Goal: Contribute content: Add original content to the website for others to see

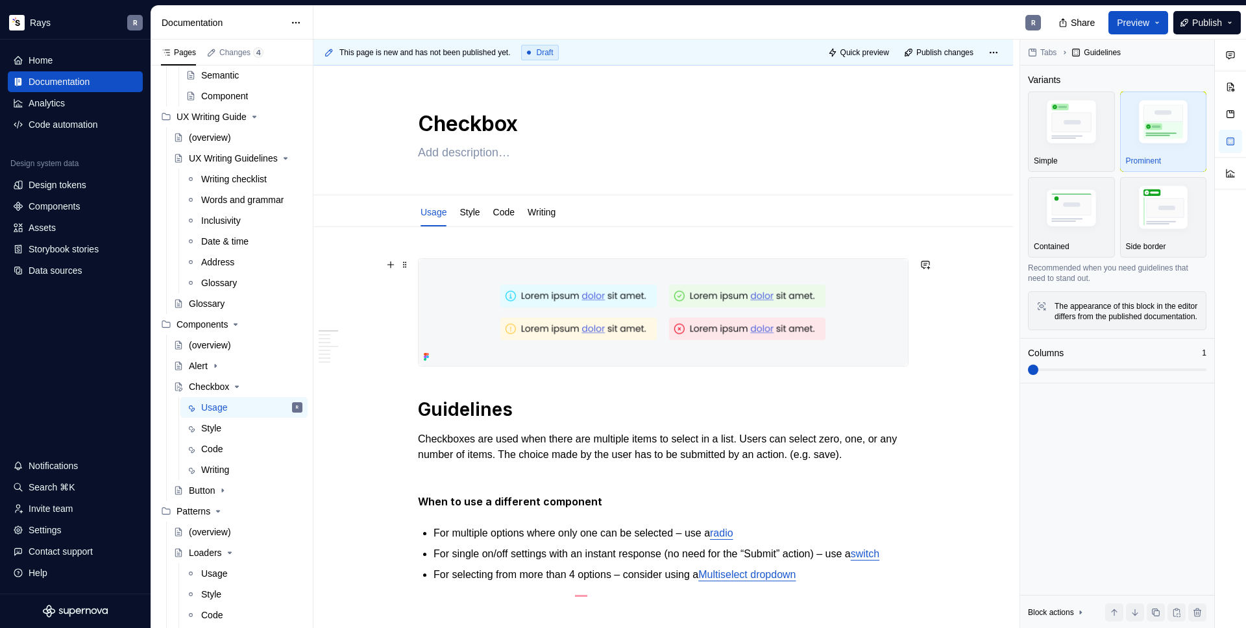
scroll to position [19, 0]
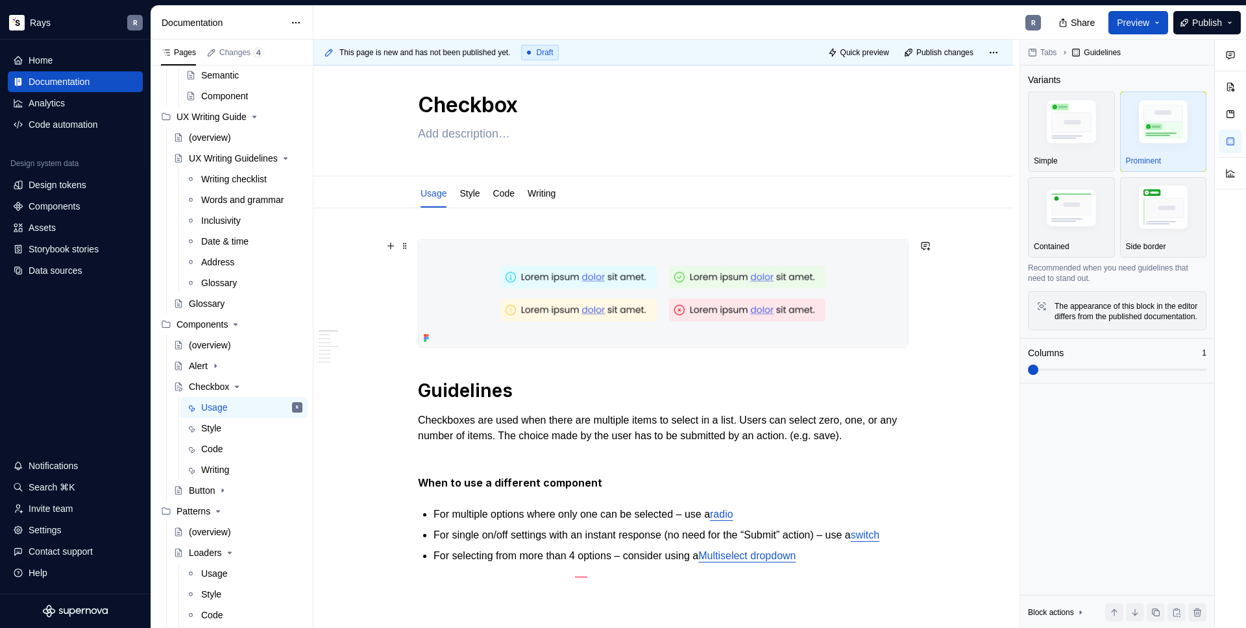
click at [550, 267] on img "To enrich screen reader interactions, please activate Accessibility in Grammarl…" at bounding box center [663, 293] width 489 height 107
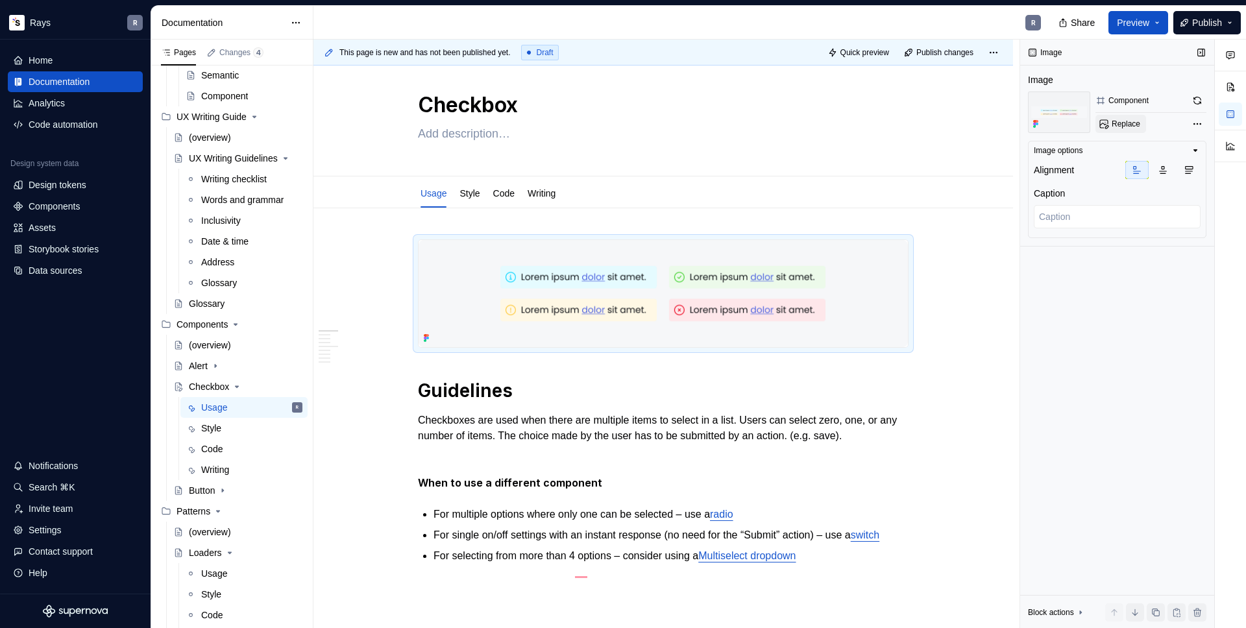
click at [1122, 127] on span "Replace" at bounding box center [1126, 124] width 29 height 10
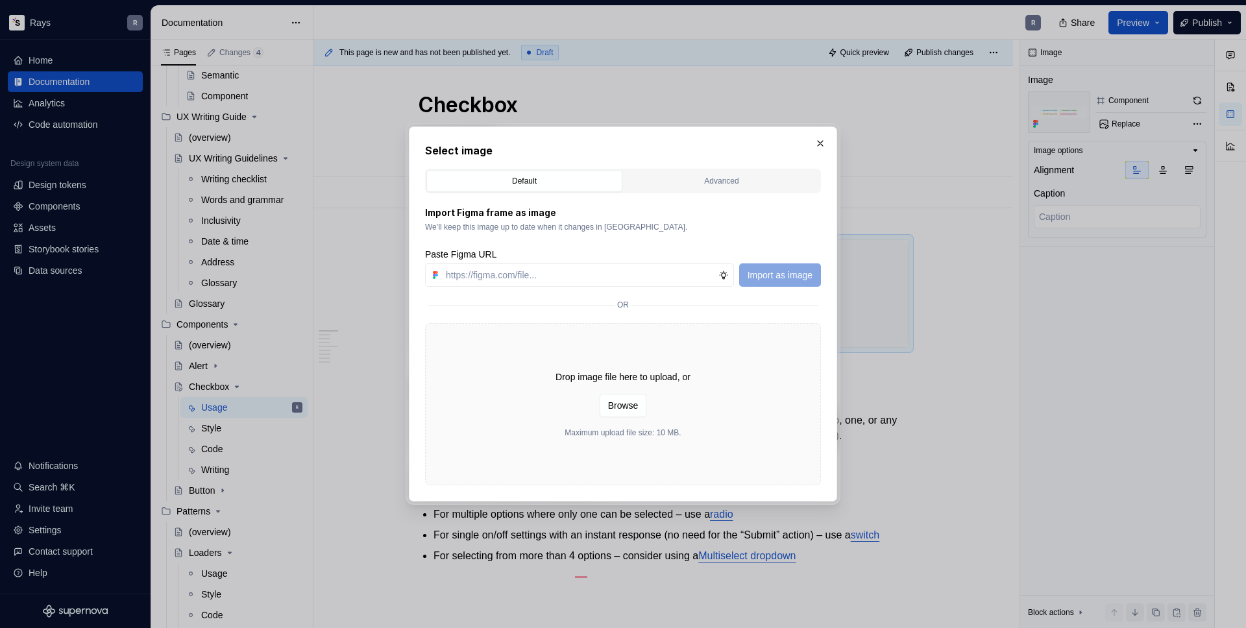
type textarea "*"
click at [572, 281] on input "text" at bounding box center [580, 275] width 278 height 23
paste input "[URL][DOMAIN_NAME]"
type input "[URL][DOMAIN_NAME]"
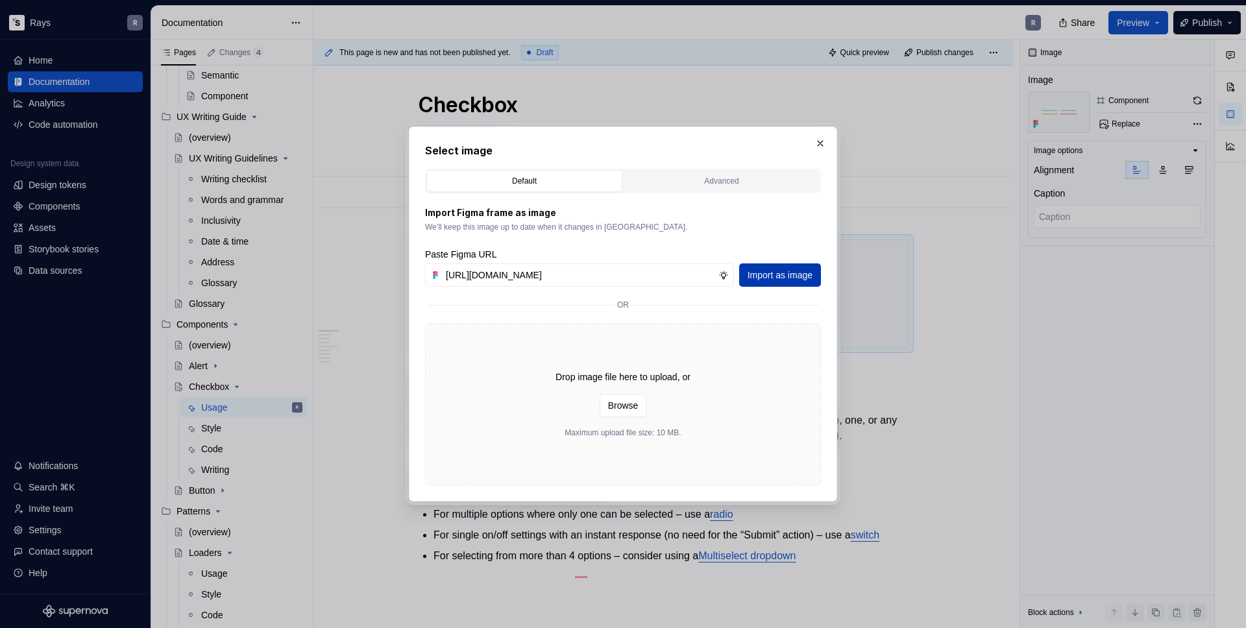
click at [757, 273] on span "Import as image" at bounding box center [780, 275] width 65 height 13
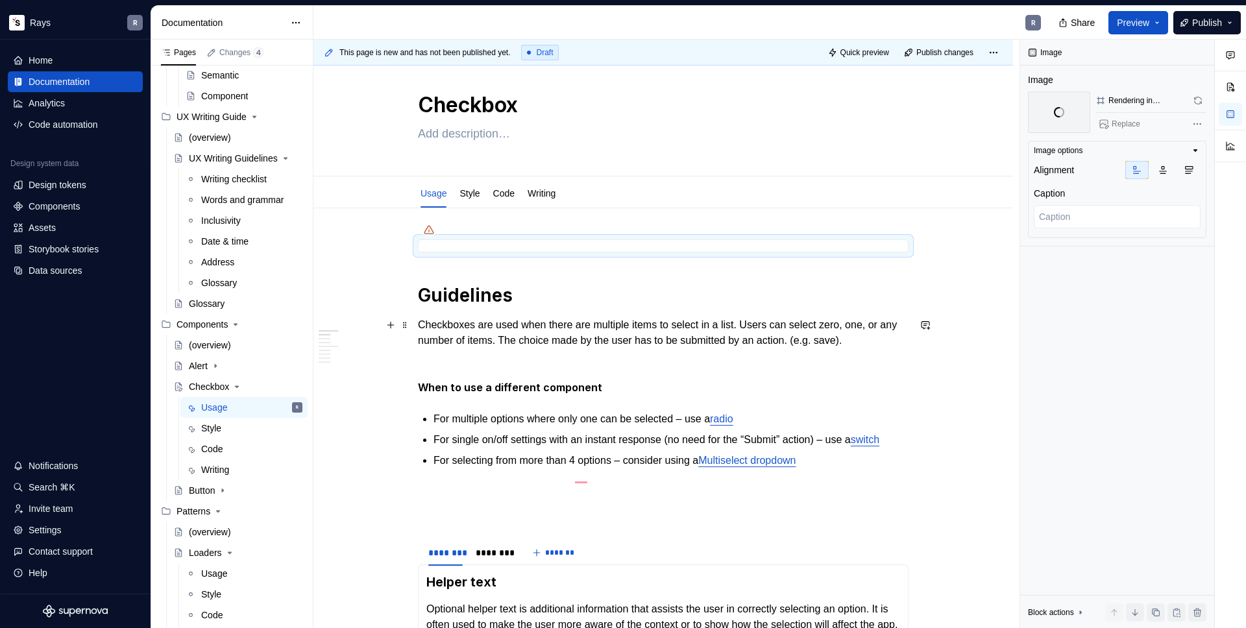
click at [451, 331] on p "Checkboxes are used when there are multiple items to select in a list. Users ca…" at bounding box center [663, 332] width 491 height 31
type textarea "*"
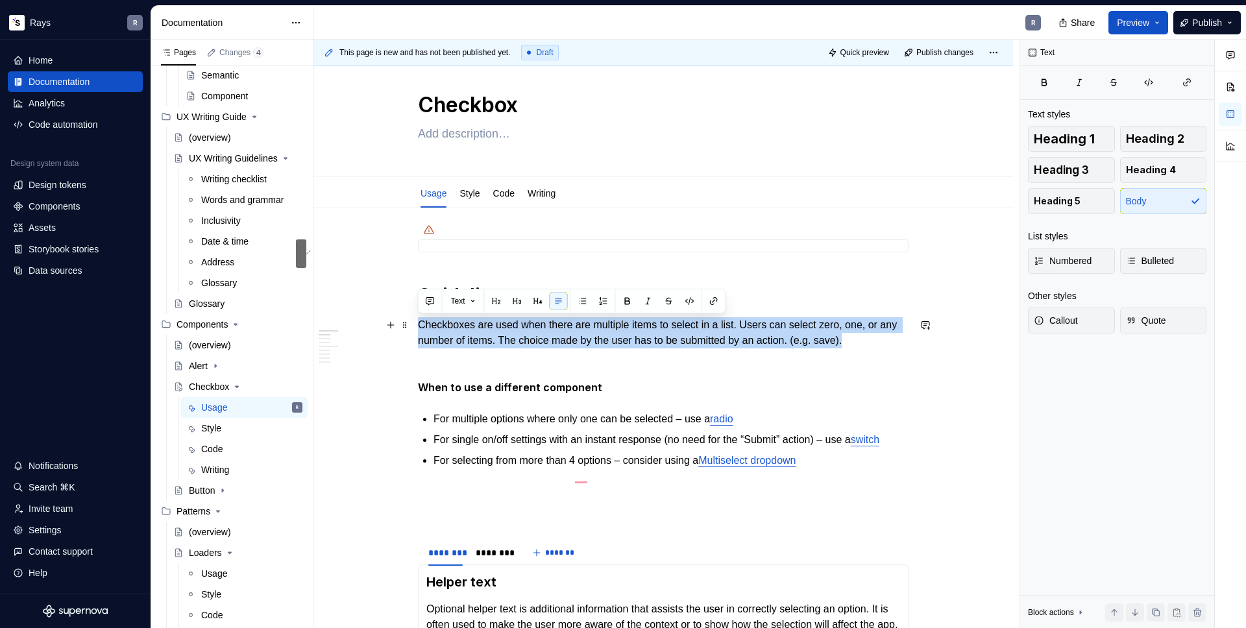
drag, startPoint x: 419, startPoint y: 326, endPoint x: 905, endPoint y: 341, distance: 485.7
click at [905, 341] on p "Checkboxes are used when there are multiple items to select in a list. Users ca…" at bounding box center [663, 332] width 491 height 31
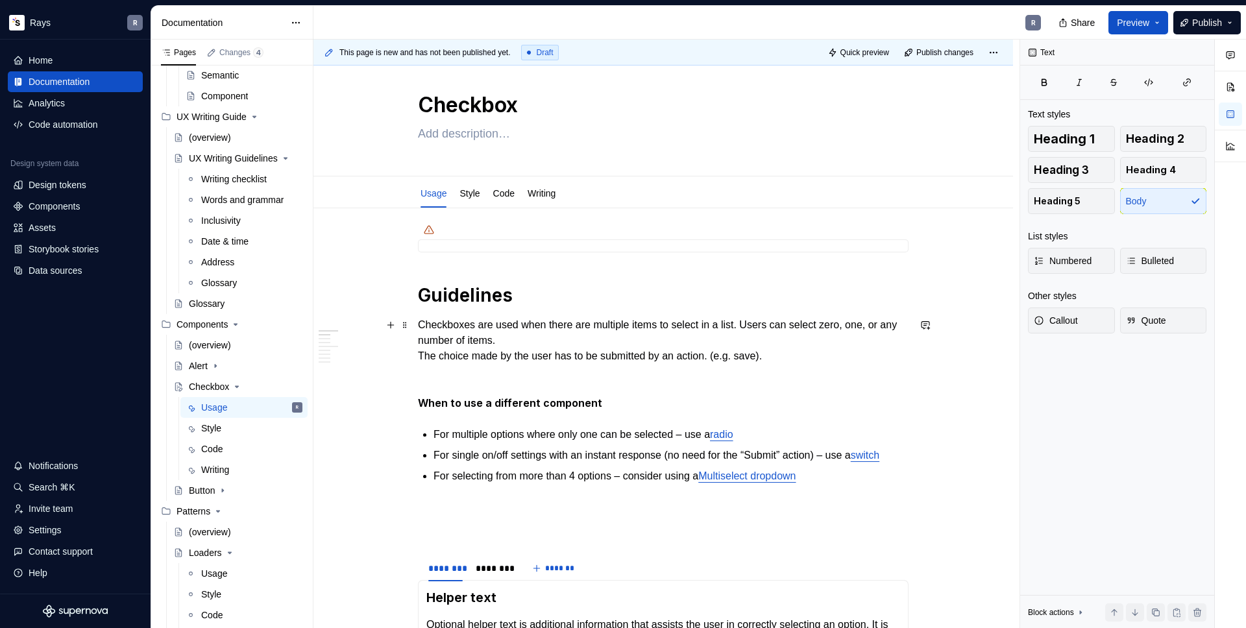
click at [418, 356] on p "Checkboxes are used when there are multiple items to select in a list. Users ca…" at bounding box center [663, 340] width 491 height 47
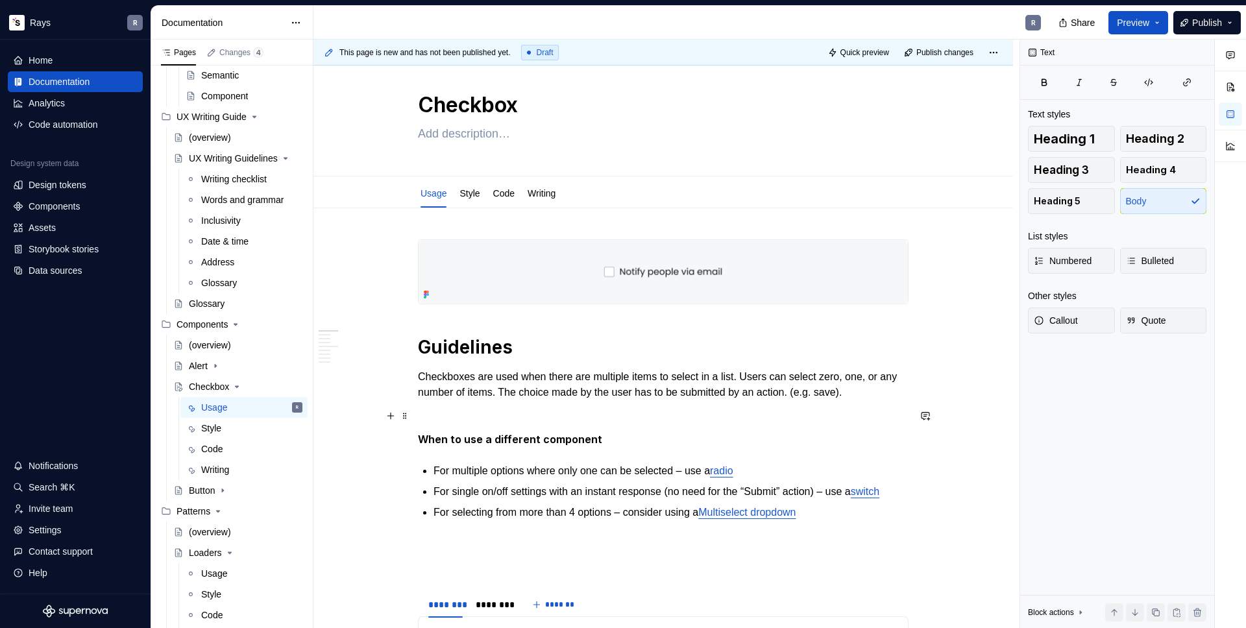
click at [487, 423] on p "To enrich screen reader interactions, please activate Accessibility in Grammarl…" at bounding box center [663, 416] width 491 height 16
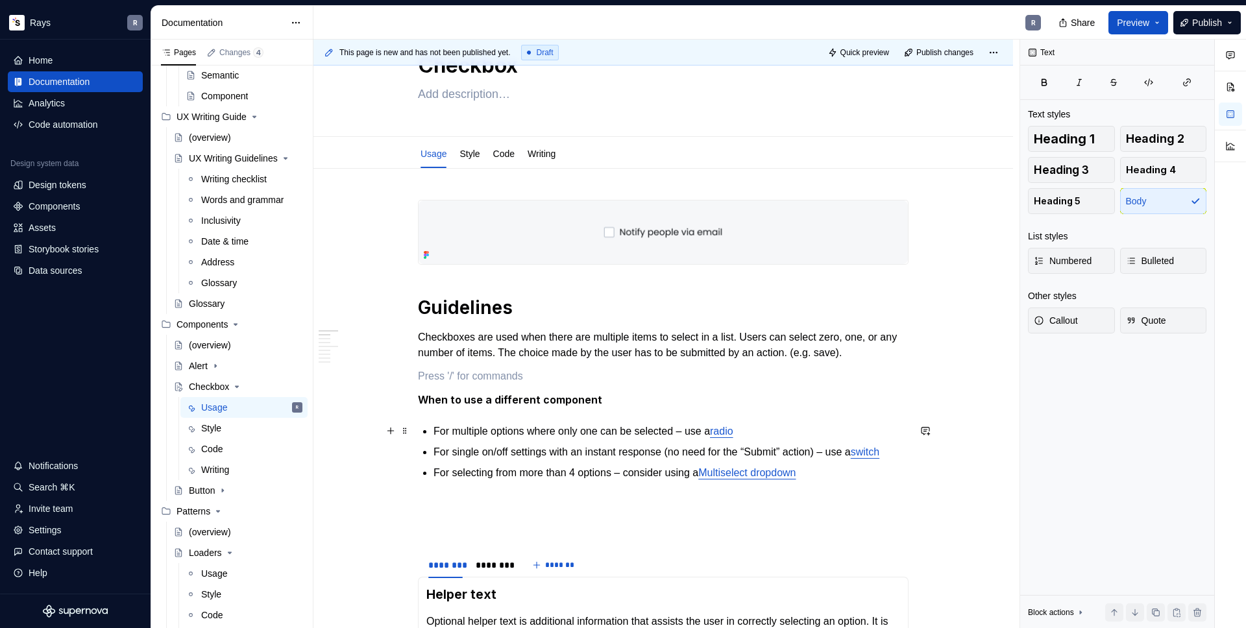
scroll to position [95, 0]
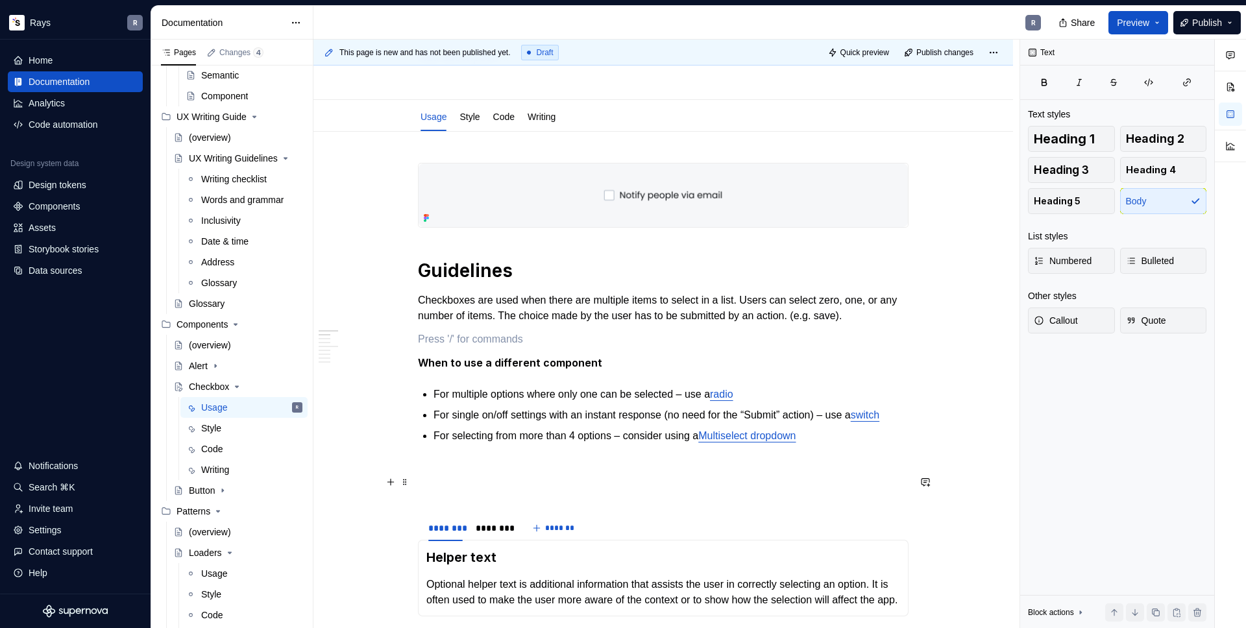
click at [469, 475] on p "To enrich screen reader interactions, please activate Accessibility in Grammarl…" at bounding box center [663, 468] width 491 height 16
click at [473, 498] on p "To enrich screen reader interactions, please activate Accessibility in Grammarl…" at bounding box center [663, 491] width 491 height 16
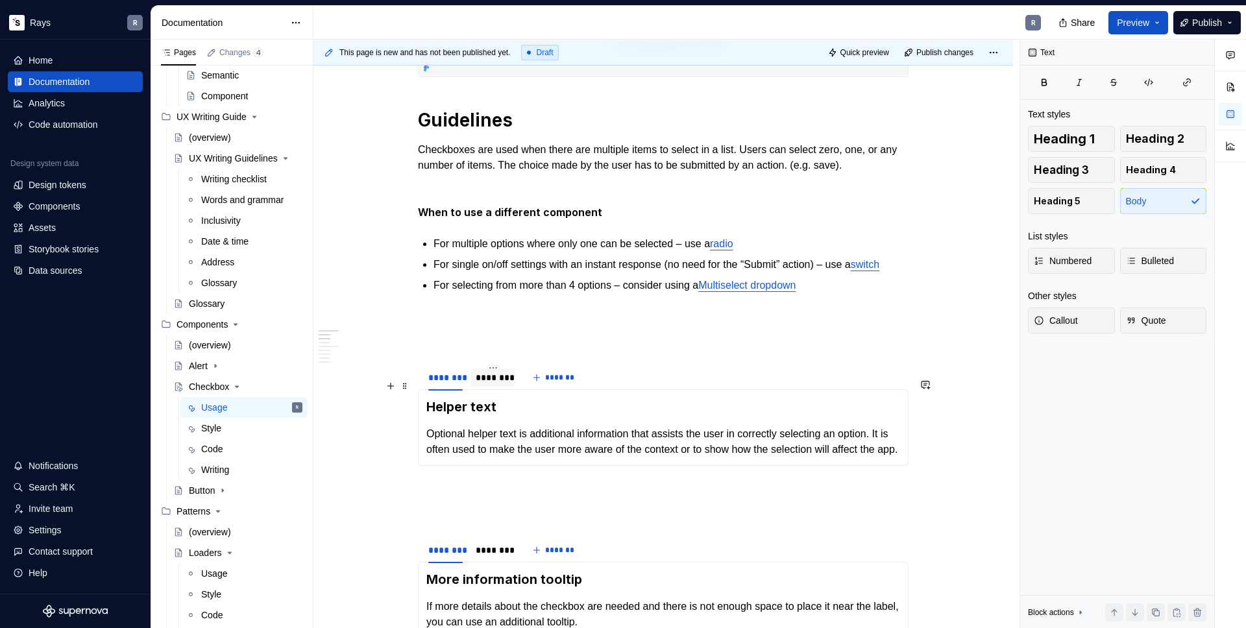
click at [493, 384] on div "********" at bounding box center [493, 377] width 34 height 13
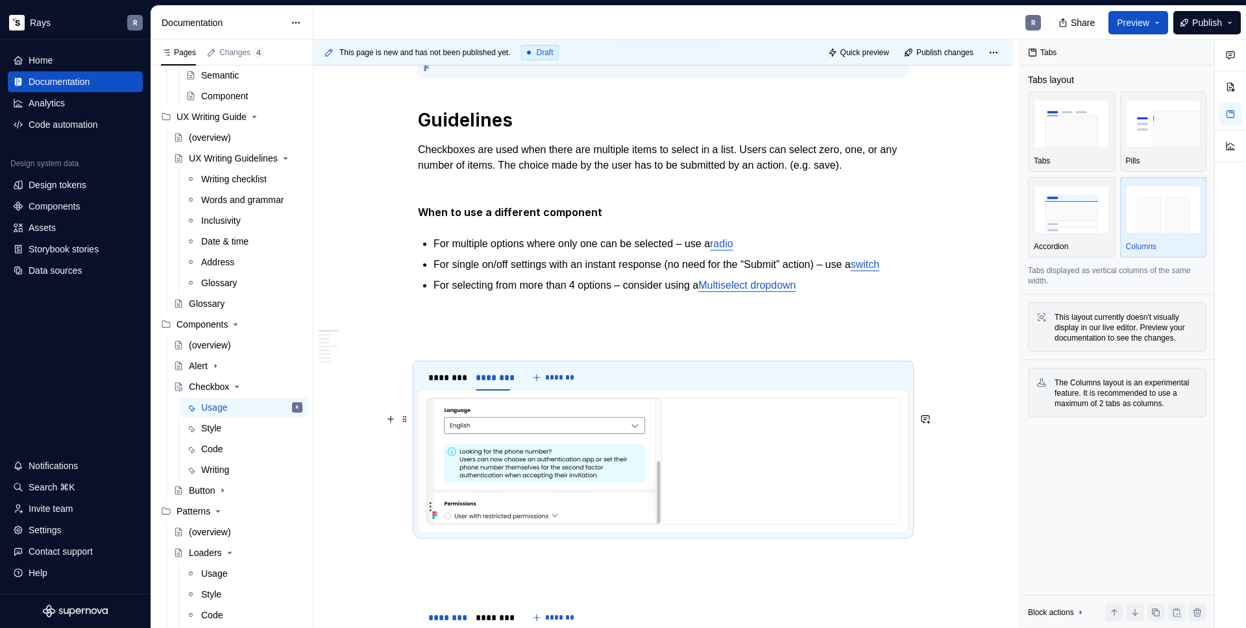
click at [472, 444] on img "To enrich screen reader interactions, please activate Accessibility in Grammarl…" at bounding box center [544, 462] width 235 height 126
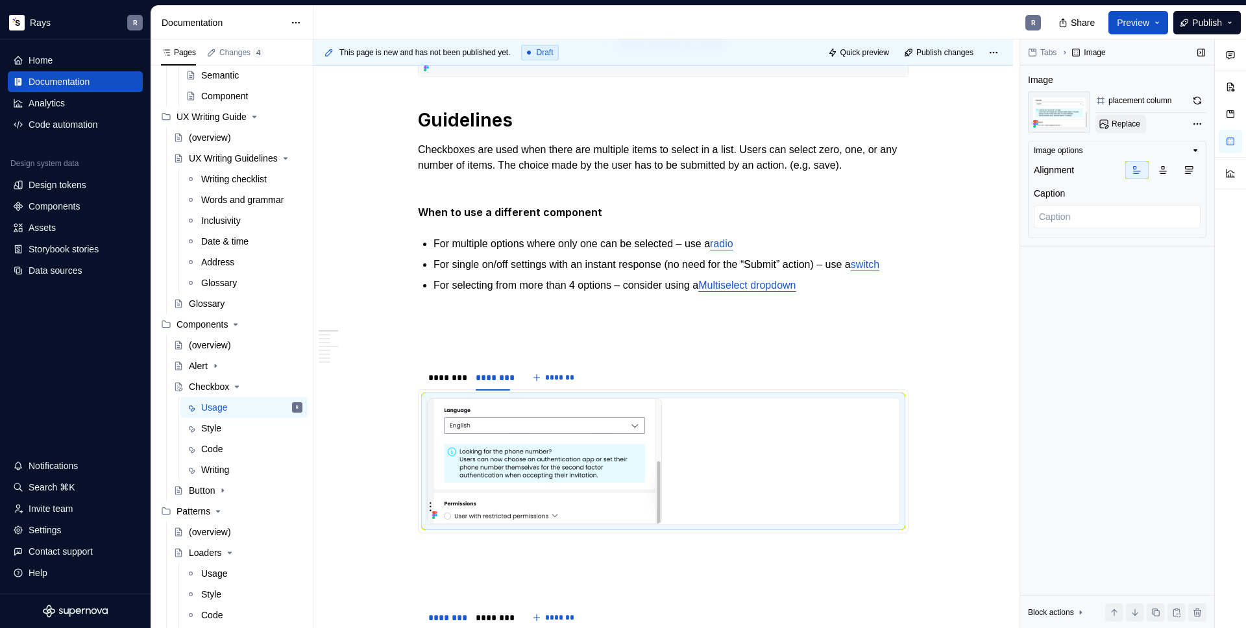
click at [1125, 119] on span "Replace" at bounding box center [1126, 124] width 29 height 10
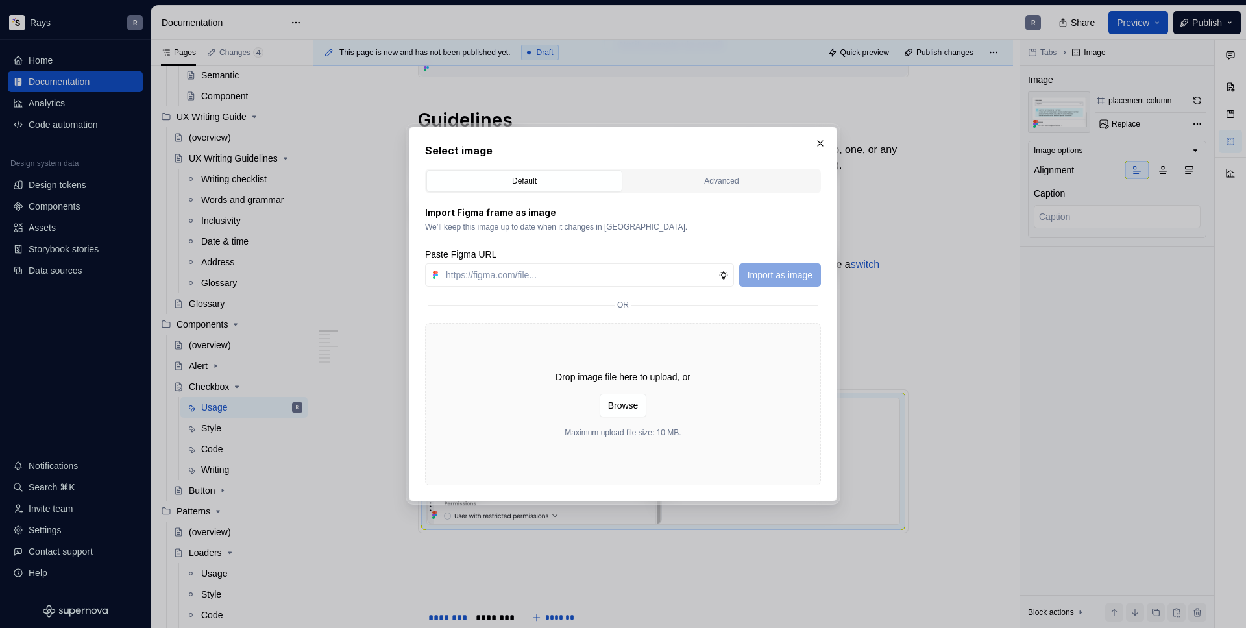
type textarea "*"
type input "[URL][DOMAIN_NAME]"
click at [779, 270] on span "Import as image" at bounding box center [780, 275] width 65 height 13
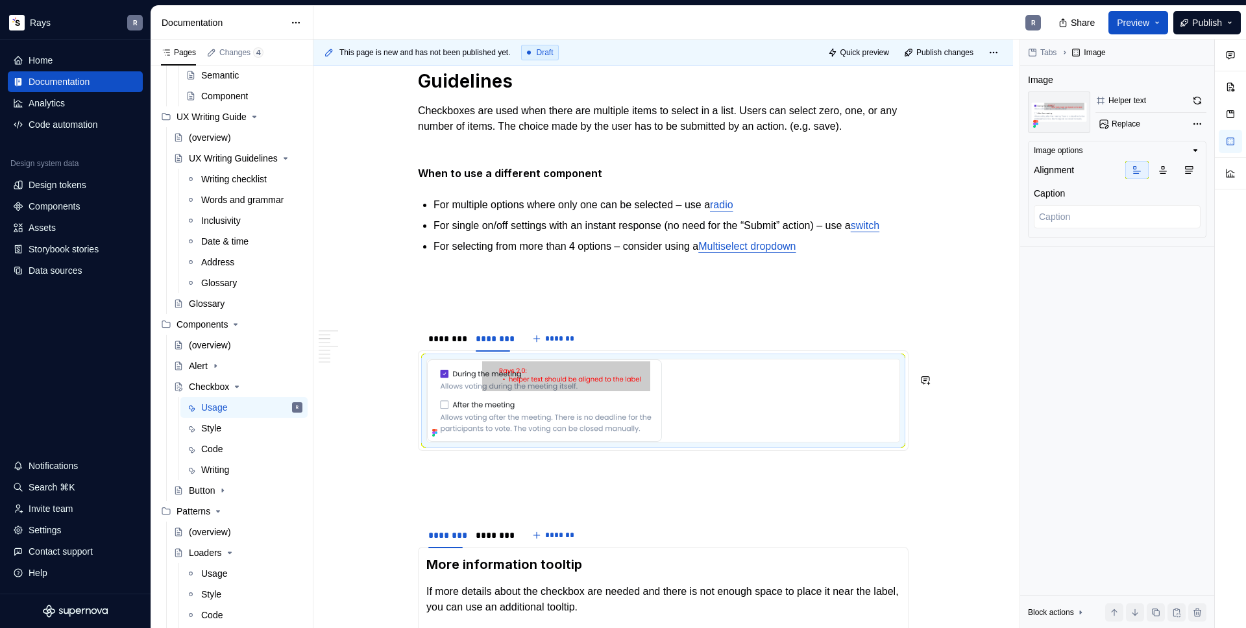
scroll to position [421, 0]
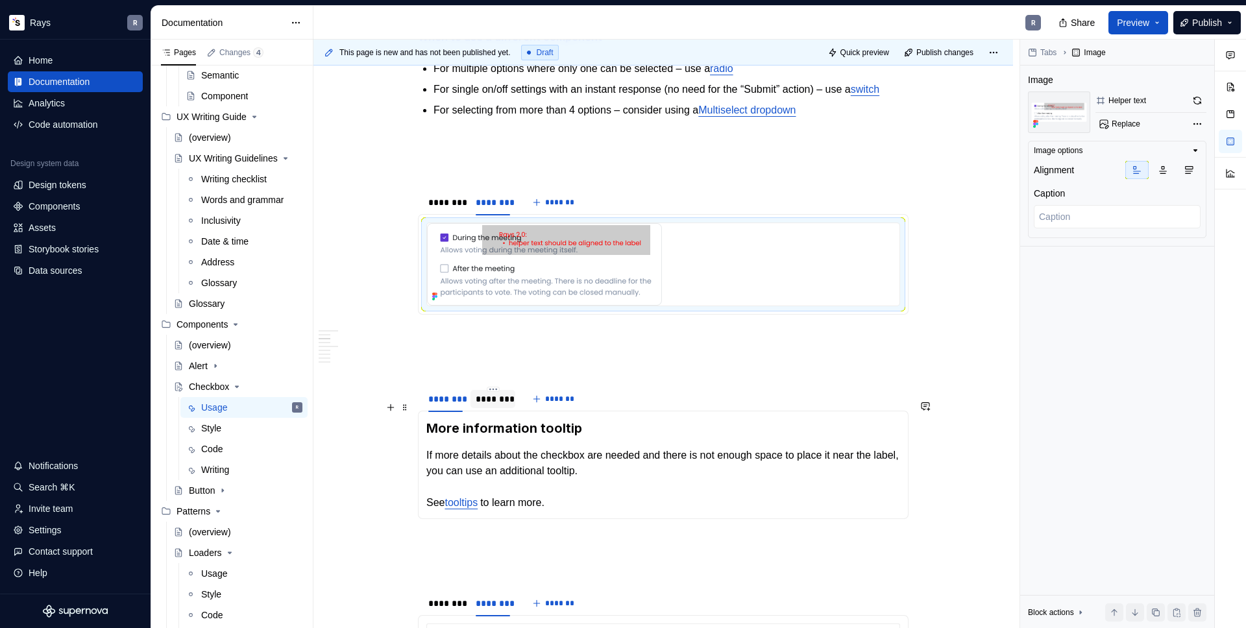
click at [480, 406] on div "********" at bounding box center [493, 399] width 34 height 13
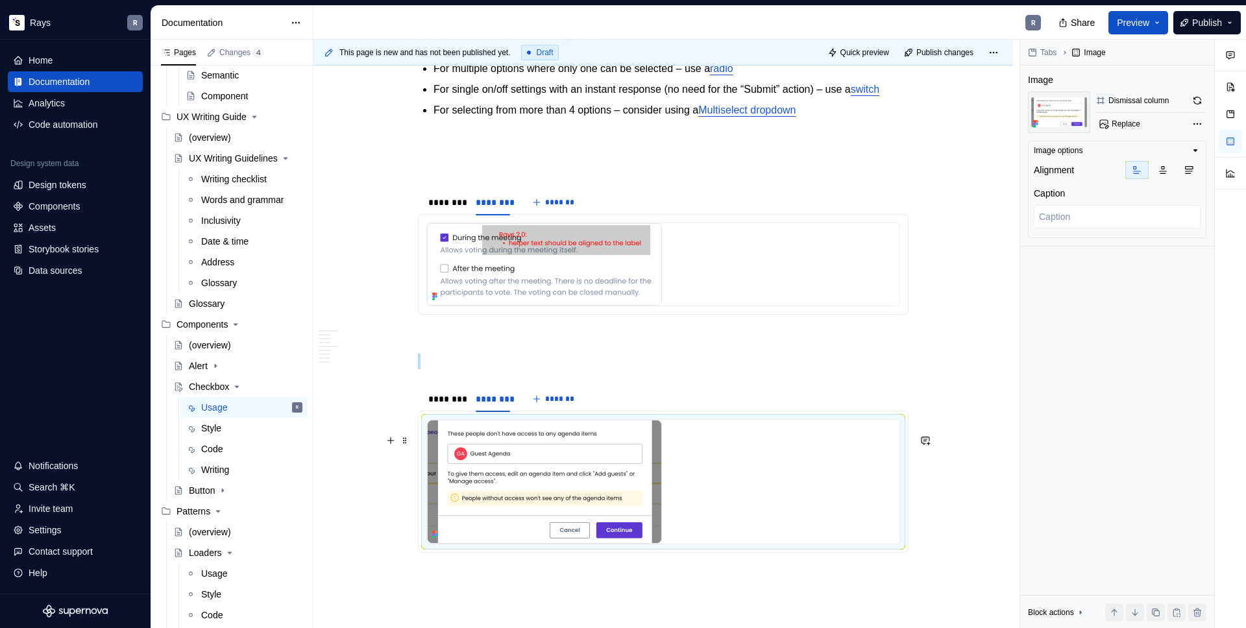
click at [511, 466] on img "To enrich screen reader interactions, please activate Accessibility in Grammarl…" at bounding box center [544, 482] width 235 height 124
click at [1116, 125] on span "Replace" at bounding box center [1126, 124] width 29 height 10
type textarea "*"
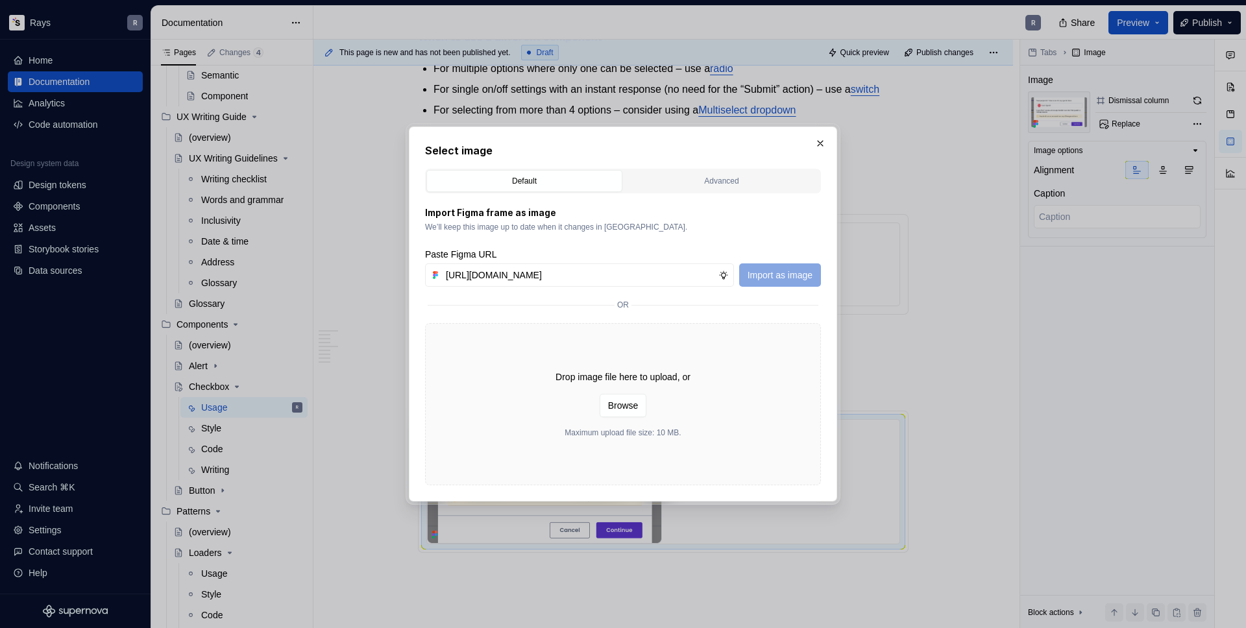
scroll to position [0, 247]
type input "[URL][DOMAIN_NAME]"
click at [756, 270] on span "Import as image" at bounding box center [780, 275] width 65 height 13
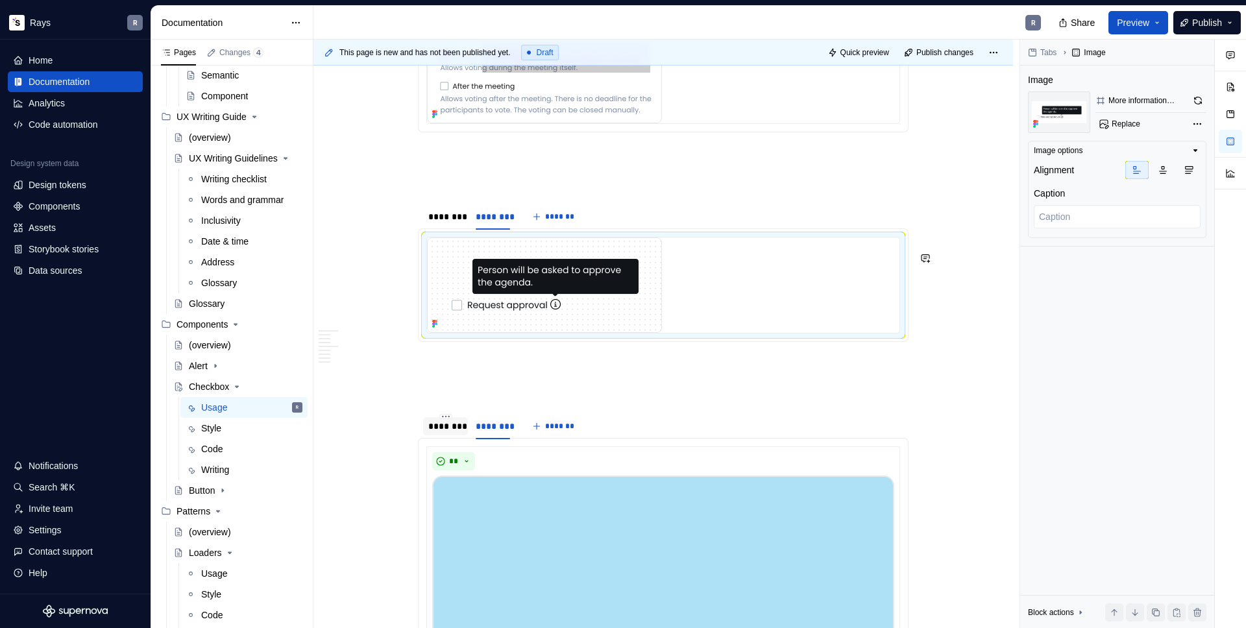
scroll to position [670, 0]
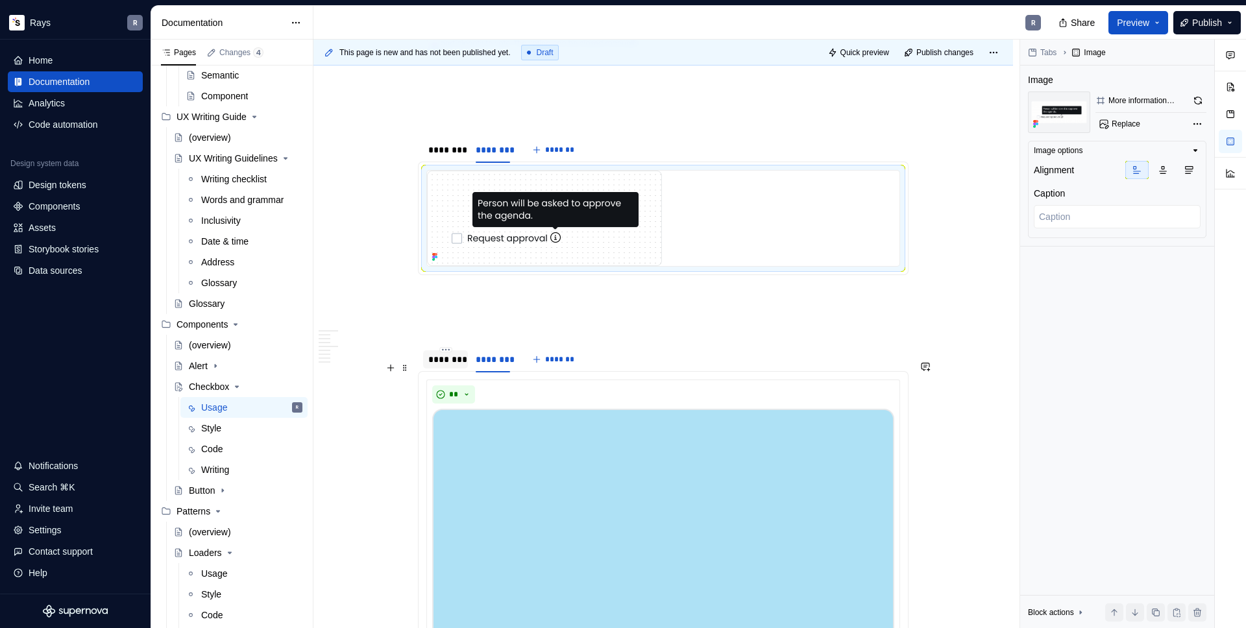
click at [458, 365] on div "********" at bounding box center [445, 359] width 45 height 18
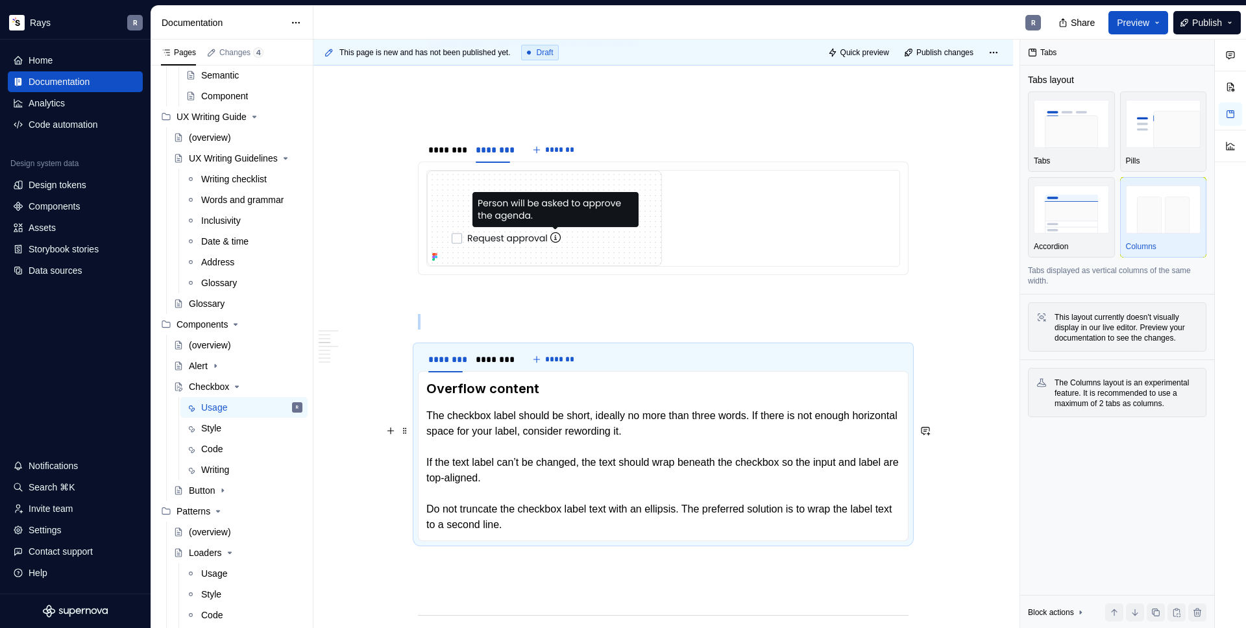
click at [455, 430] on p "The checkbox label should be short, ideally no more than three words. If there …" at bounding box center [663, 470] width 474 height 125
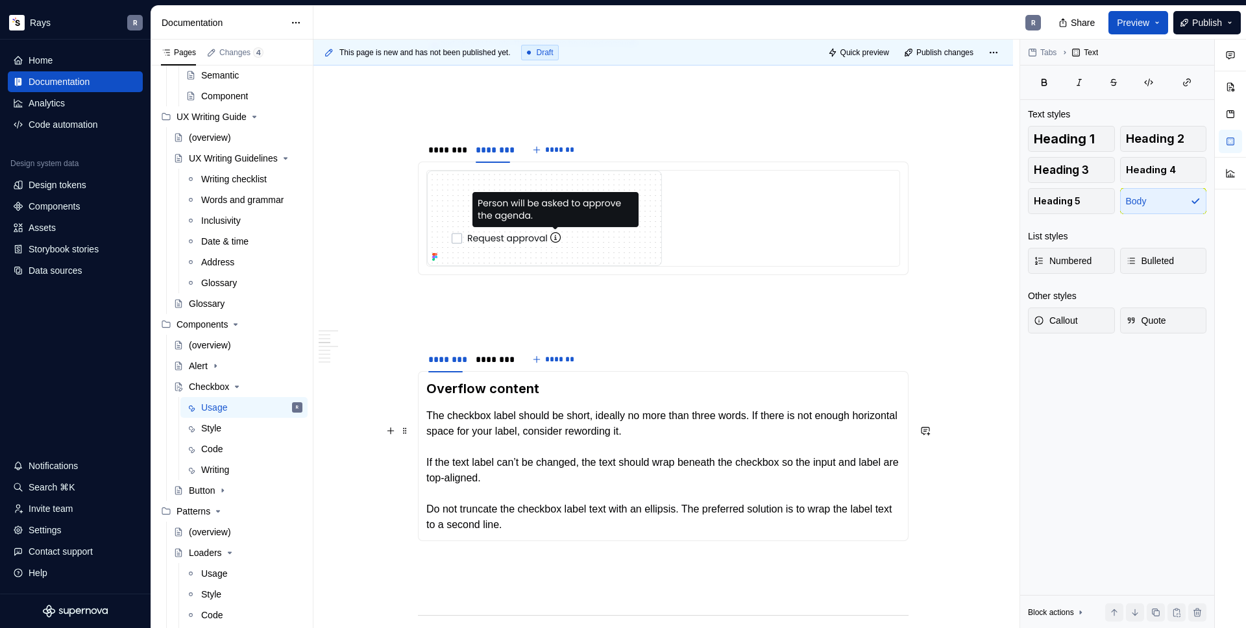
click at [741, 444] on p "The checkbox label should be short, ideally no more than three words. If there …" at bounding box center [663, 470] width 474 height 125
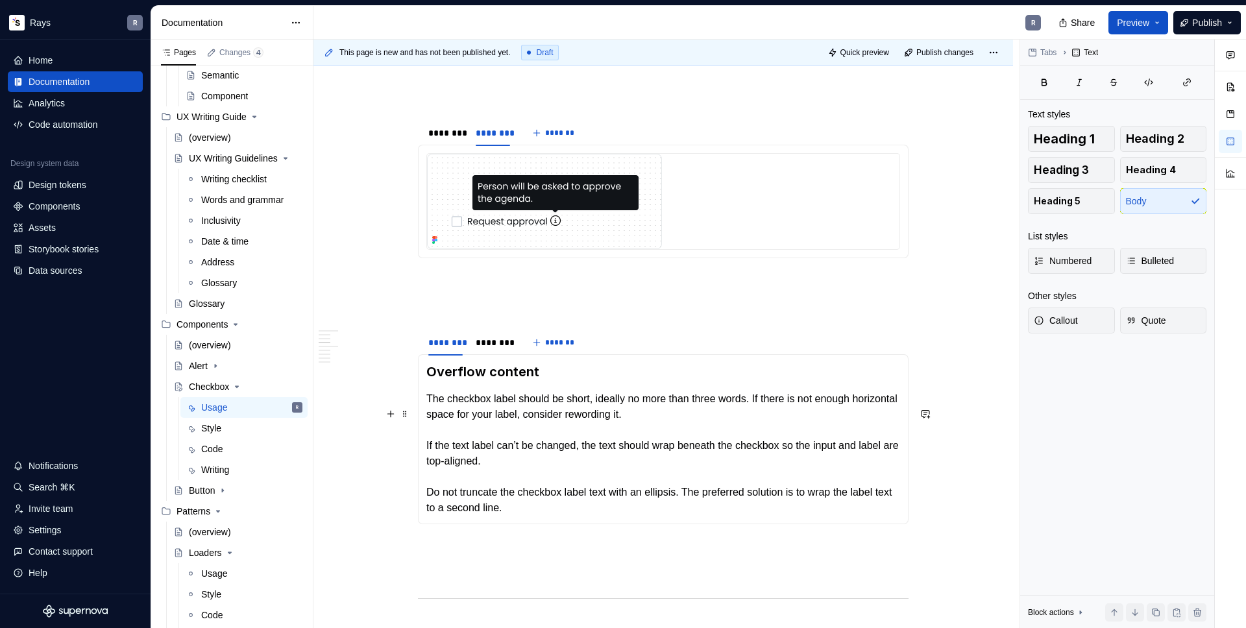
scroll to position [696, 0]
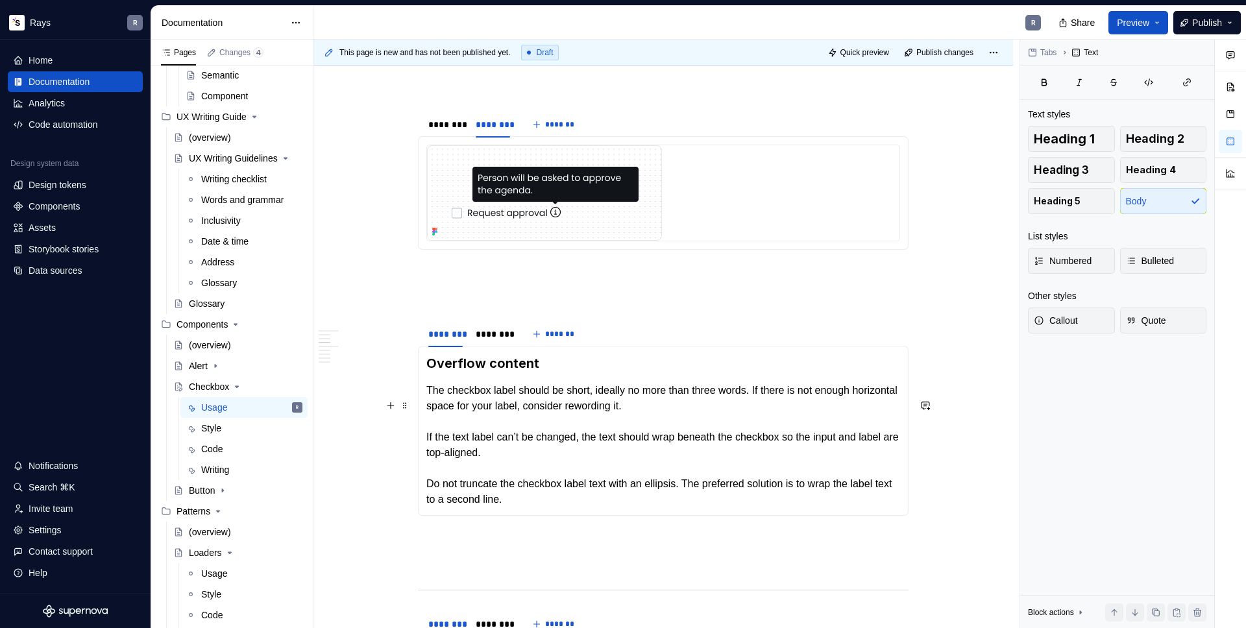
click at [543, 465] on p "The checkbox label should be short, ideally no more than three words. If there …" at bounding box center [663, 445] width 474 height 125
click at [545, 470] on p "The checkbox label should be short, ideally no more than three words. If there …" at bounding box center [663, 445] width 474 height 125
drag, startPoint x: 632, startPoint y: 452, endPoint x: 664, endPoint y: 452, distance: 31.8
click at [664, 452] on p "The checkbox label should be short, ideally no more than three words. If there …" at bounding box center [663, 445] width 474 height 125
click at [583, 472] on p "The checkbox label should be short, ideally no more than three words. If there …" at bounding box center [663, 445] width 474 height 125
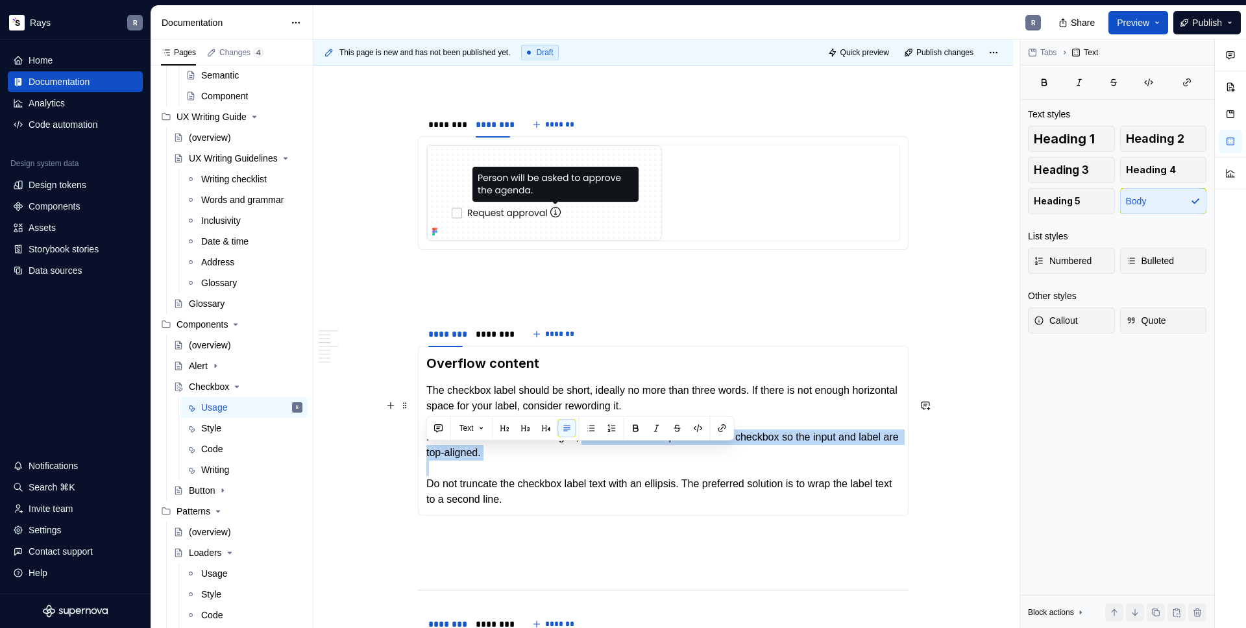
drag, startPoint x: 593, startPoint y: 456, endPoint x: 428, endPoint y: 495, distance: 168.8
click at [428, 495] on p "The checkbox label should be short, ideally no more than three words. If there …" at bounding box center [663, 445] width 474 height 125
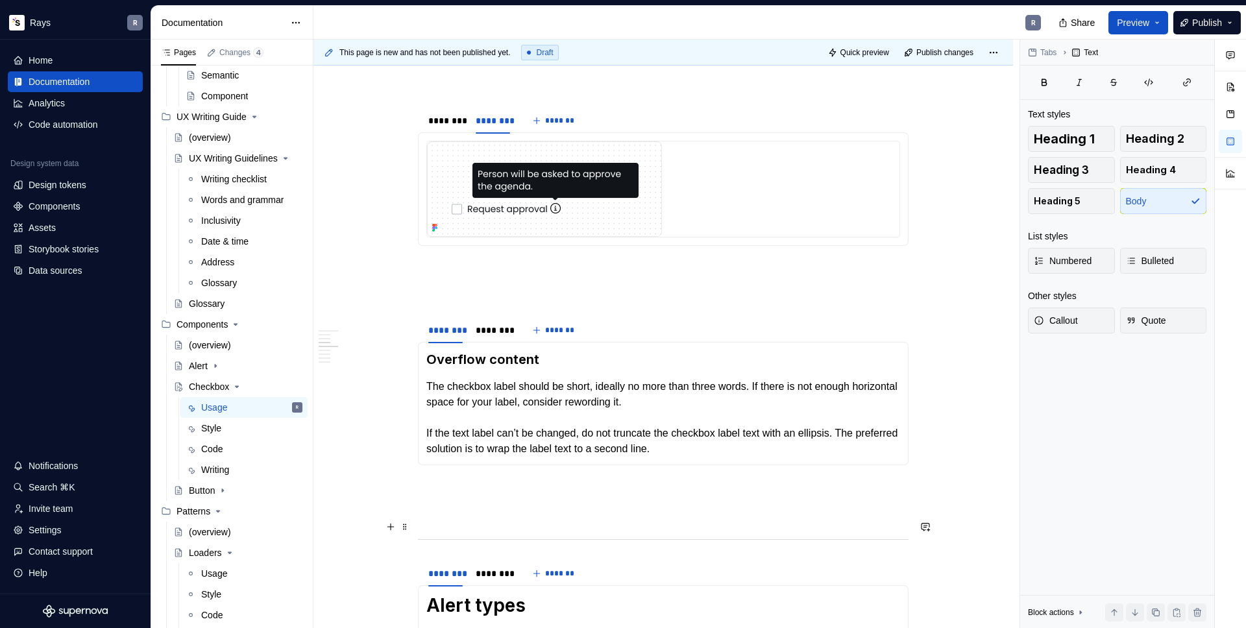
scroll to position [700, 0]
click at [479, 339] on div "********" at bounding box center [493, 330] width 45 height 18
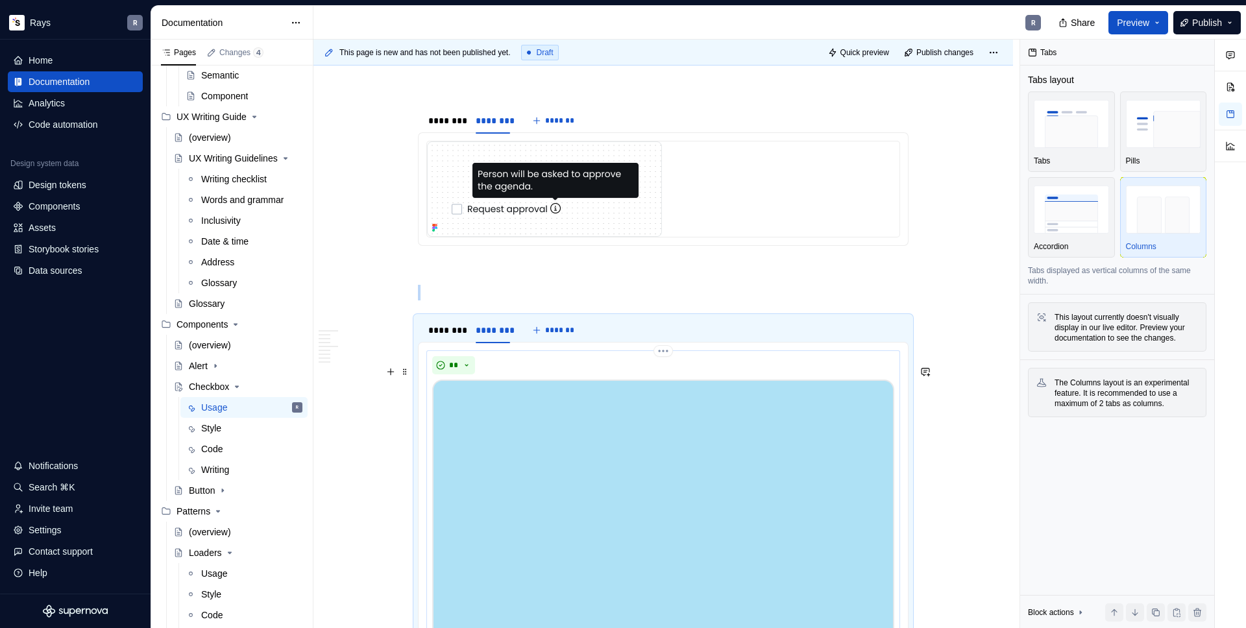
click at [499, 414] on img "To enrich screen reader interactions, please activate Accessibility in Grammarl…" at bounding box center [663, 561] width 462 height 363
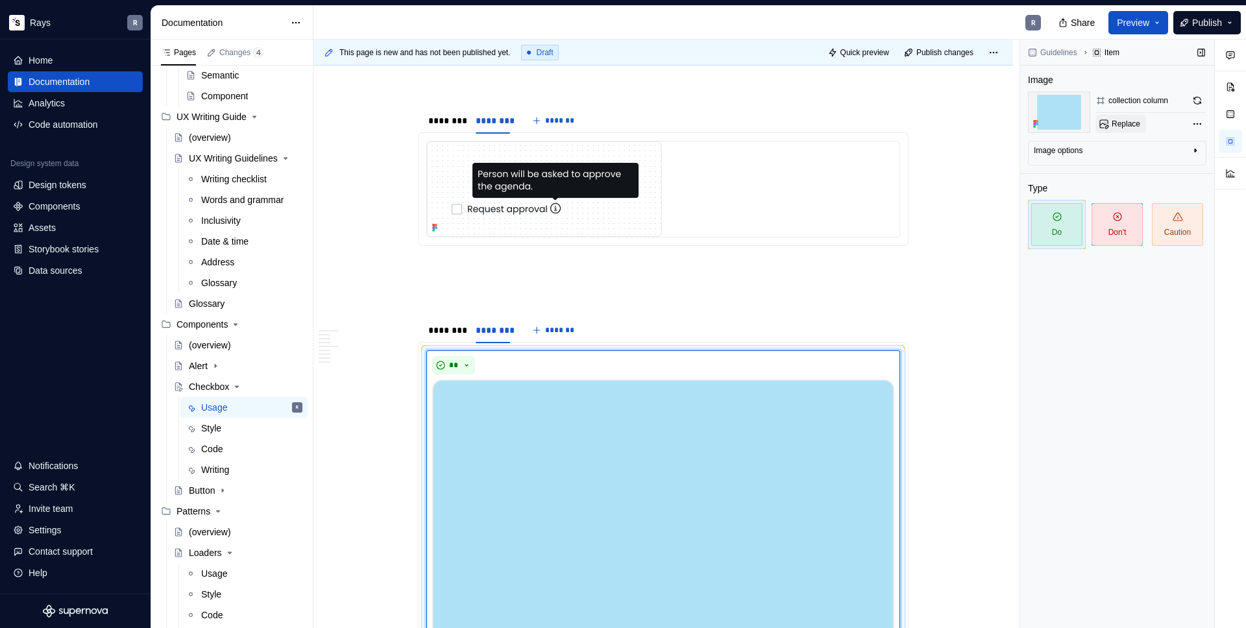
click at [1118, 120] on span "Replace" at bounding box center [1126, 124] width 29 height 10
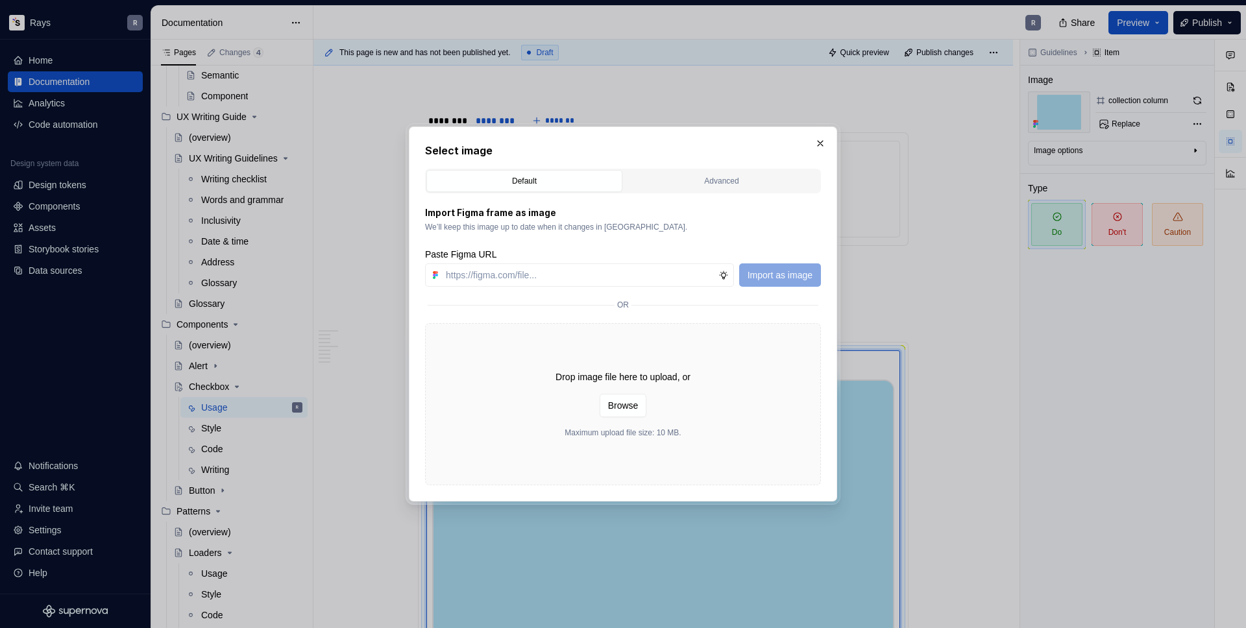
type textarea "*"
type input "[URL][DOMAIN_NAME]"
click at [797, 271] on span "Import as image" at bounding box center [780, 275] width 65 height 13
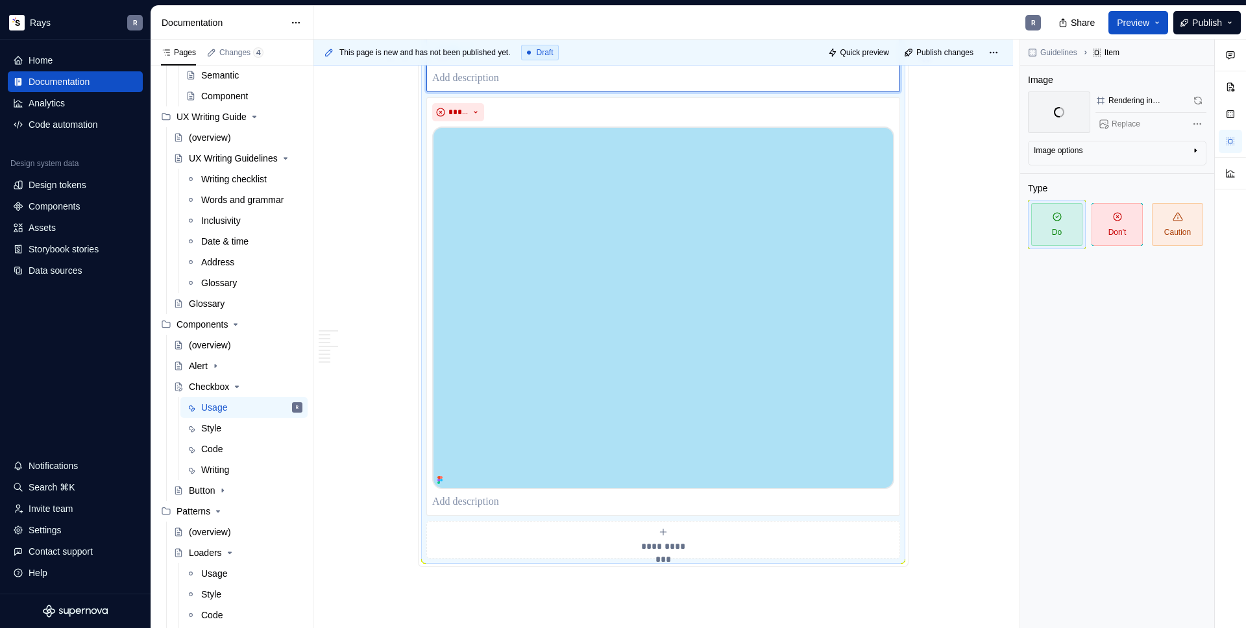
scroll to position [961, 0]
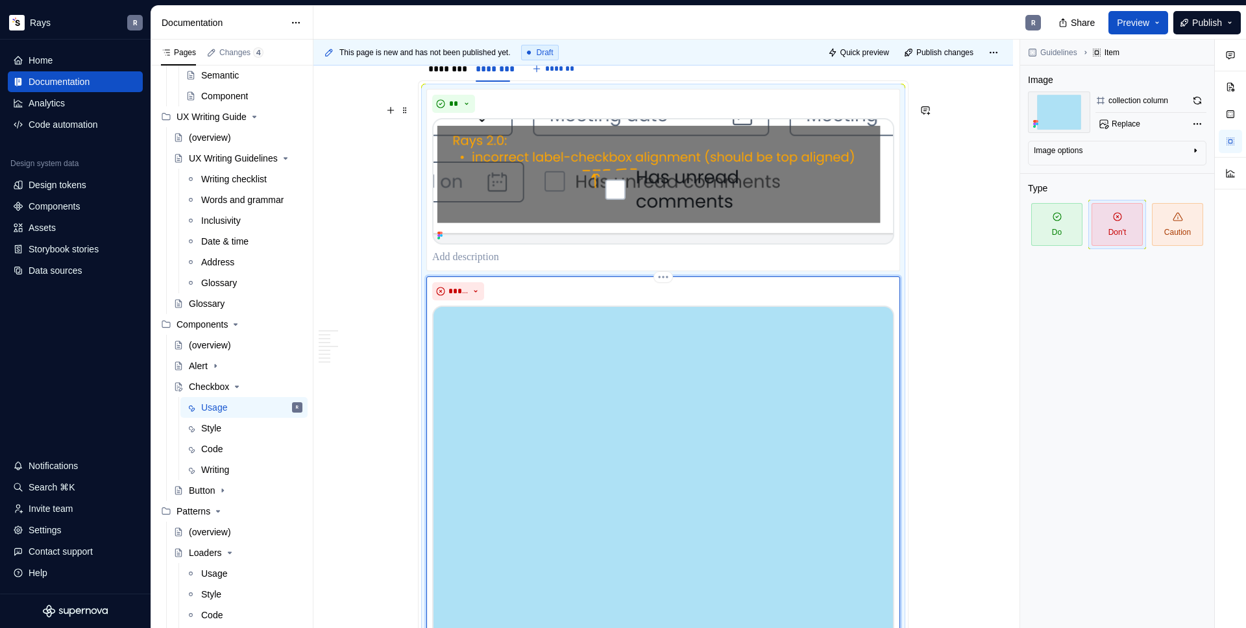
click at [480, 357] on img "To enrich screen reader interactions, please activate Accessibility in Grammarl…" at bounding box center [663, 487] width 462 height 363
click at [1123, 117] on button "Replace" at bounding box center [1121, 124] width 51 height 18
type textarea "*"
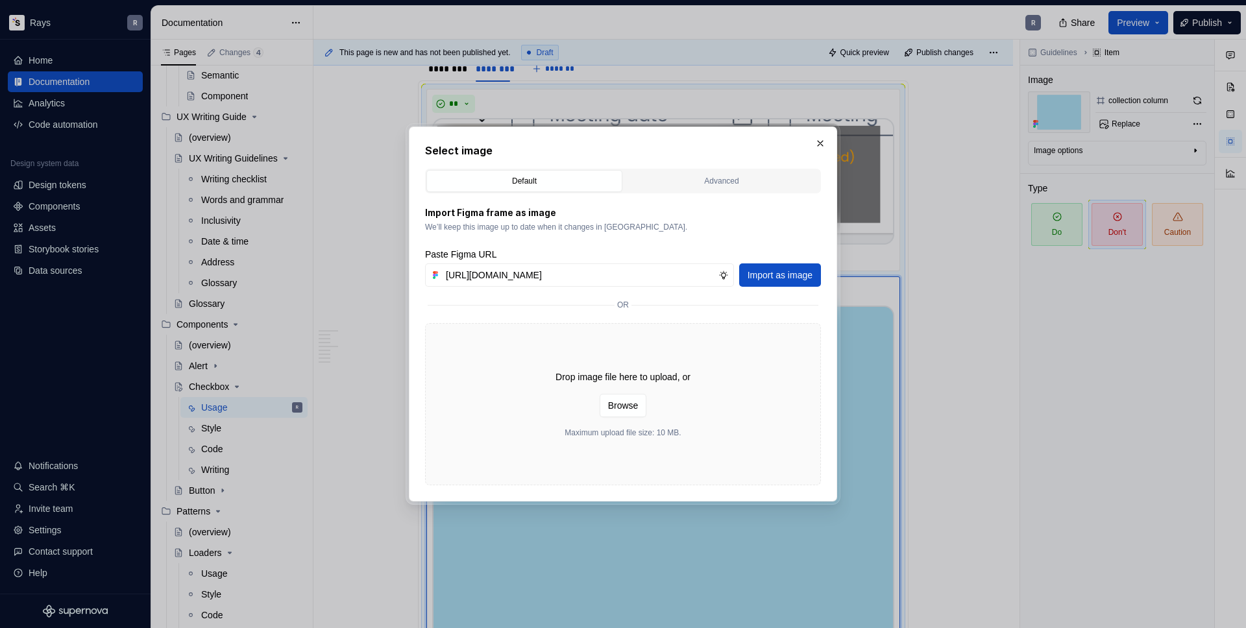
scroll to position [0, 254]
type input "[URL][DOMAIN_NAME]"
click at [763, 270] on span "Import as image" at bounding box center [780, 275] width 65 height 13
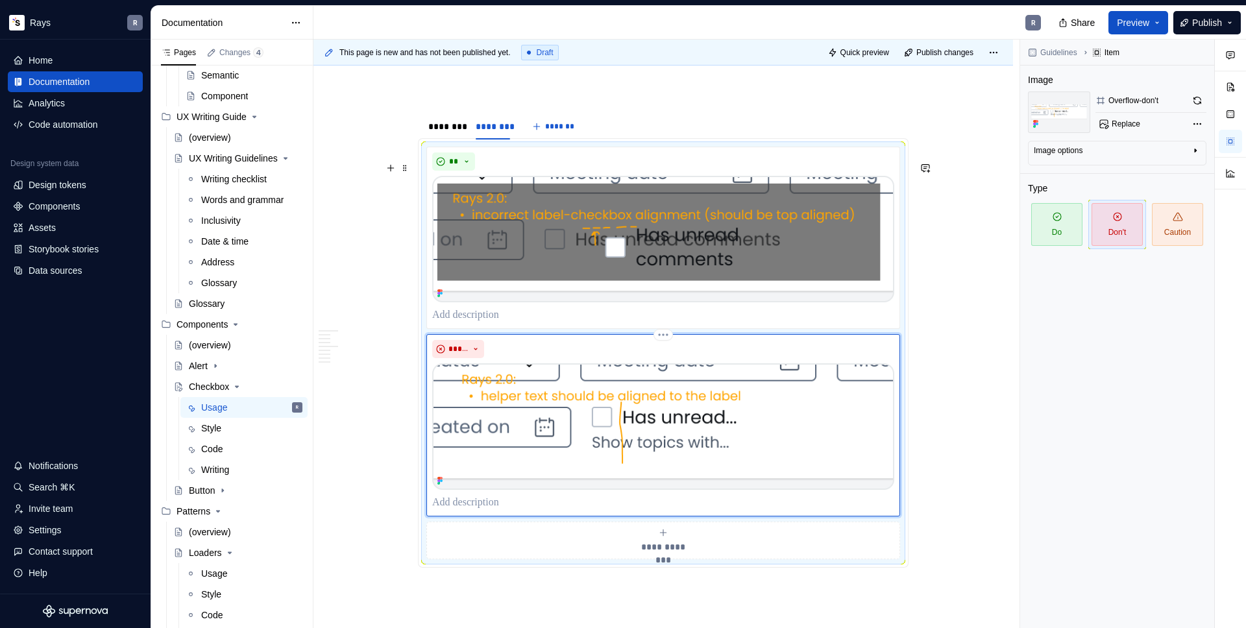
scroll to position [899, 0]
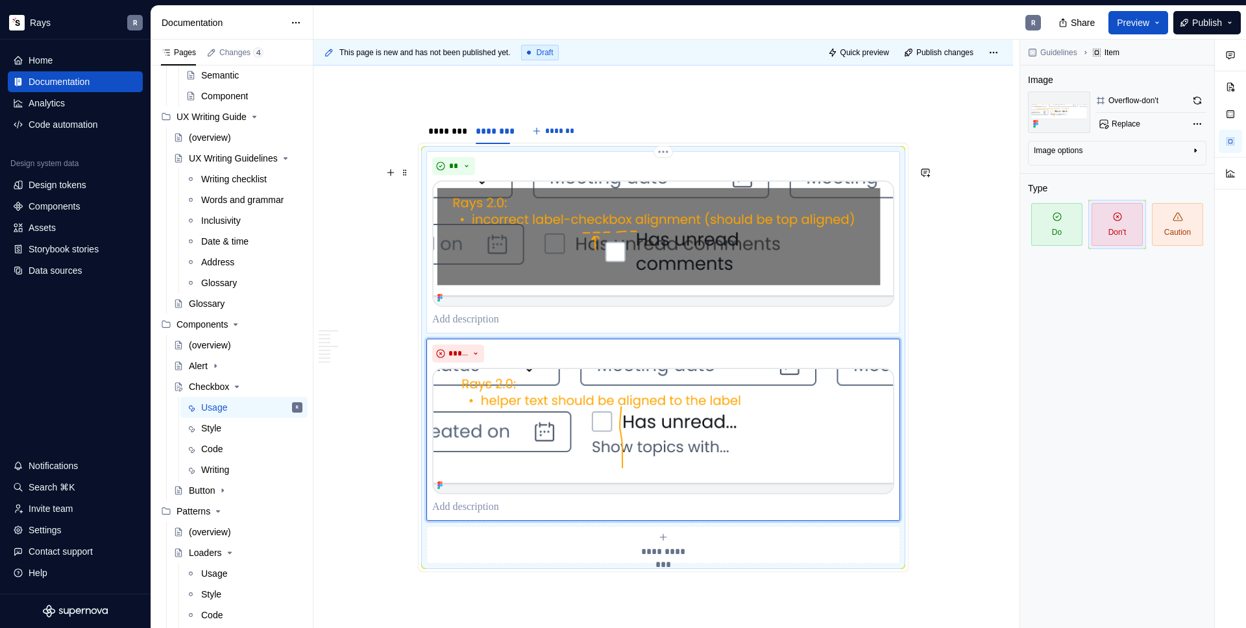
click at [480, 328] on p "To enrich screen reader interactions, please activate Accessibility in Grammarl…" at bounding box center [663, 320] width 462 height 16
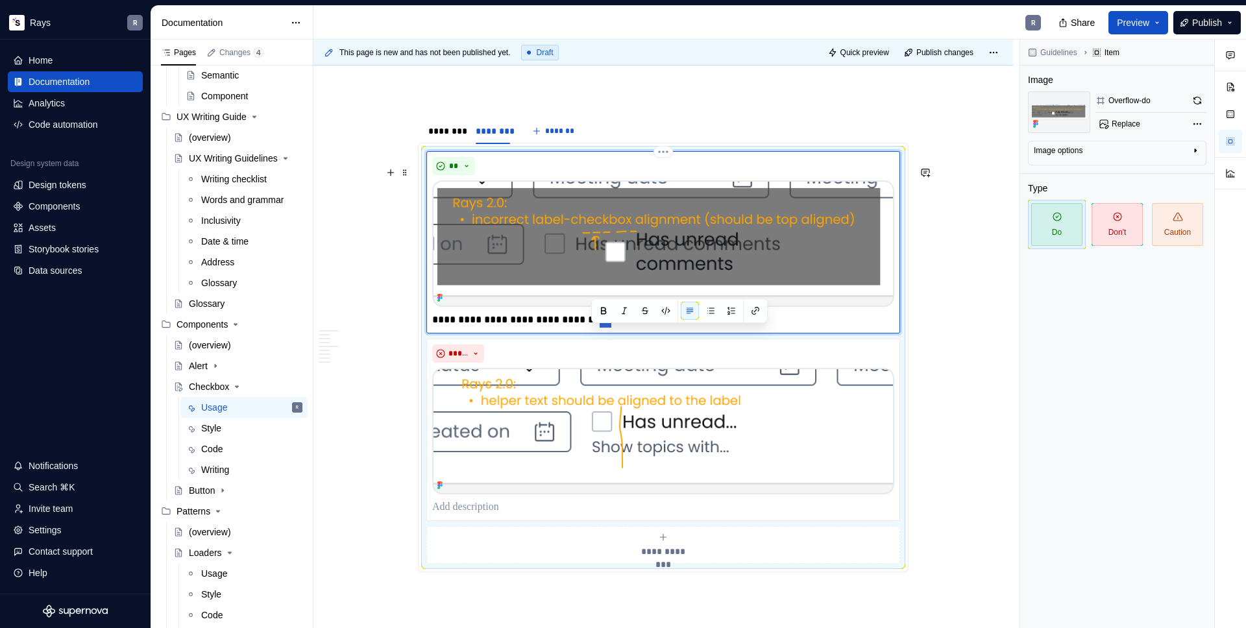
click at [596, 328] on p "**********" at bounding box center [663, 320] width 462 height 16
drag, startPoint x: 600, startPoint y: 337, endPoint x: 613, endPoint y: 339, distance: 13.1
click at [613, 328] on p "**********" at bounding box center [663, 320] width 462 height 16
click at [479, 515] on p "To enrich screen reader interactions, please activate Accessibility in Grammarl…" at bounding box center [663, 508] width 462 height 16
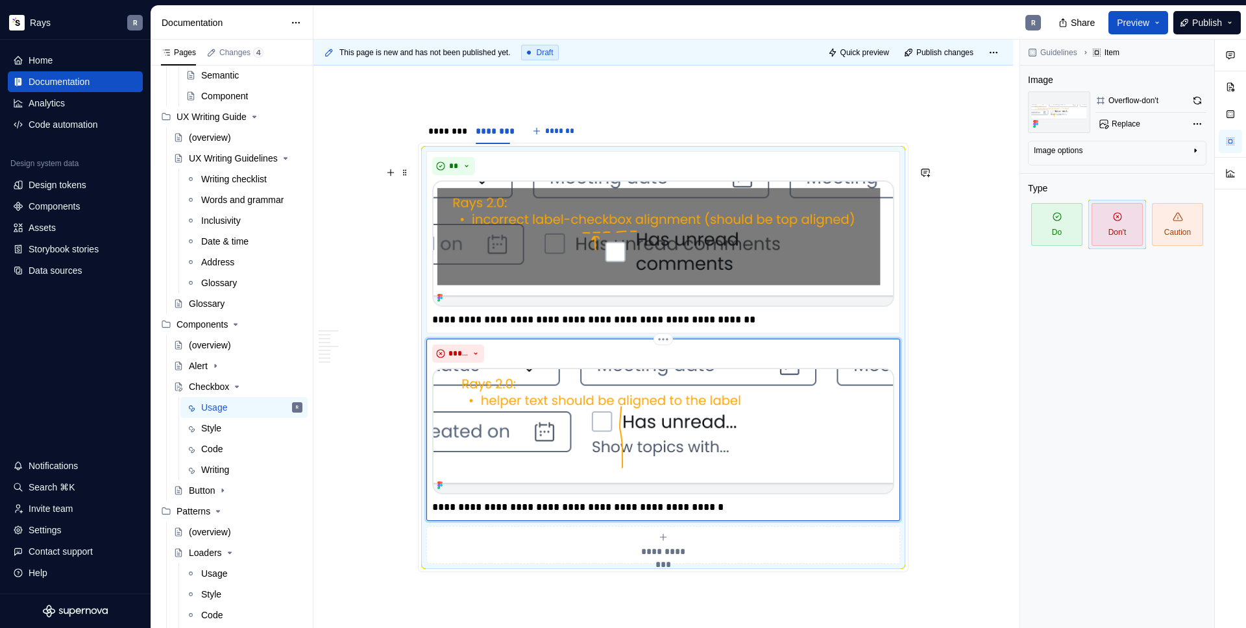
click at [600, 515] on p "**********" at bounding box center [663, 508] width 462 height 16
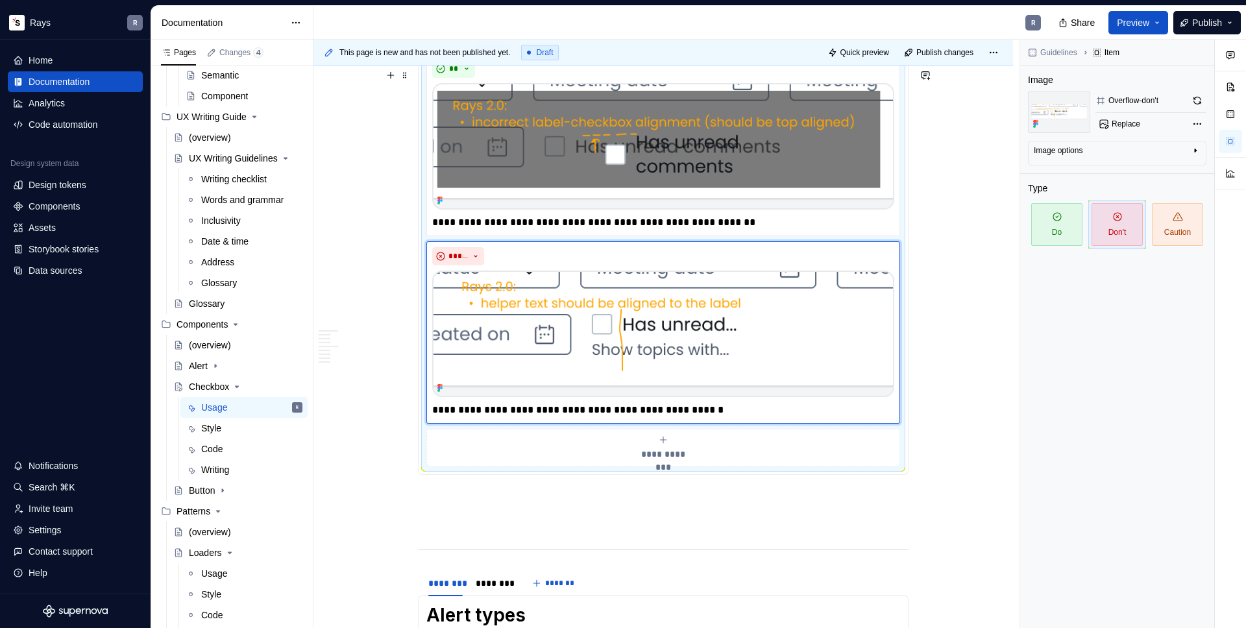
scroll to position [855, 0]
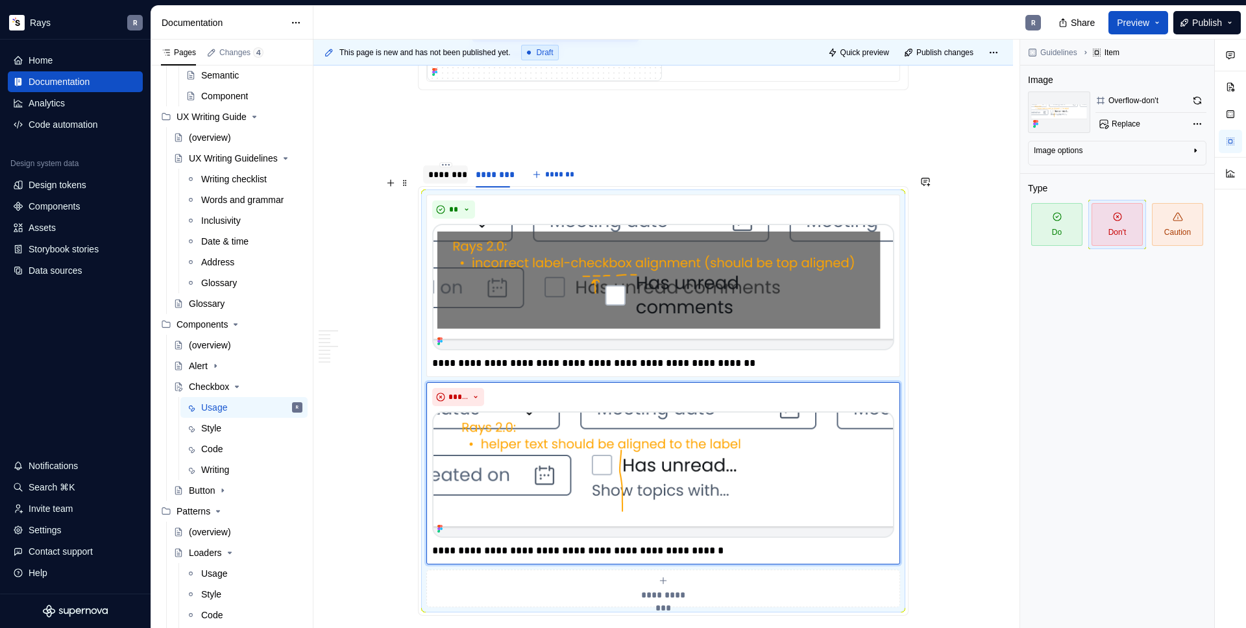
click at [452, 181] on div "********" at bounding box center [445, 174] width 34 height 13
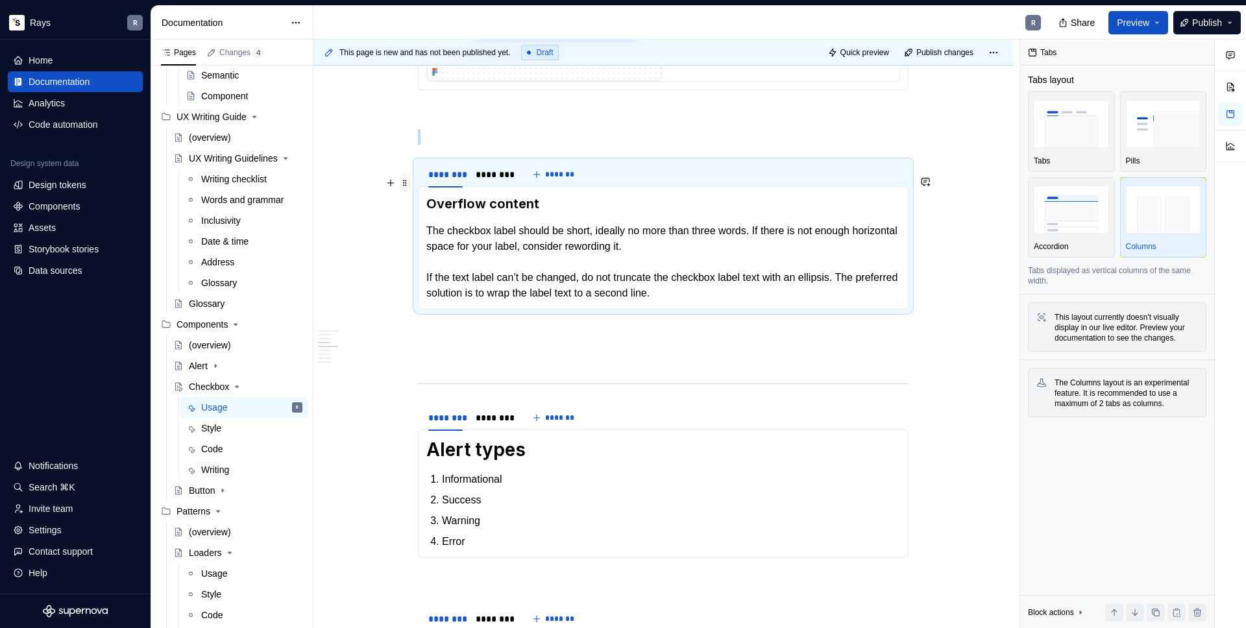
click at [404, 180] on span at bounding box center [405, 183] width 10 height 18
click at [429, 202] on div "Duplicate" at bounding box center [466, 203] width 84 height 13
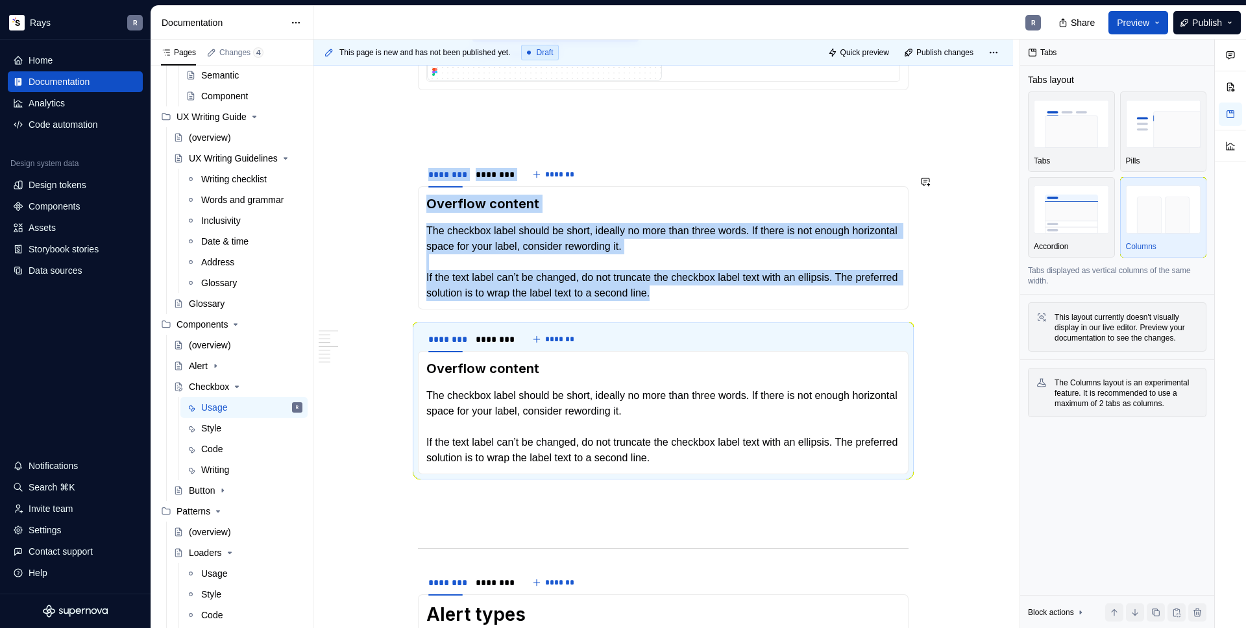
click at [458, 330] on div "Guidelines Checkboxes are used when there are multiple items to select in a lis…" at bounding box center [663, 443] width 491 height 2081
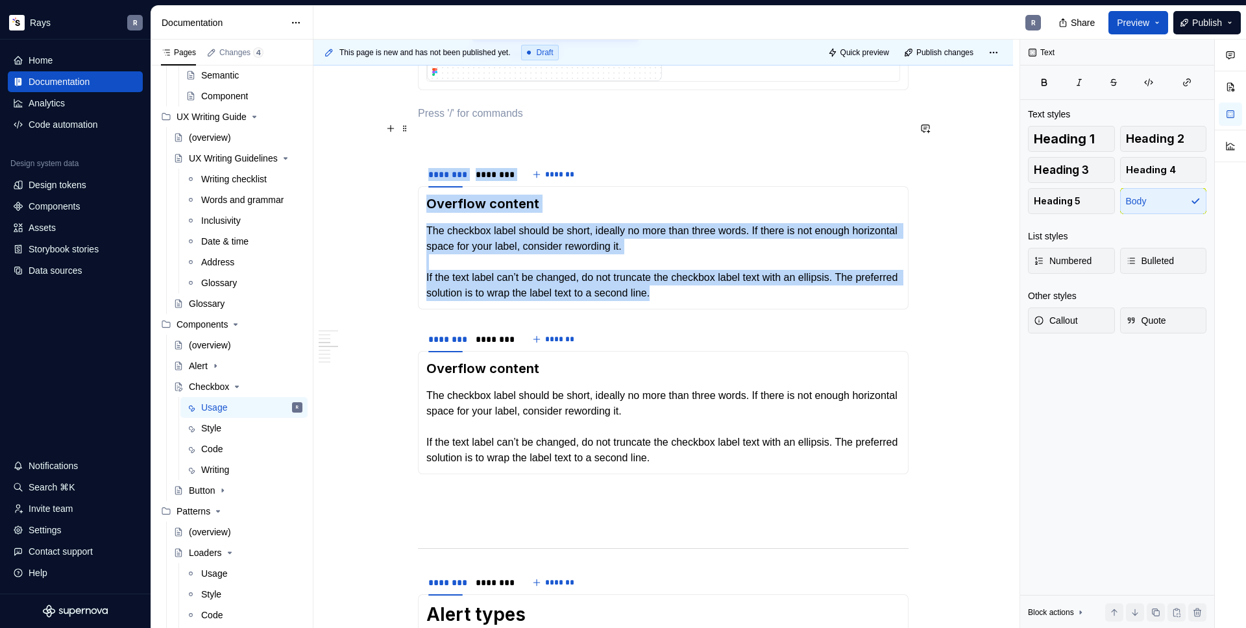
click at [477, 121] on p "To enrich screen reader interactions, please activate Accessibility in Grammarl…" at bounding box center [663, 114] width 491 height 16
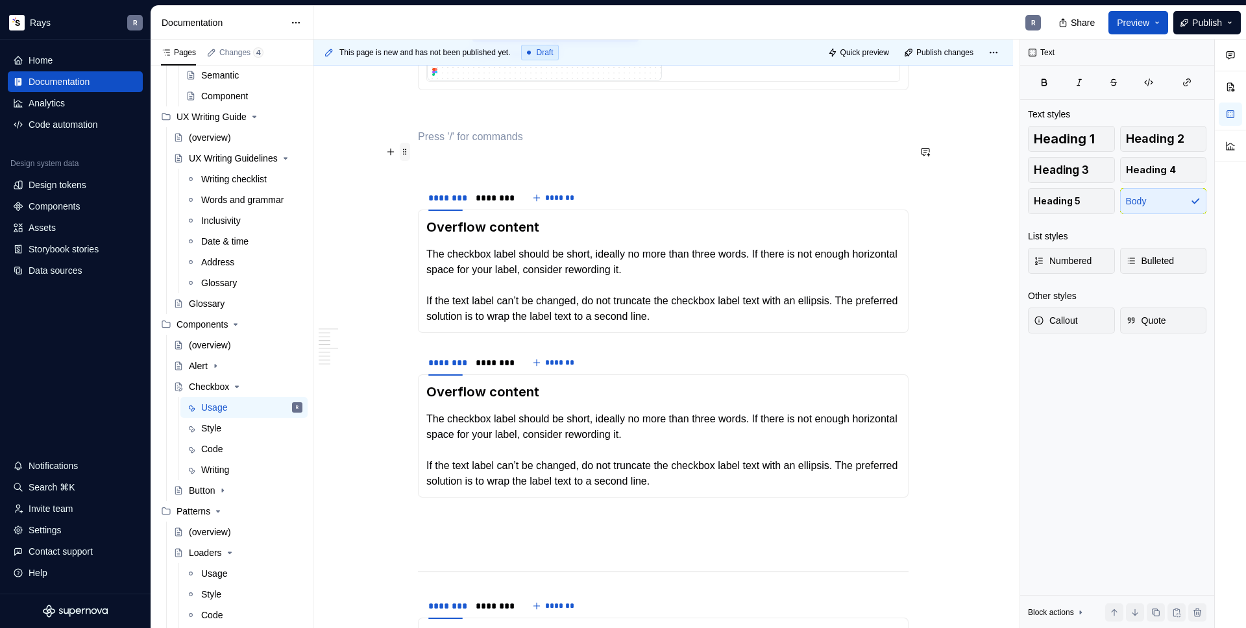
click at [406, 153] on span at bounding box center [405, 152] width 10 height 18
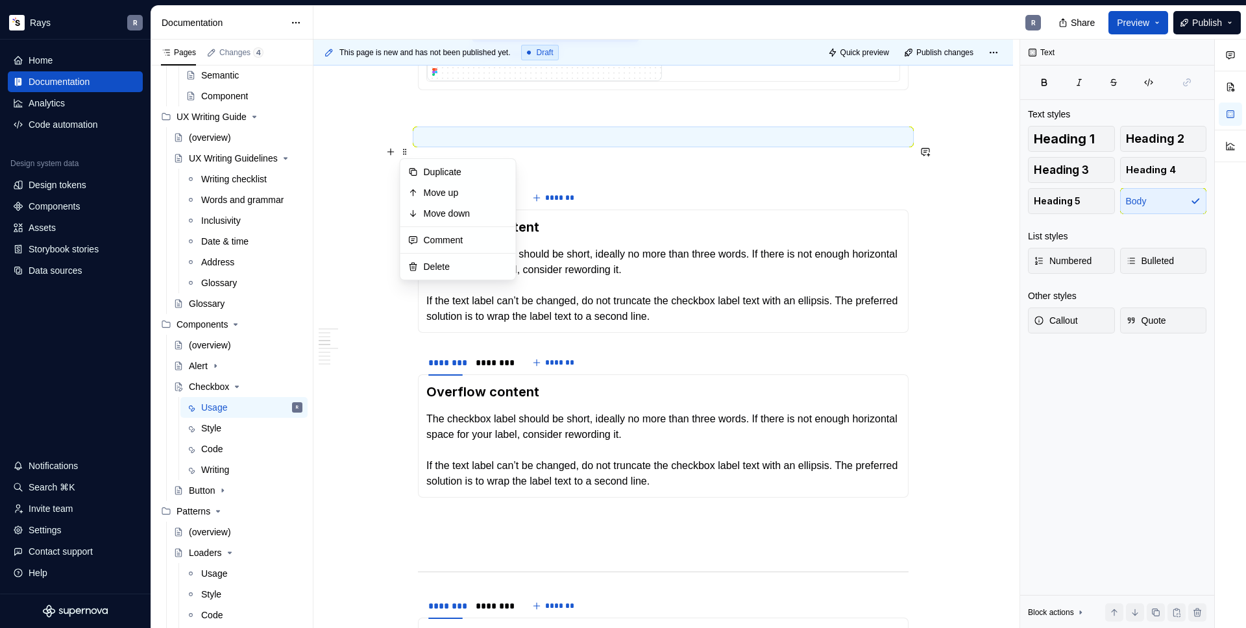
click at [511, 121] on p "To enrich screen reader interactions, please activate Accessibility in Grammarl…" at bounding box center [663, 114] width 491 height 16
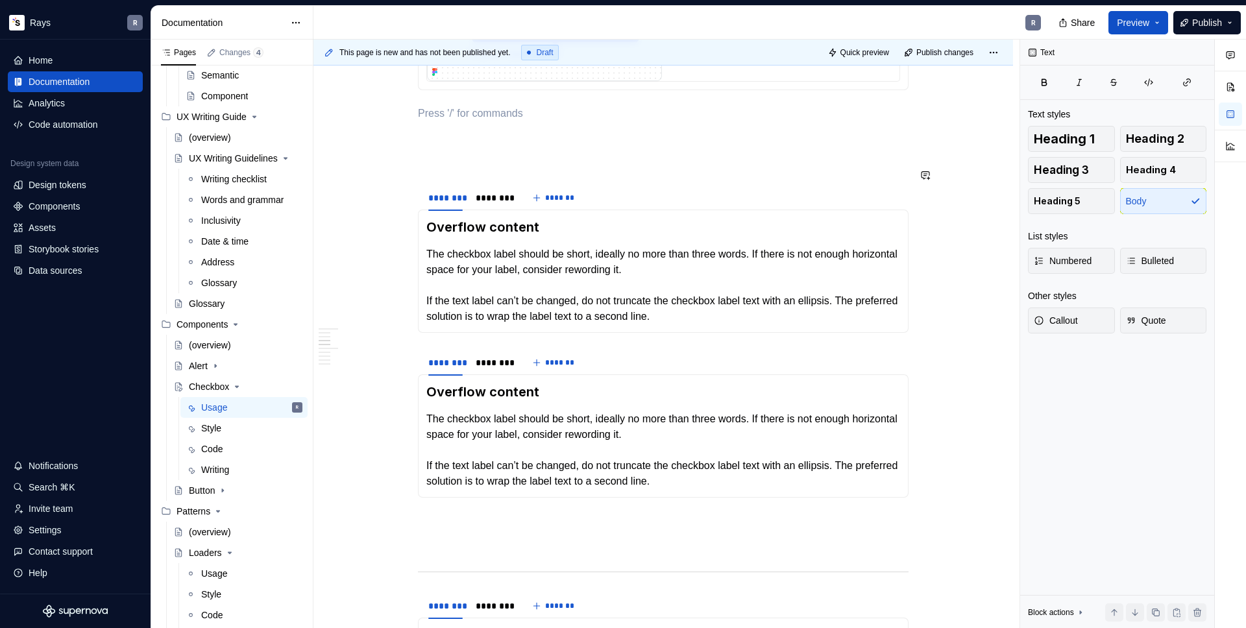
click at [443, 191] on div "Guidelines Checkboxes are used when there are multiple items to select in a lis…" at bounding box center [663, 455] width 491 height 2104
click at [417, 174] on div "This page is new and has not been published yet. Draft Quick preview Publish ch…" at bounding box center [666, 334] width 706 height 589
click at [432, 168] on p "To enrich screen reader interactions, please activate Accessibility in Grammarl…" at bounding box center [663, 161] width 491 height 16
click at [410, 178] on div "Guidelines Checkboxes are used when there are multiple items to select in a lis…" at bounding box center [663, 542] width 700 height 2340
click at [408, 178] on span at bounding box center [405, 175] width 10 height 18
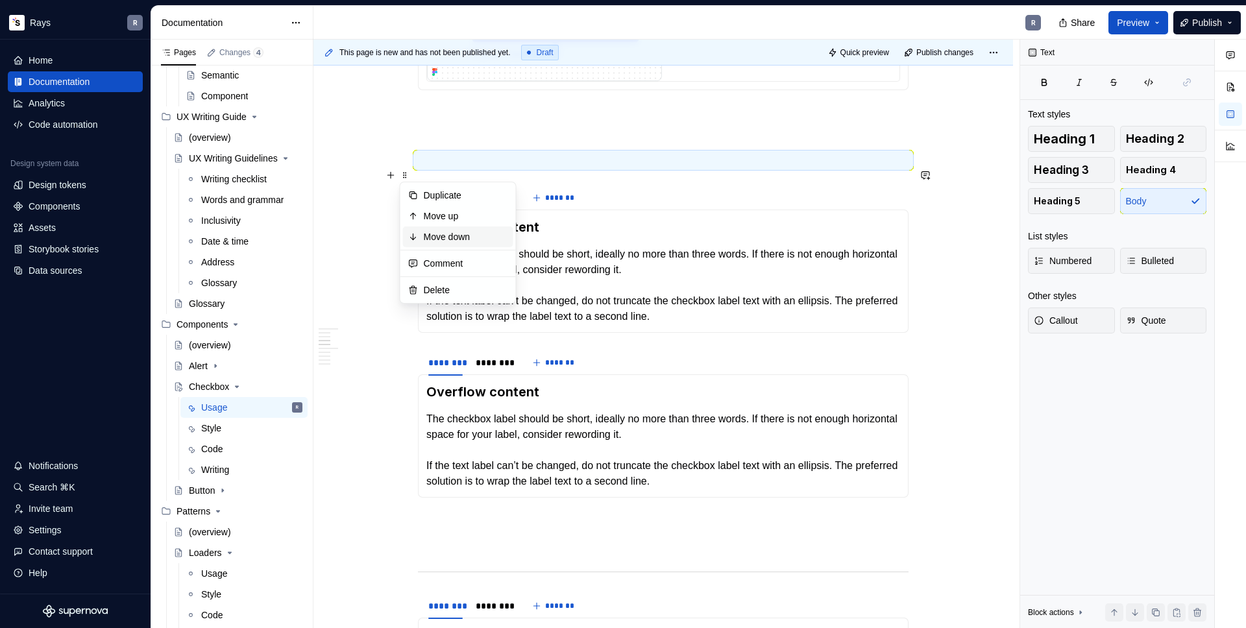
click at [443, 232] on div "Move down" at bounding box center [466, 236] width 84 height 13
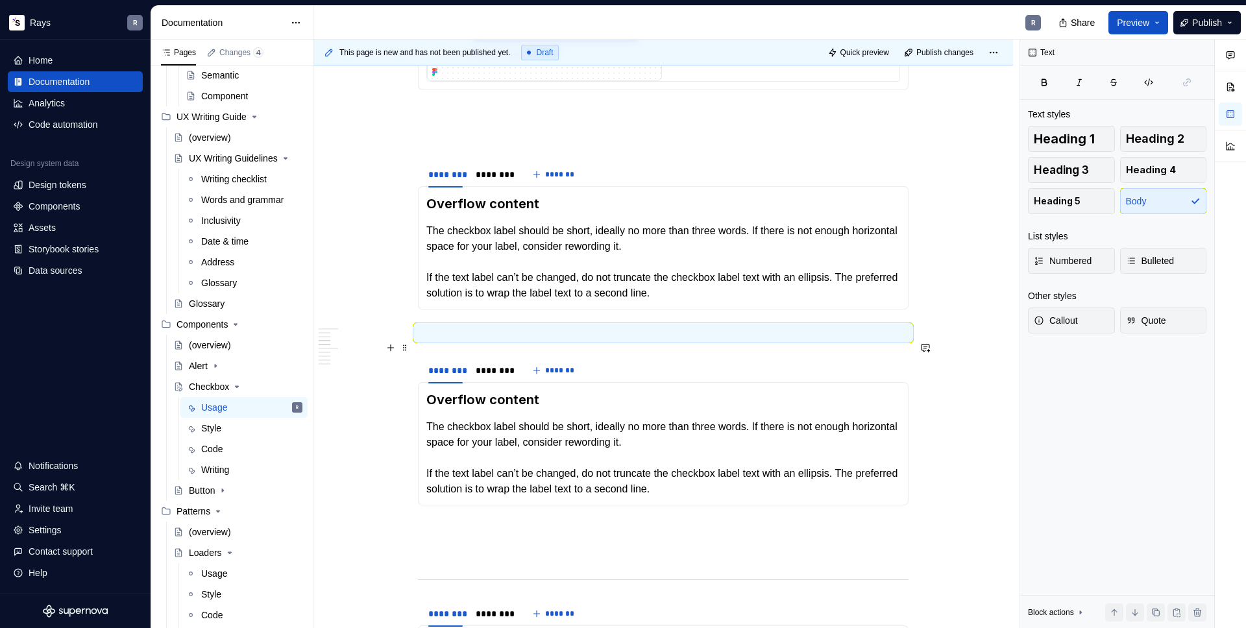
click at [448, 341] on p "To enrich screen reader interactions, please activate Accessibility in Grammarl…" at bounding box center [663, 333] width 491 height 16
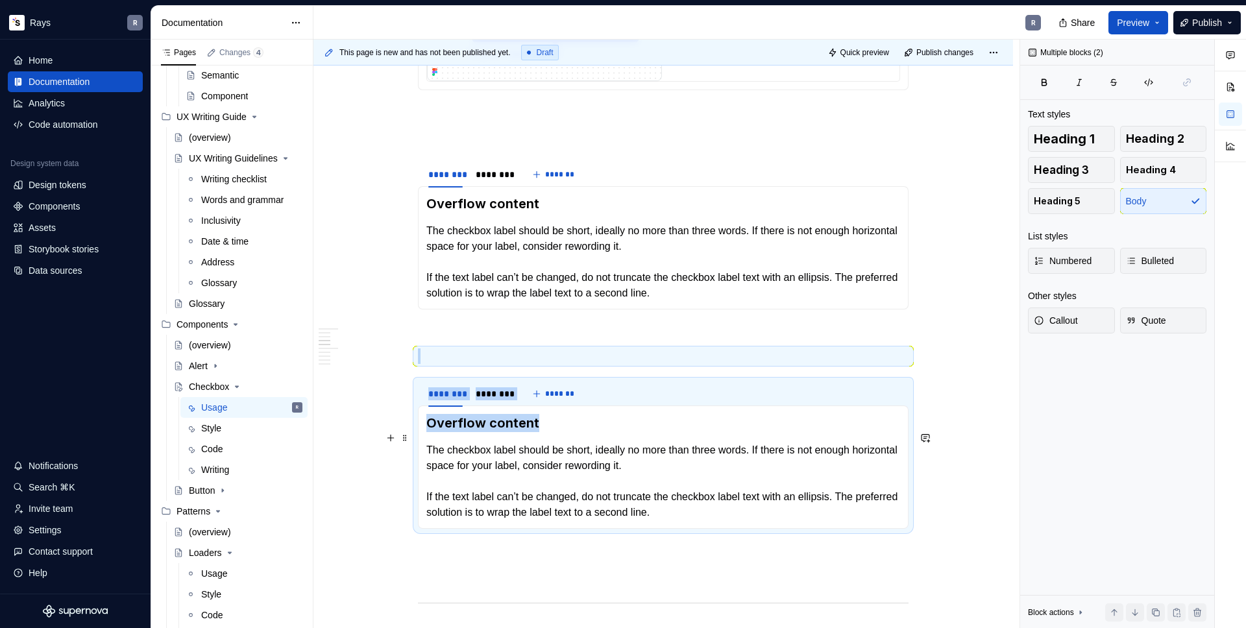
drag, startPoint x: 485, startPoint y: 439, endPoint x: 417, endPoint y: 442, distance: 68.2
click at [418, 442] on div "**********" at bounding box center [663, 467] width 491 height 123
click at [461, 432] on h3 "Overflow content" at bounding box center [663, 423] width 474 height 18
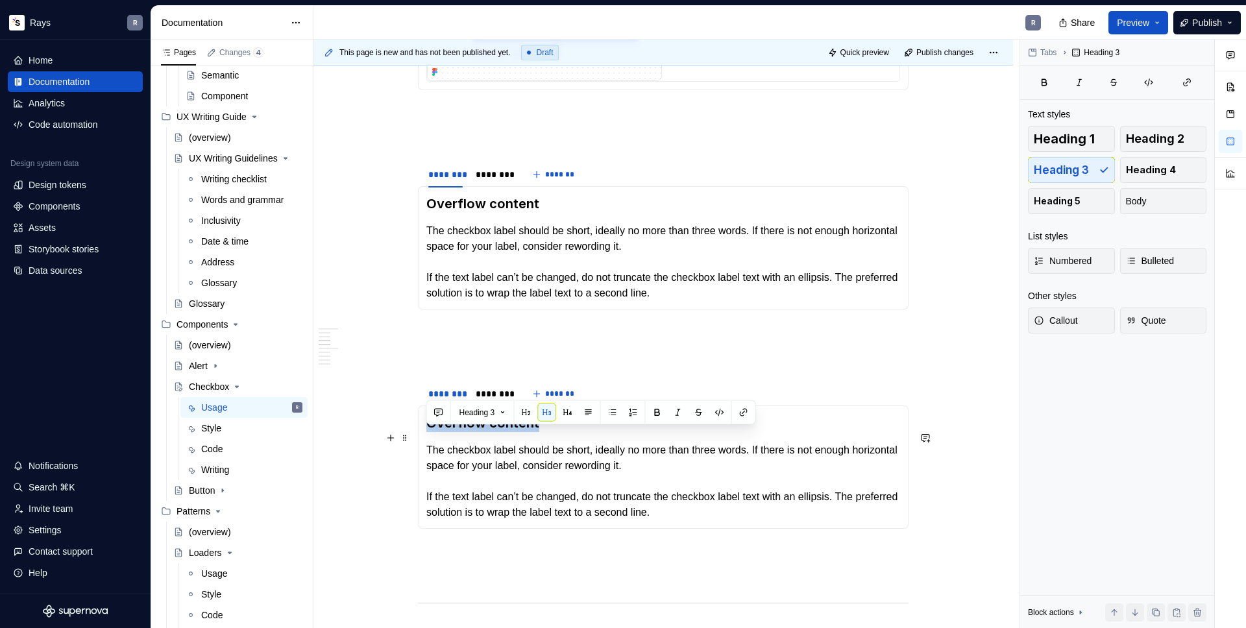
drag, startPoint x: 428, startPoint y: 439, endPoint x: 534, endPoint y: 439, distance: 105.8
click at [534, 432] on h3 "Overflow content" at bounding box center [663, 423] width 474 height 18
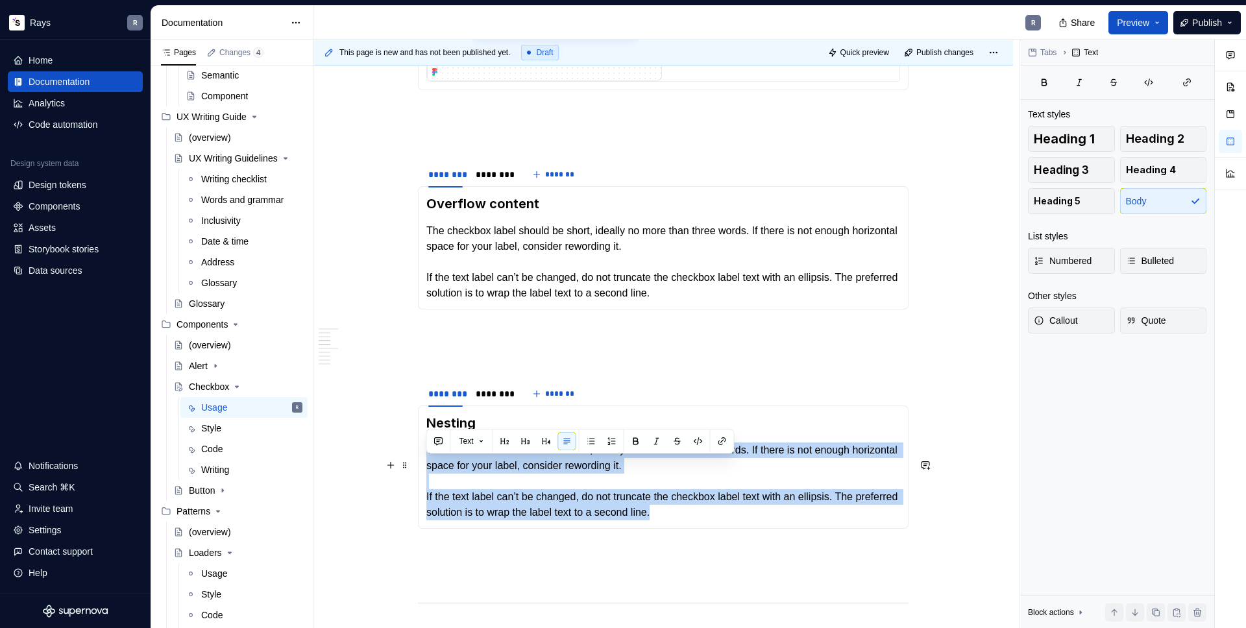
drag, startPoint x: 706, startPoint y: 530, endPoint x: 428, endPoint y: 467, distance: 284.8
click at [428, 467] on p "The checkbox label should be short, ideally no more than three words. If there …" at bounding box center [663, 482] width 474 height 78
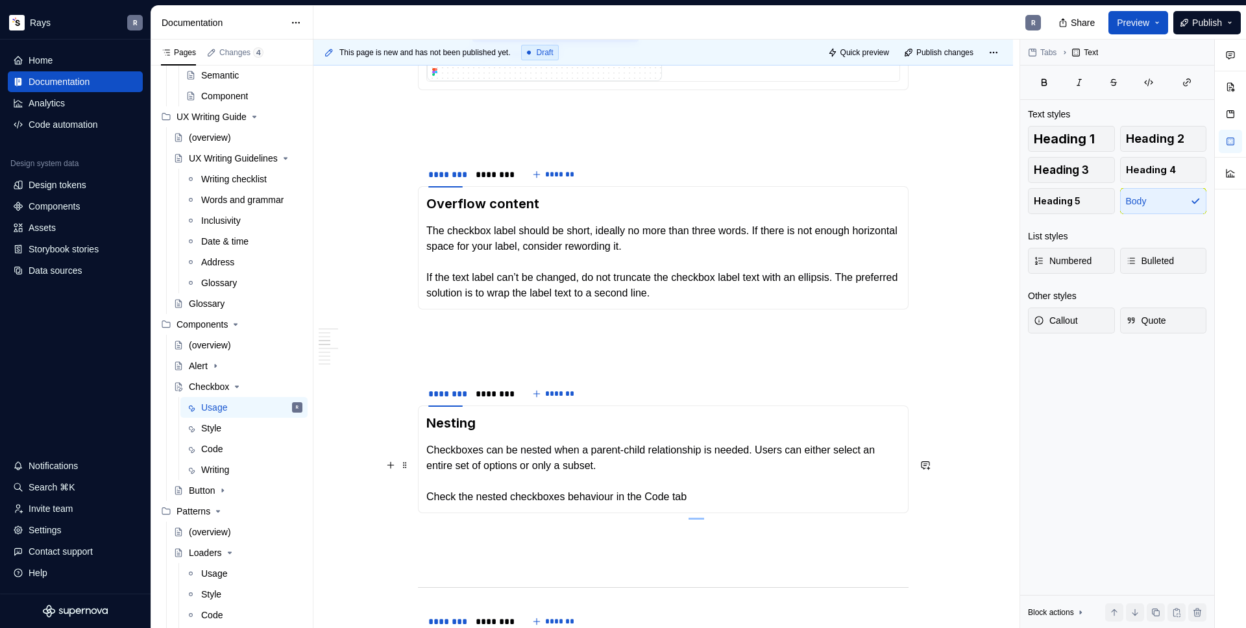
click at [644, 481] on p "Checkboxes can be nested when a parent-child relationship is needed. Users can …" at bounding box center [663, 474] width 474 height 62
click at [714, 505] on p "Checkboxes can be nested when a parent-child relationship is needed. Users can …" at bounding box center [663, 474] width 474 height 62
drag, startPoint x: 661, startPoint y: 514, endPoint x: 682, endPoint y: 514, distance: 20.8
click at [682, 505] on p "Checkboxes can be nested when a parent-child relationship is needed. Users can …" at bounding box center [663, 474] width 474 height 62
click at [949, 485] on button "button" at bounding box center [955, 488] width 18 height 18
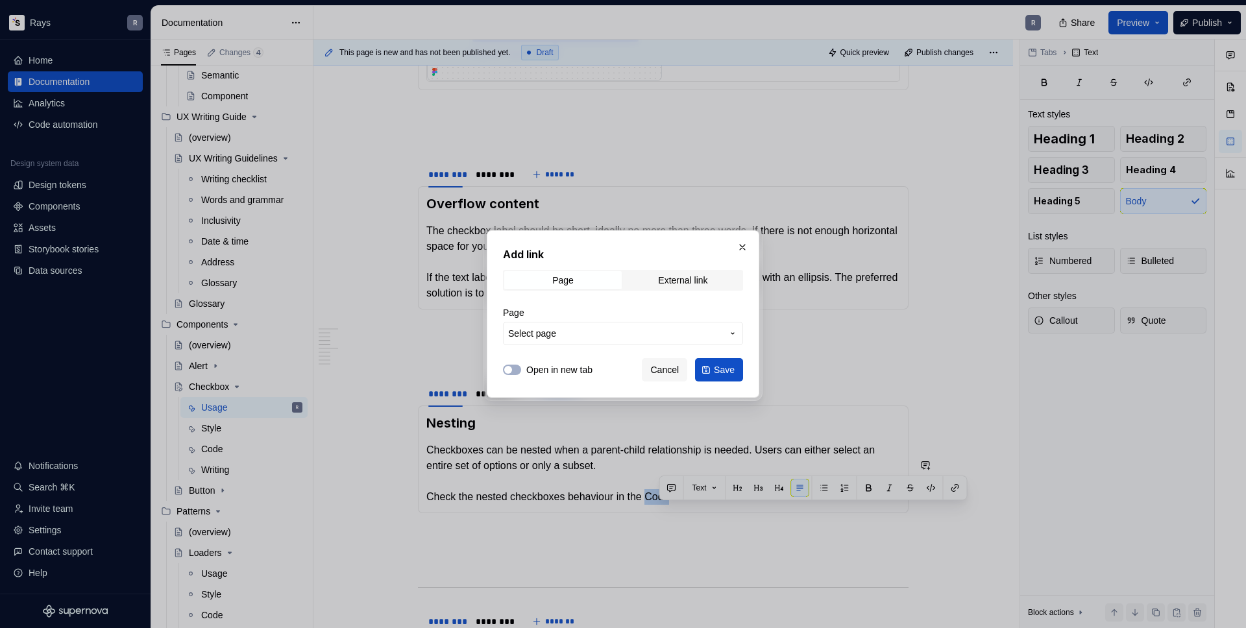
click at [579, 336] on span "Select page" at bounding box center [615, 333] width 214 height 13
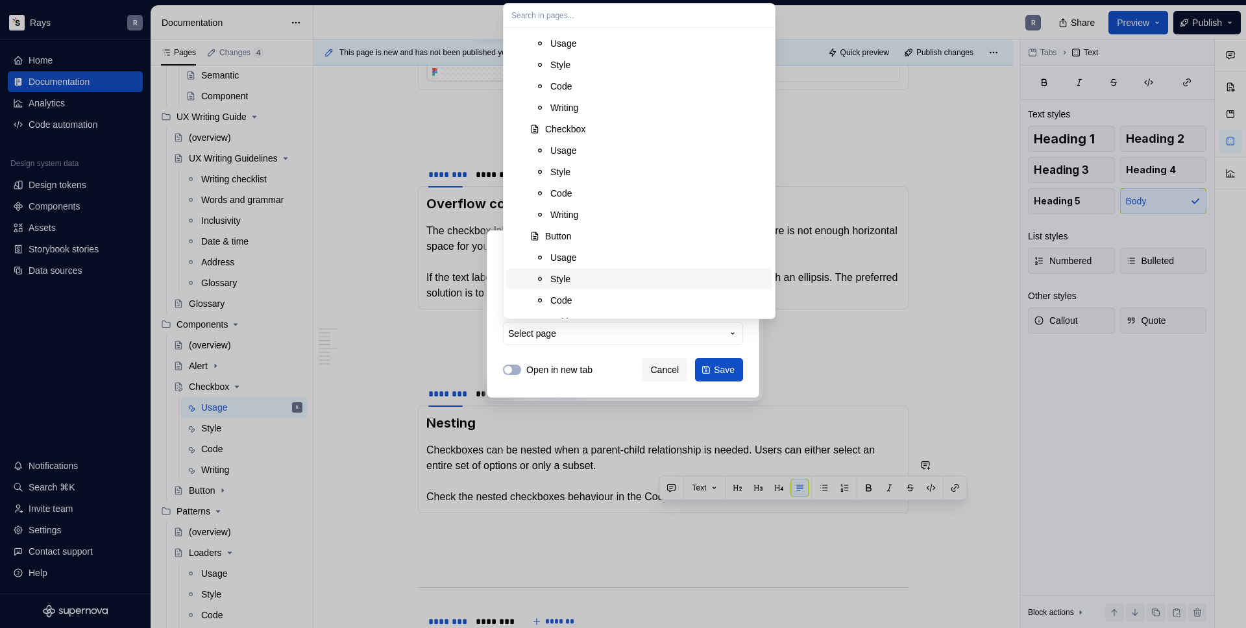
scroll to position [481, 0]
click at [617, 223] on div "Code" at bounding box center [658, 223] width 217 height 13
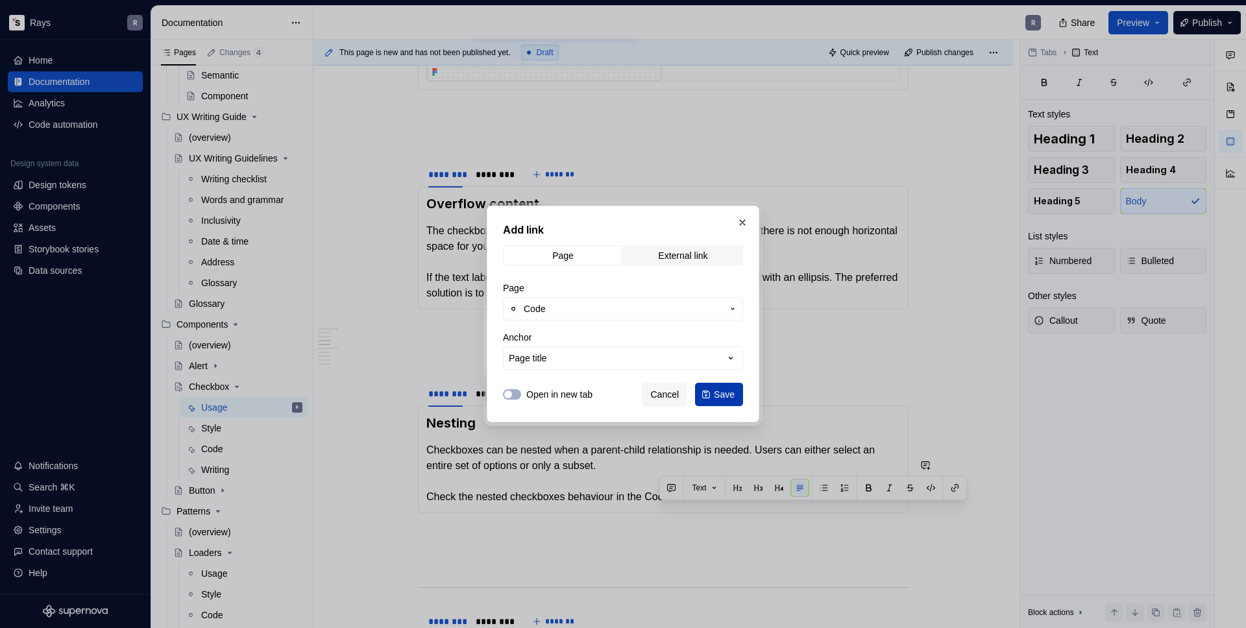
click at [718, 389] on span "Save" at bounding box center [724, 394] width 21 height 13
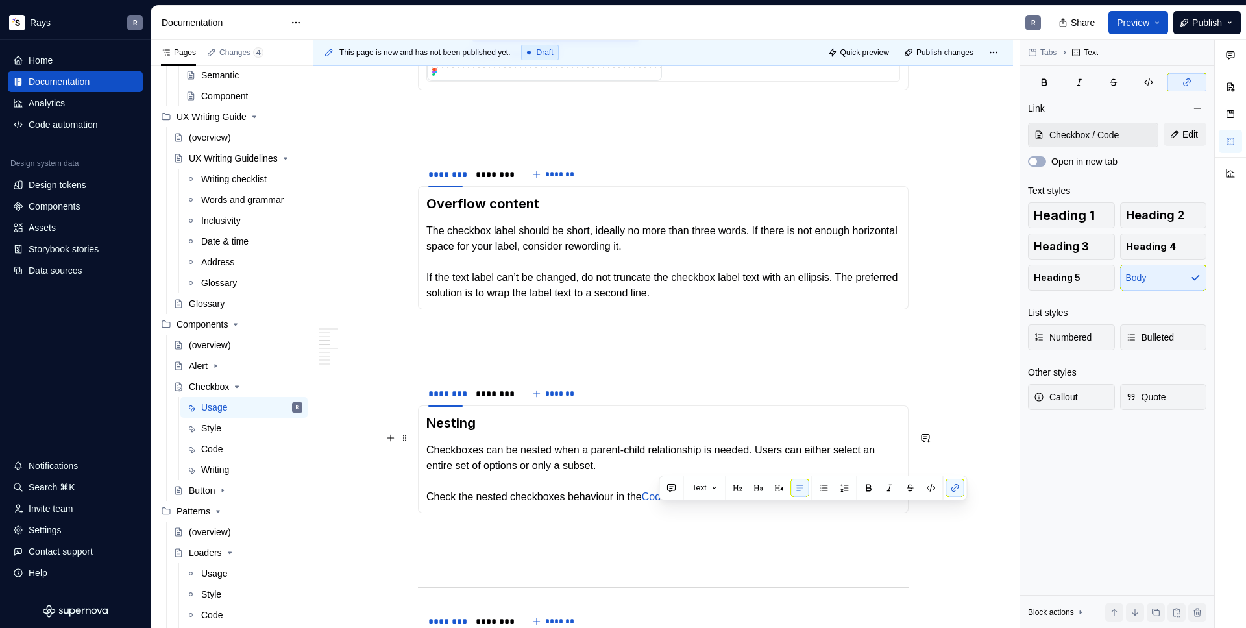
scroll to position [900, 0]
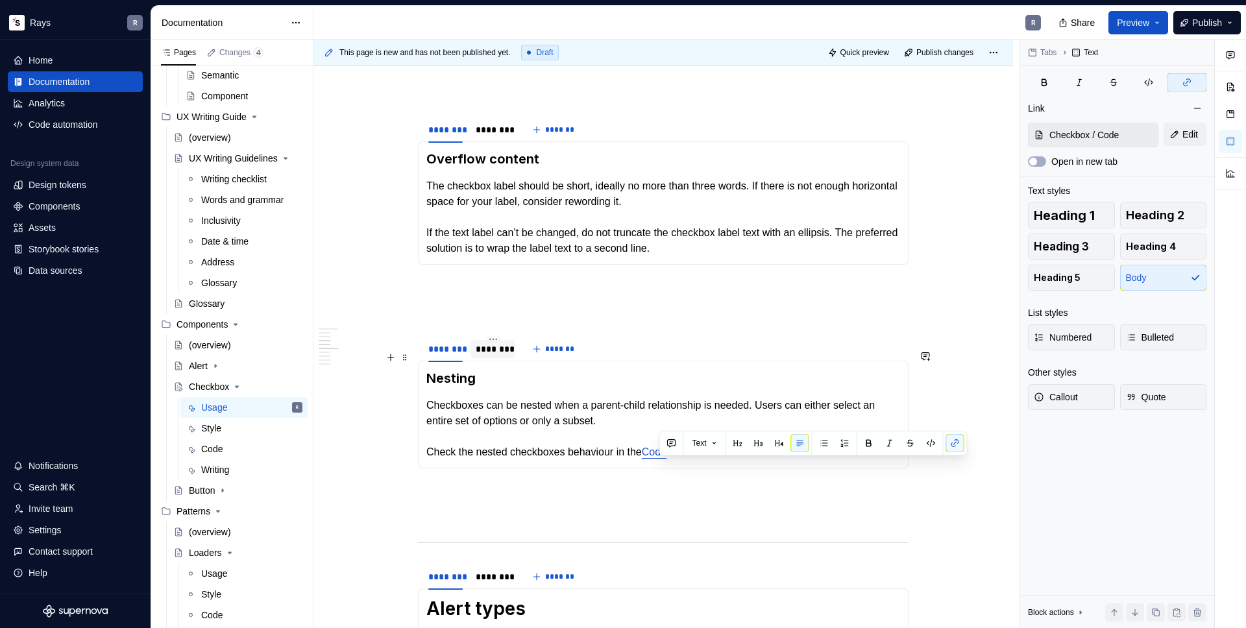
click at [491, 356] on div "********" at bounding box center [493, 349] width 34 height 13
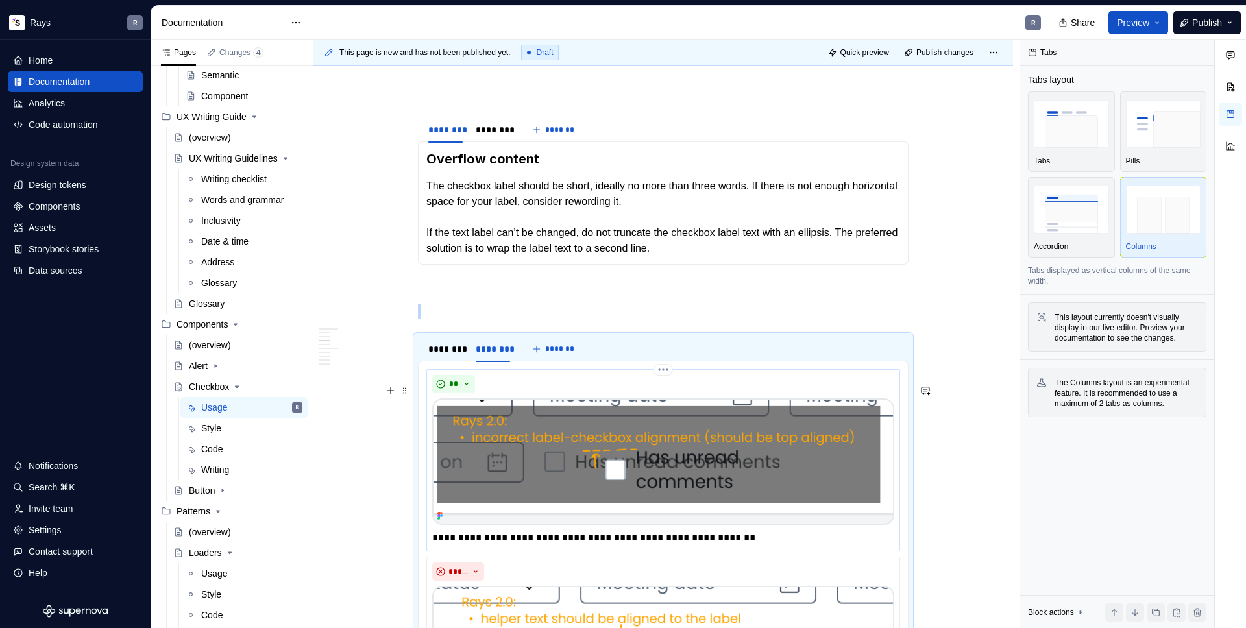
scroll to position [1050, 0]
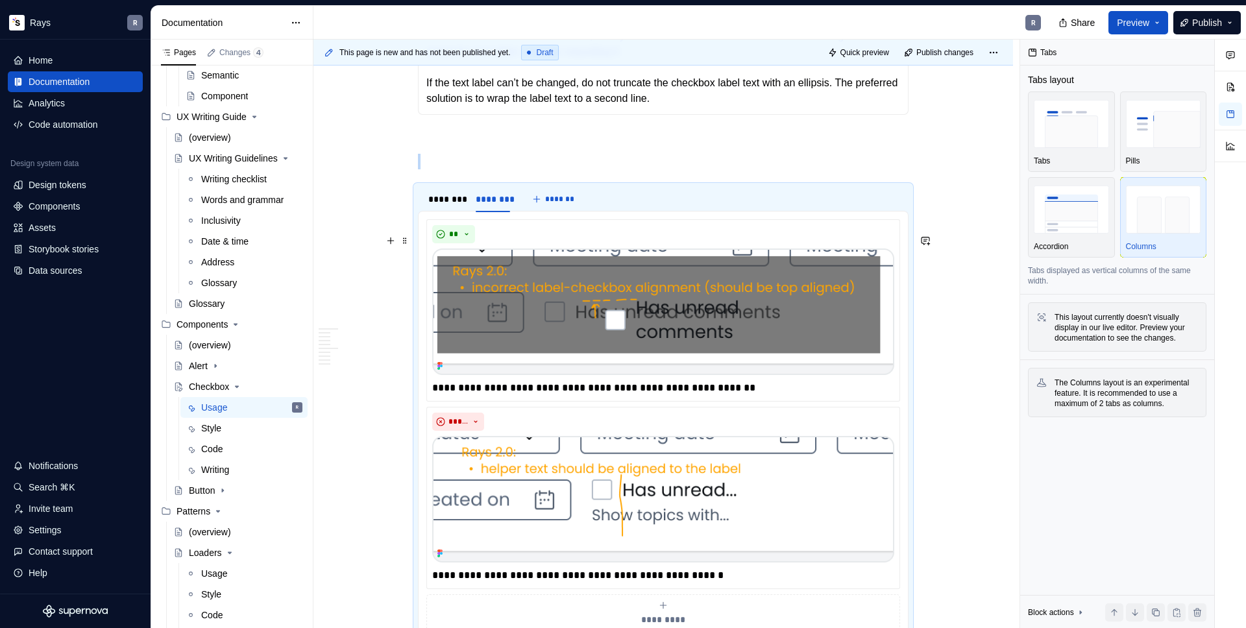
click at [426, 238] on div "**********" at bounding box center [663, 425] width 474 height 412
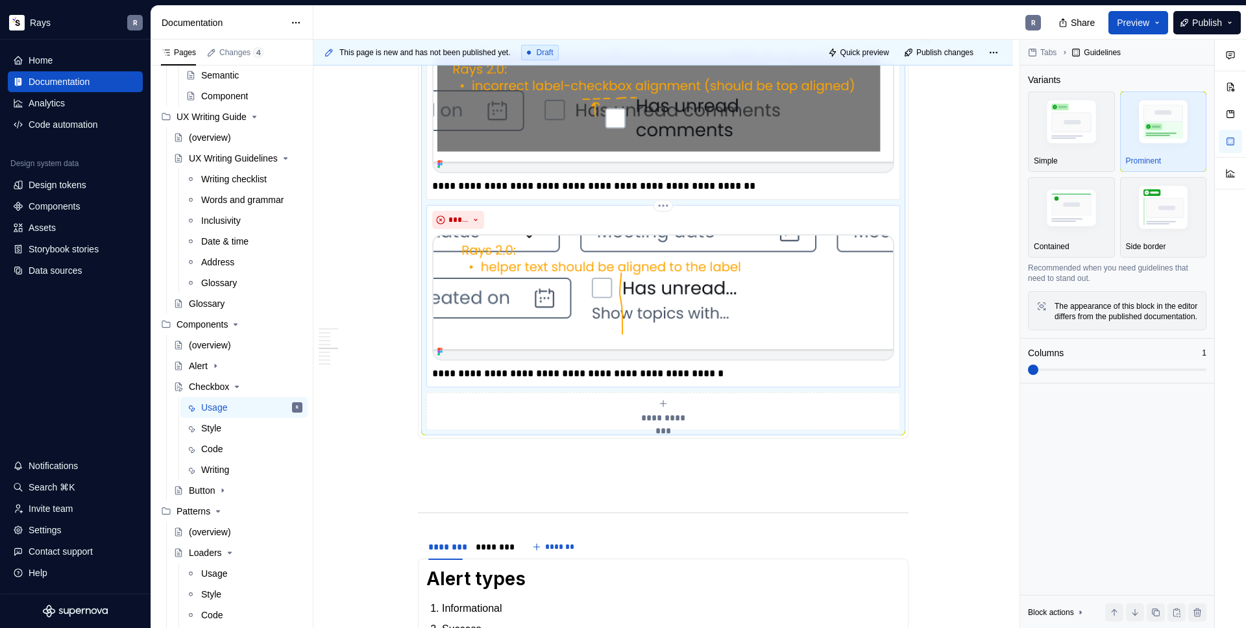
scroll to position [1182, 0]
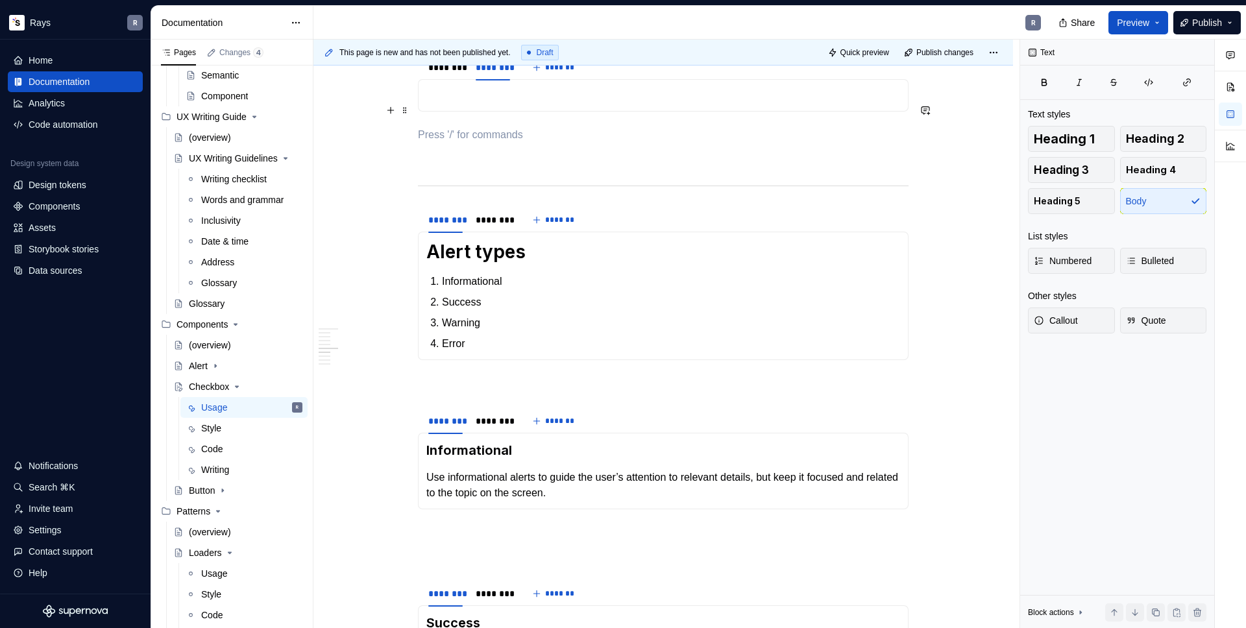
click at [489, 103] on p "To enrich screen reader interactions, please activate Accessibility in Grammarl…" at bounding box center [663, 96] width 474 height 16
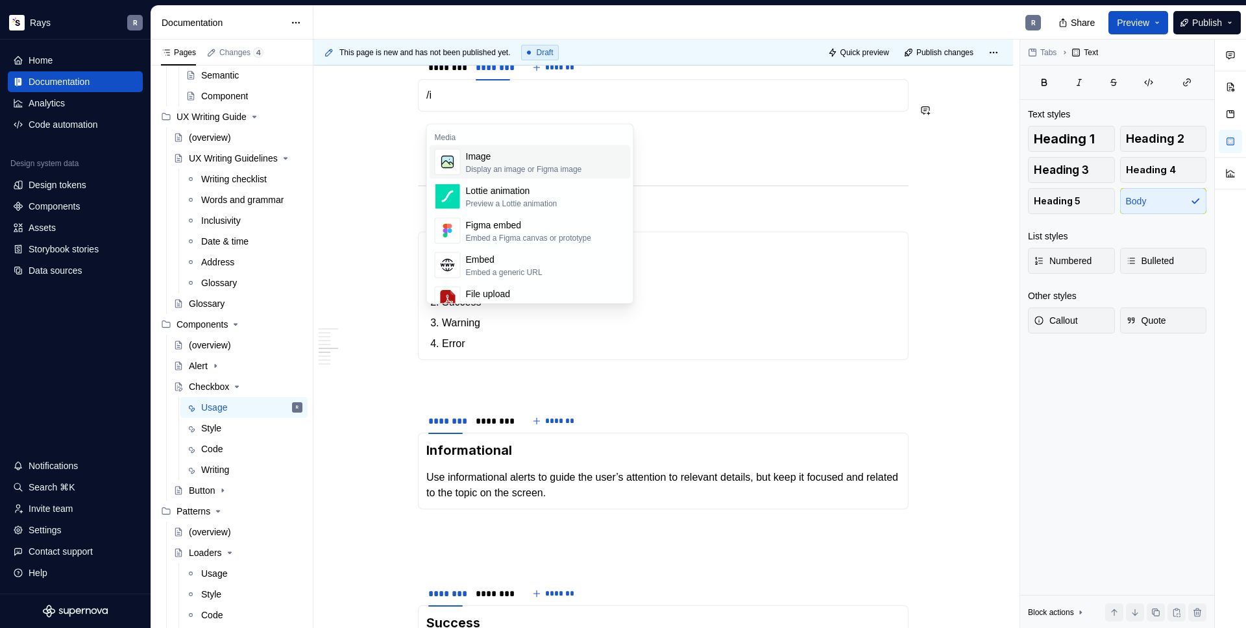
scroll to position [1181, 0]
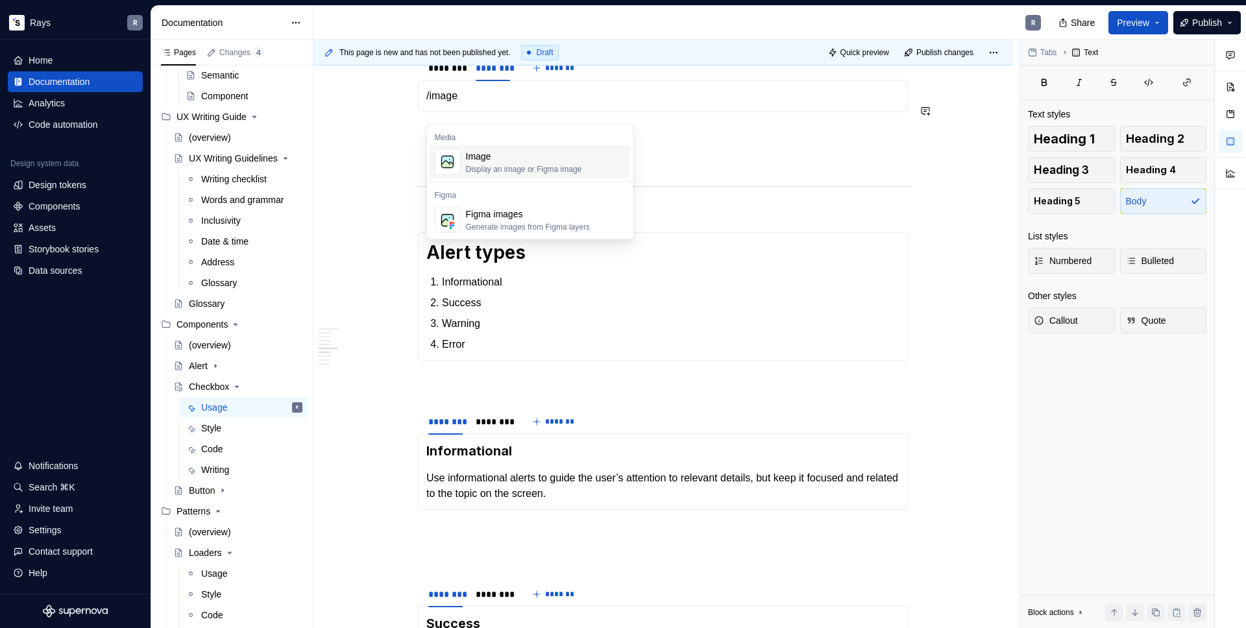
click at [477, 154] on div "Image" at bounding box center [524, 156] width 116 height 13
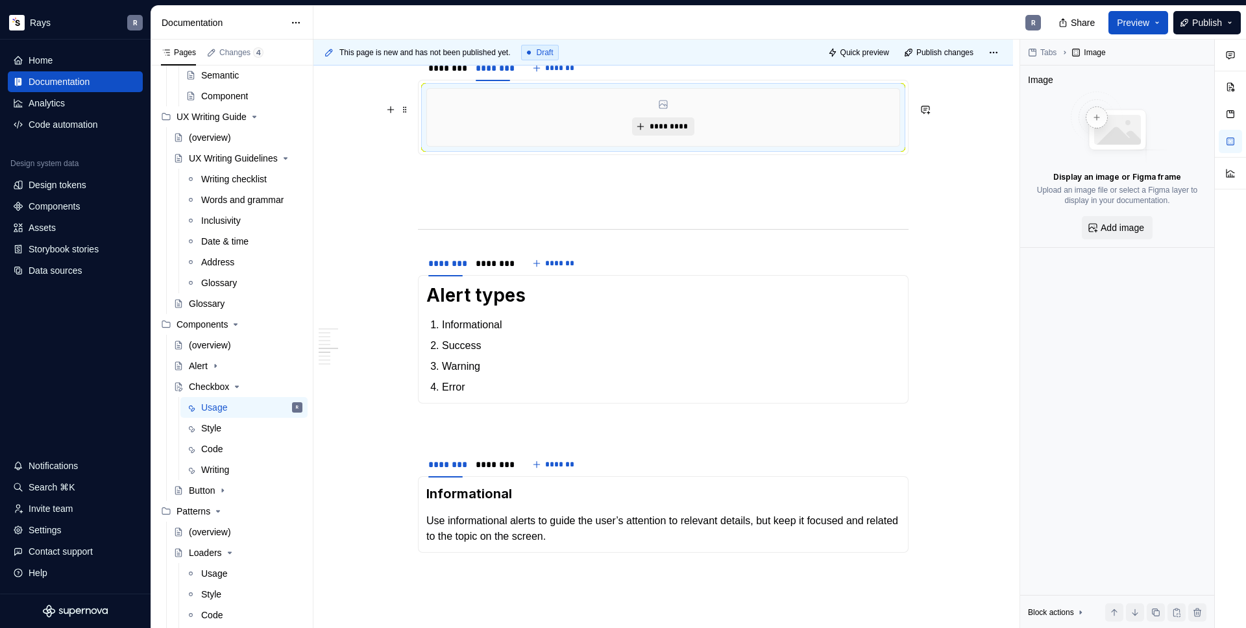
click at [665, 132] on span "*********" at bounding box center [668, 126] width 40 height 10
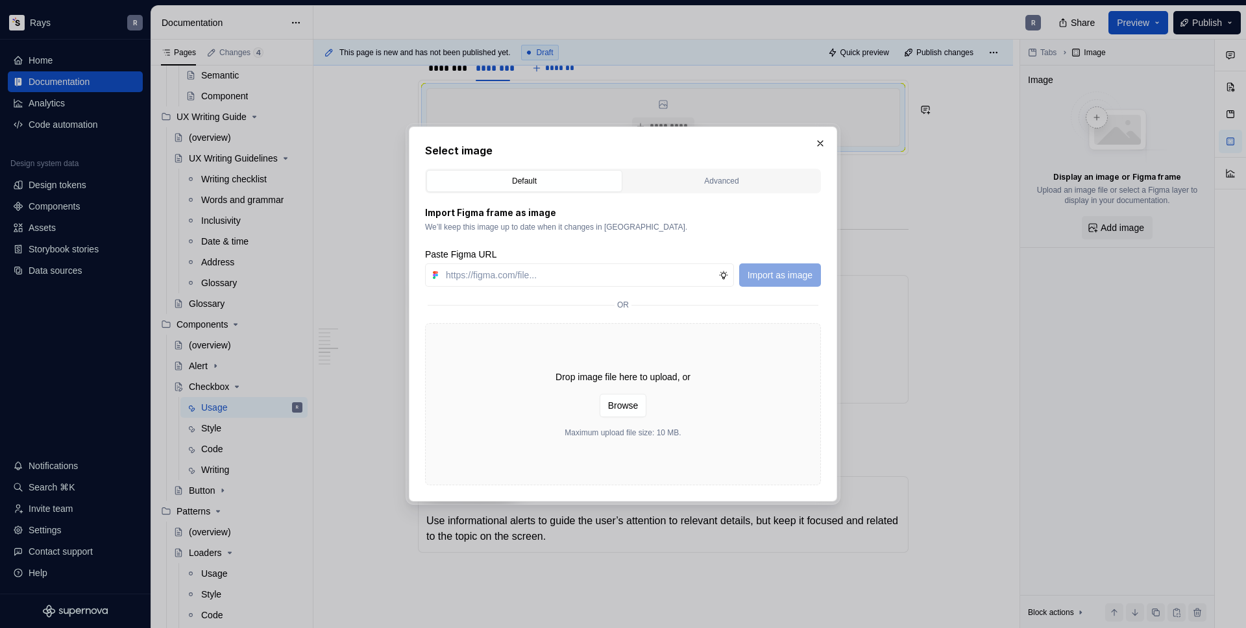
type textarea "*"
type input "[URL][DOMAIN_NAME]"
click at [783, 277] on span "Import as image" at bounding box center [780, 275] width 65 height 13
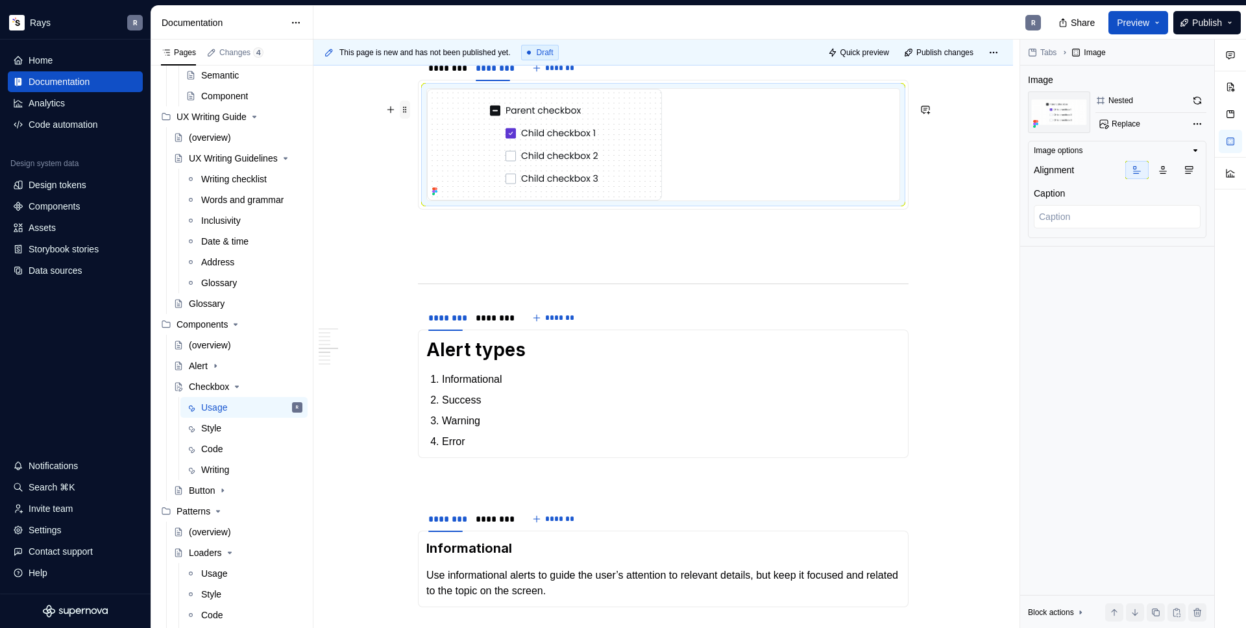
click at [408, 110] on span at bounding box center [405, 110] width 10 height 18
click at [423, 125] on div "Duplicate" at bounding box center [458, 129] width 110 height 21
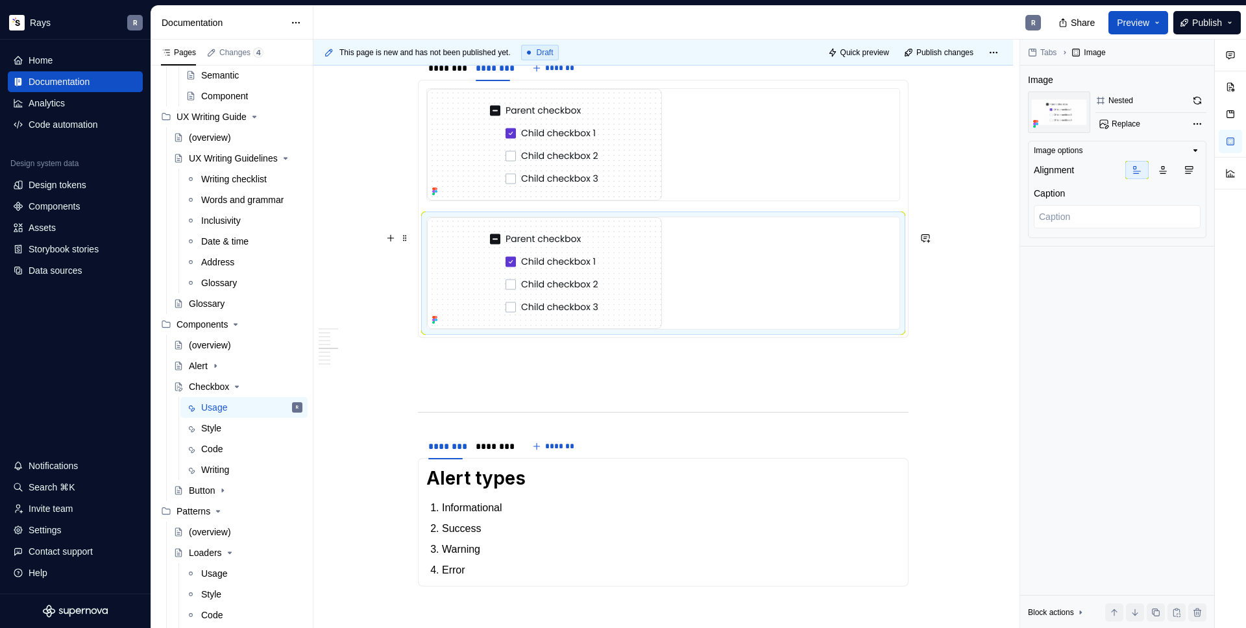
click at [562, 258] on img "To enrich screen reader interactions, please activate Accessibility in Grammarl…" at bounding box center [544, 273] width 235 height 112
click at [1122, 126] on span "Replace" at bounding box center [1126, 124] width 29 height 10
type textarea "*"
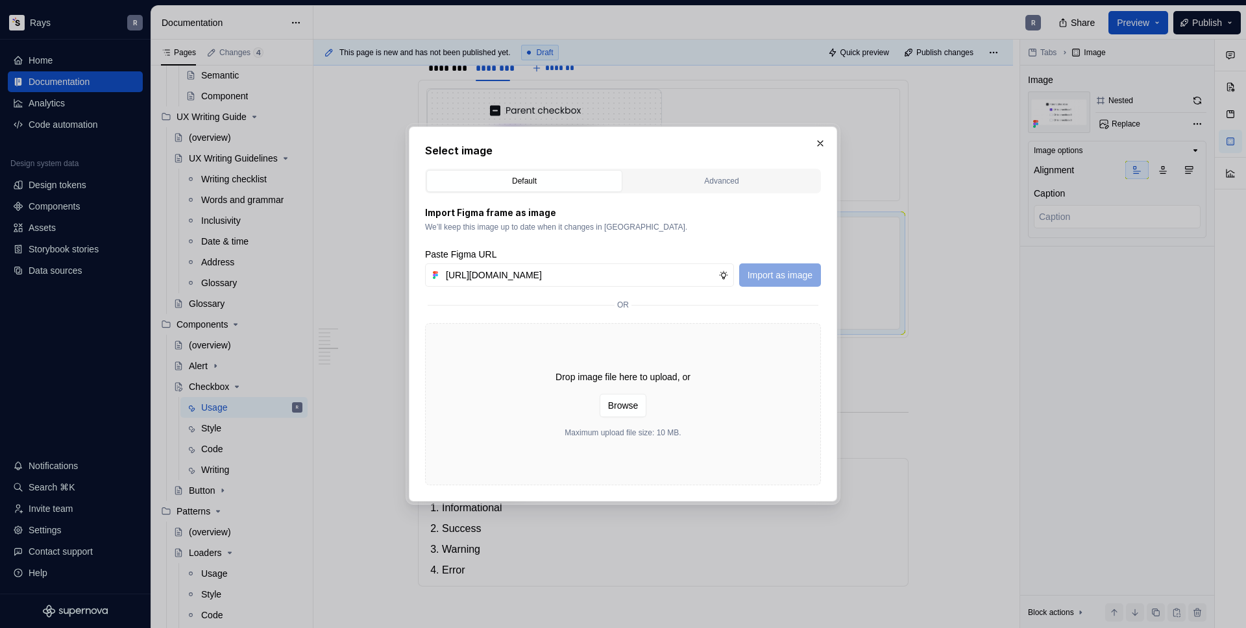
scroll to position [0, 251]
type input "[URL][DOMAIN_NAME]"
click at [793, 269] on span "Import as image" at bounding box center [780, 275] width 65 height 13
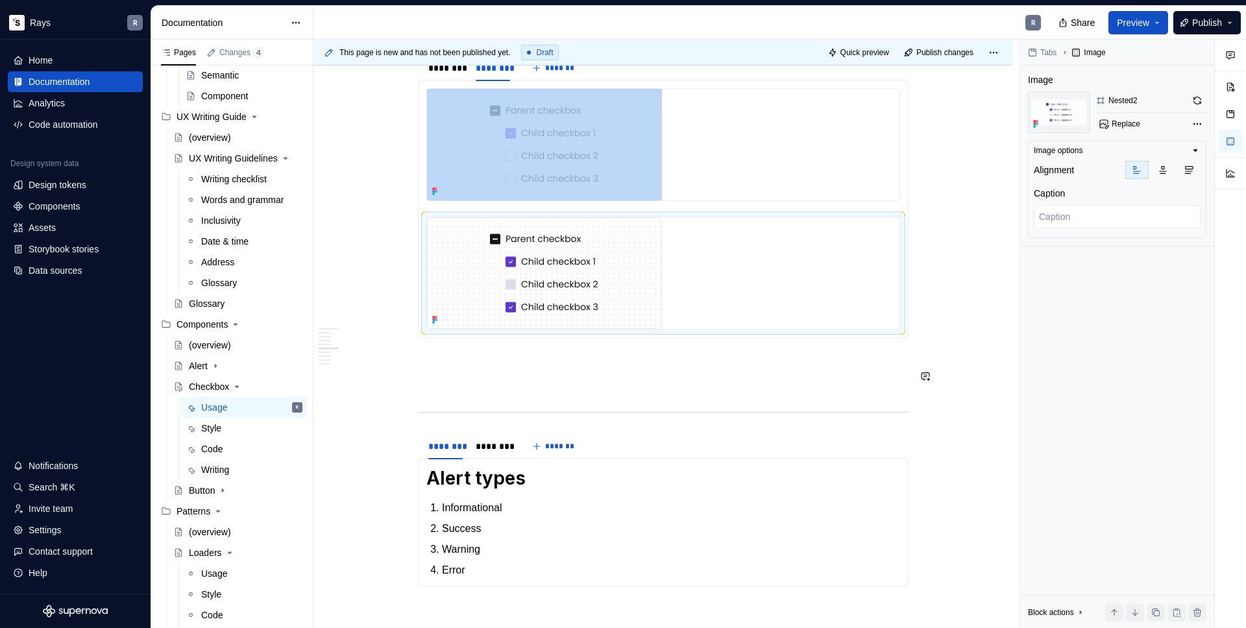
click at [479, 386] on div "Guidelines Checkboxes are used when there are multiple items to select in a lis…" at bounding box center [663, 212] width 491 height 2270
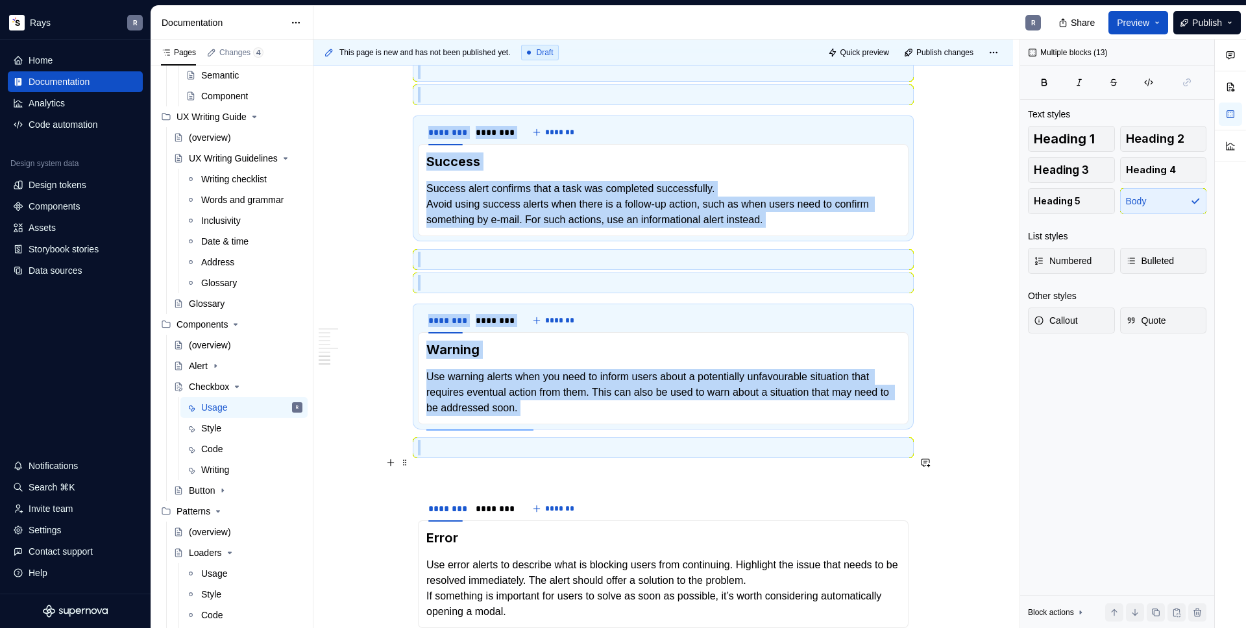
scroll to position [2118, 0]
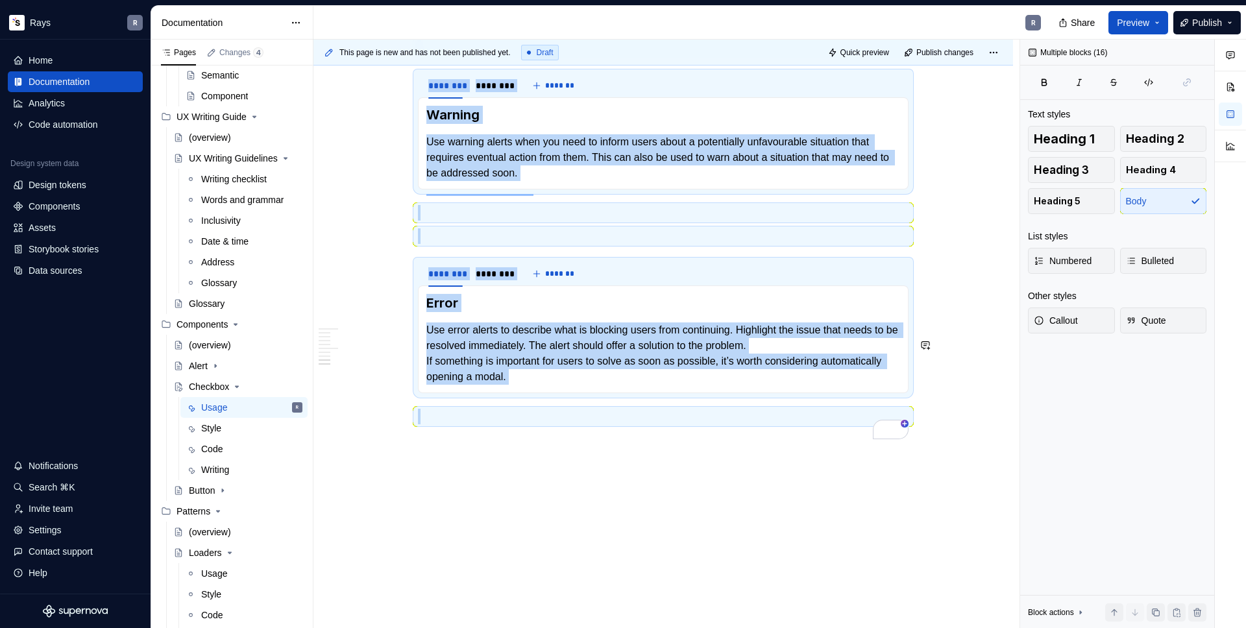
drag, startPoint x: 511, startPoint y: 380, endPoint x: 549, endPoint y: 472, distance: 99.8
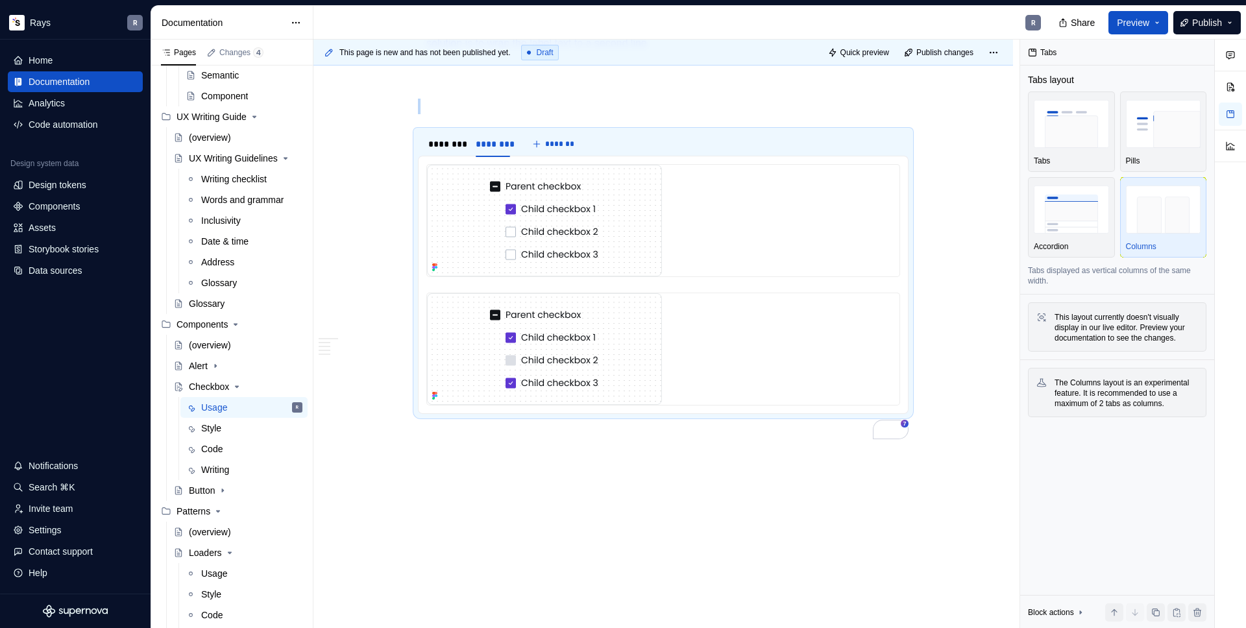
scroll to position [1120, 0]
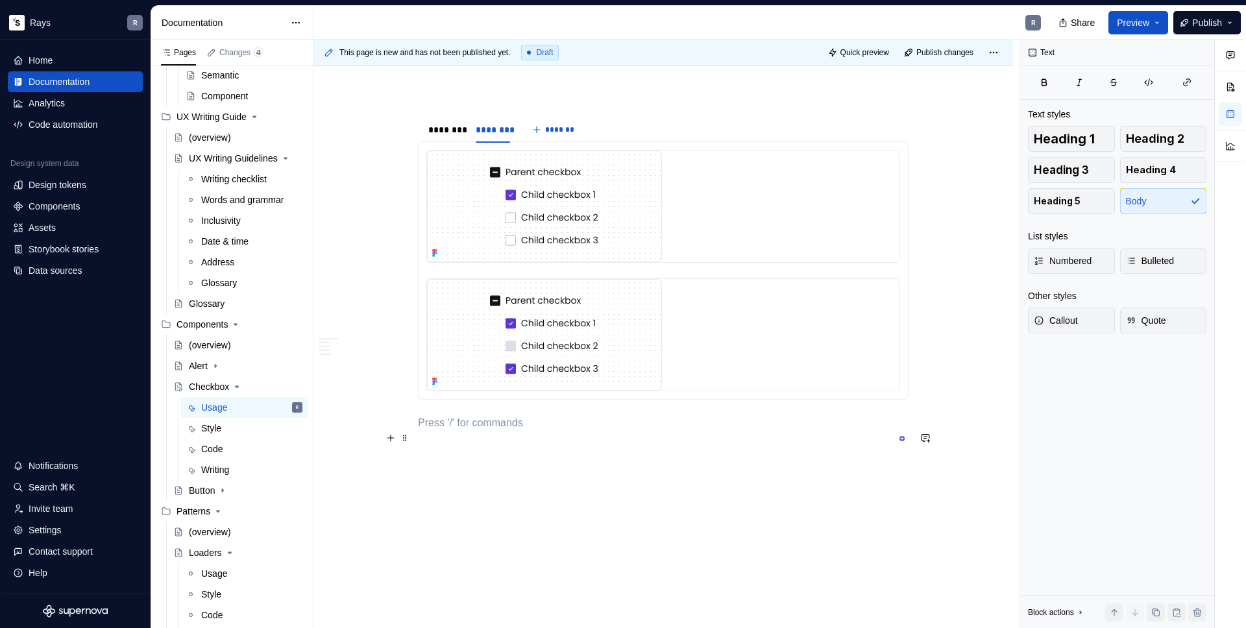
scroll to position [856, 0]
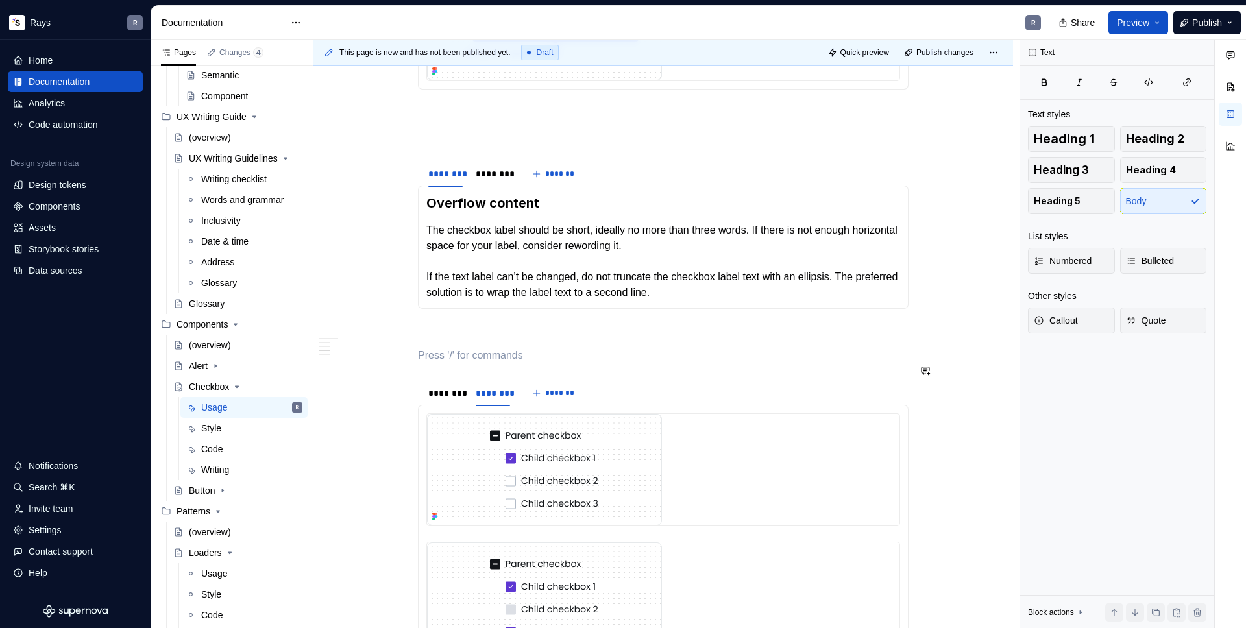
click at [480, 355] on div "Guidelines Checkboxes are used when there are multiple items to select in a lis…" at bounding box center [663, 48] width 491 height 1292
click at [484, 340] on p "To enrich screen reader interactions, please activate Accessibility in Grammarl…" at bounding box center [663, 333] width 491 height 16
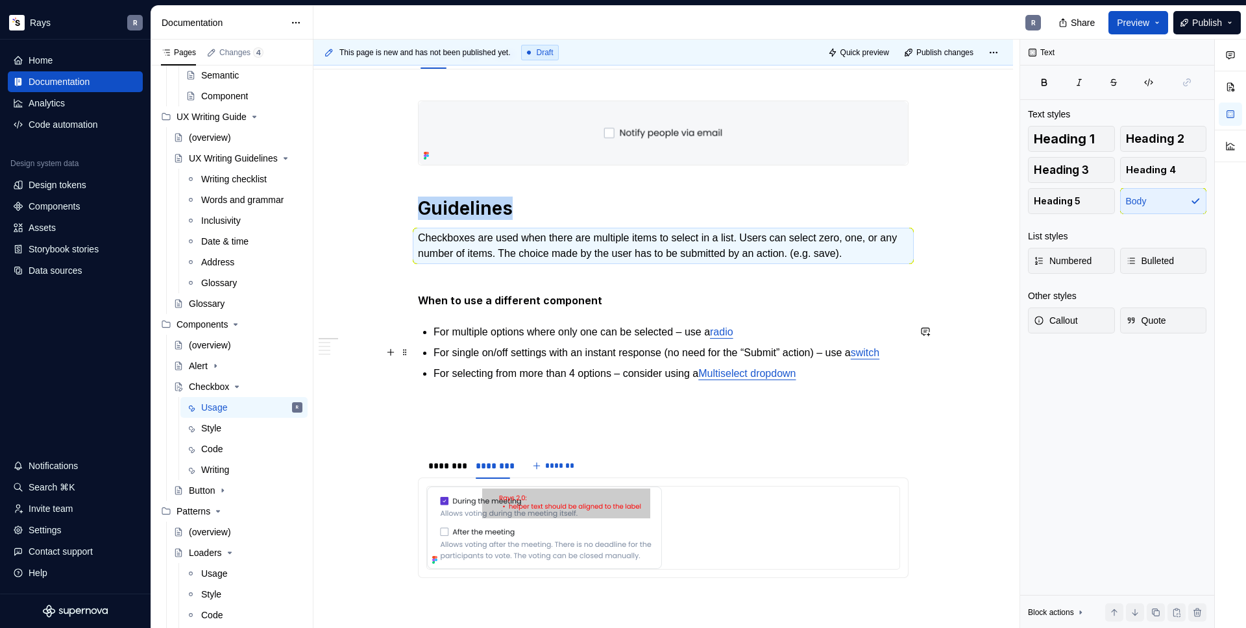
scroll to position [0, 0]
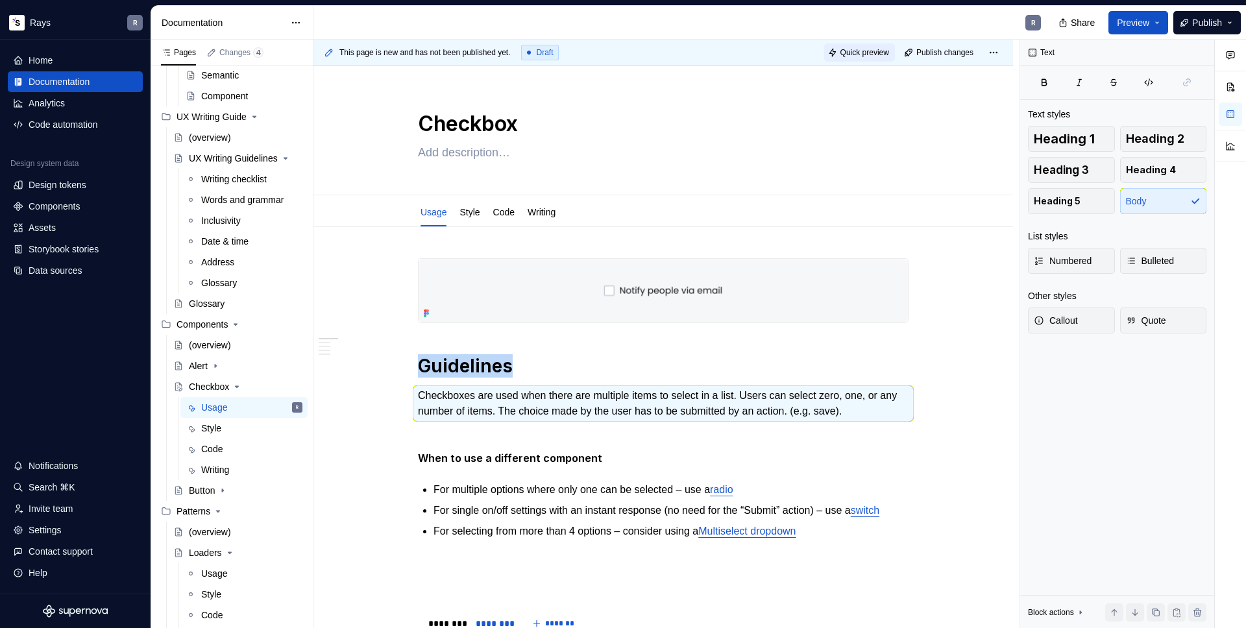
click at [855, 49] on span "Quick preview" at bounding box center [864, 52] width 49 height 10
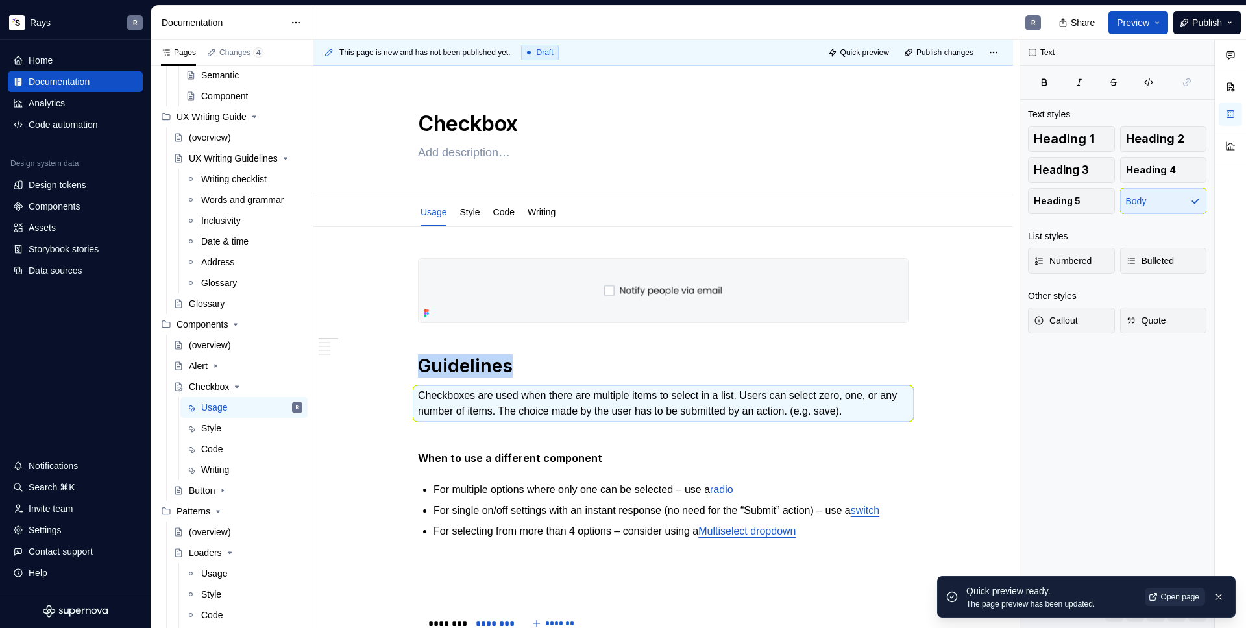
click at [1161, 600] on span "Open page" at bounding box center [1180, 597] width 38 height 10
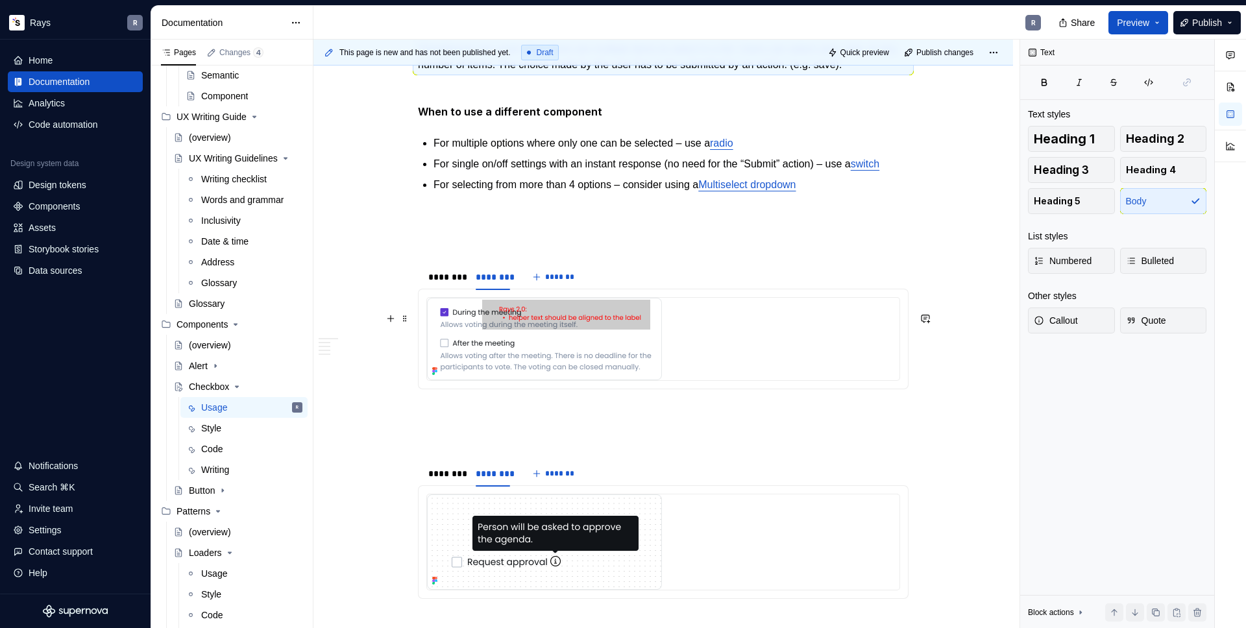
scroll to position [413, 0]
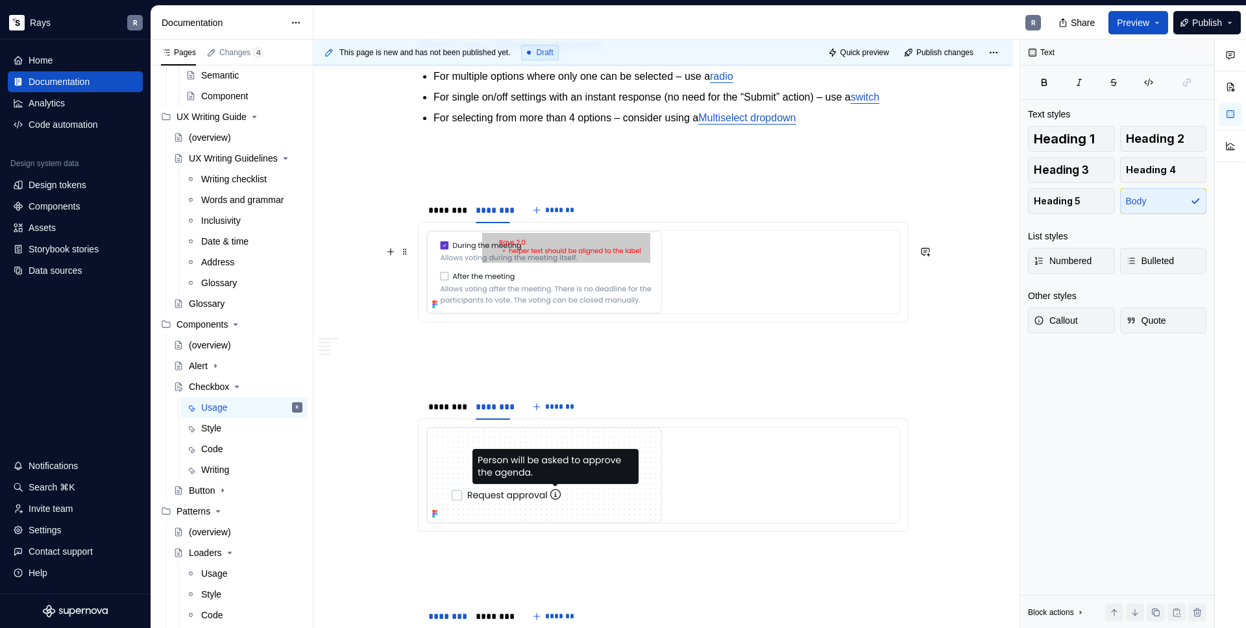
click at [514, 300] on img "To enrich screen reader interactions, please activate Accessibility in Grammarl…" at bounding box center [544, 272] width 235 height 82
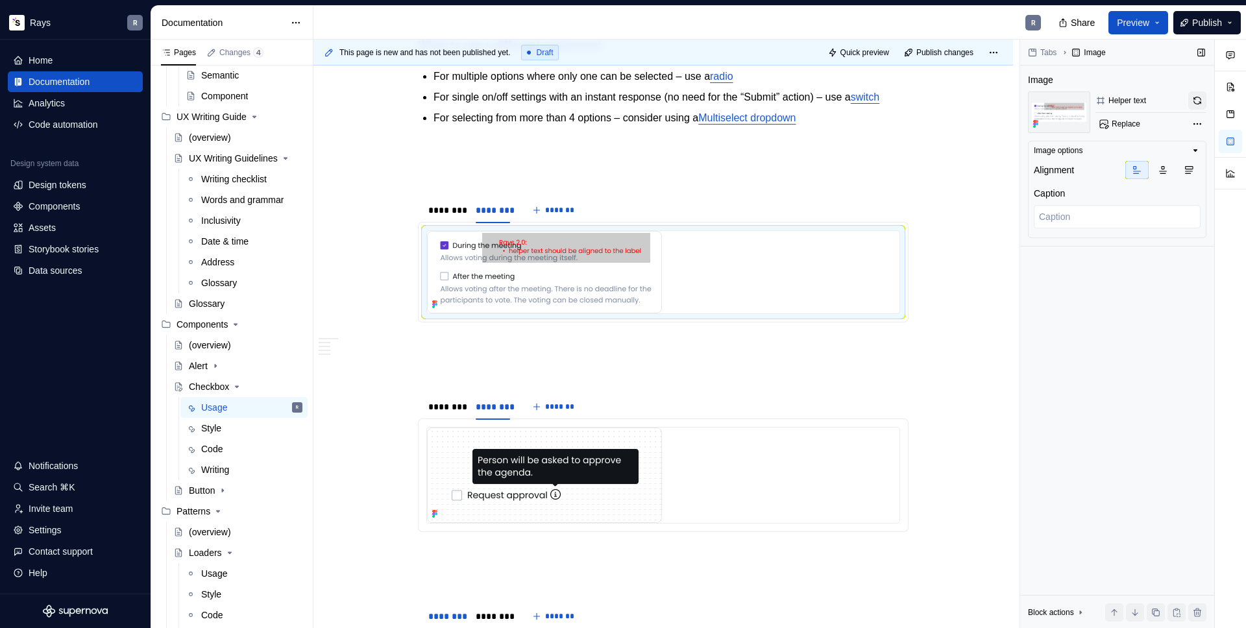
click at [1197, 103] on button "button" at bounding box center [1197, 101] width 18 height 18
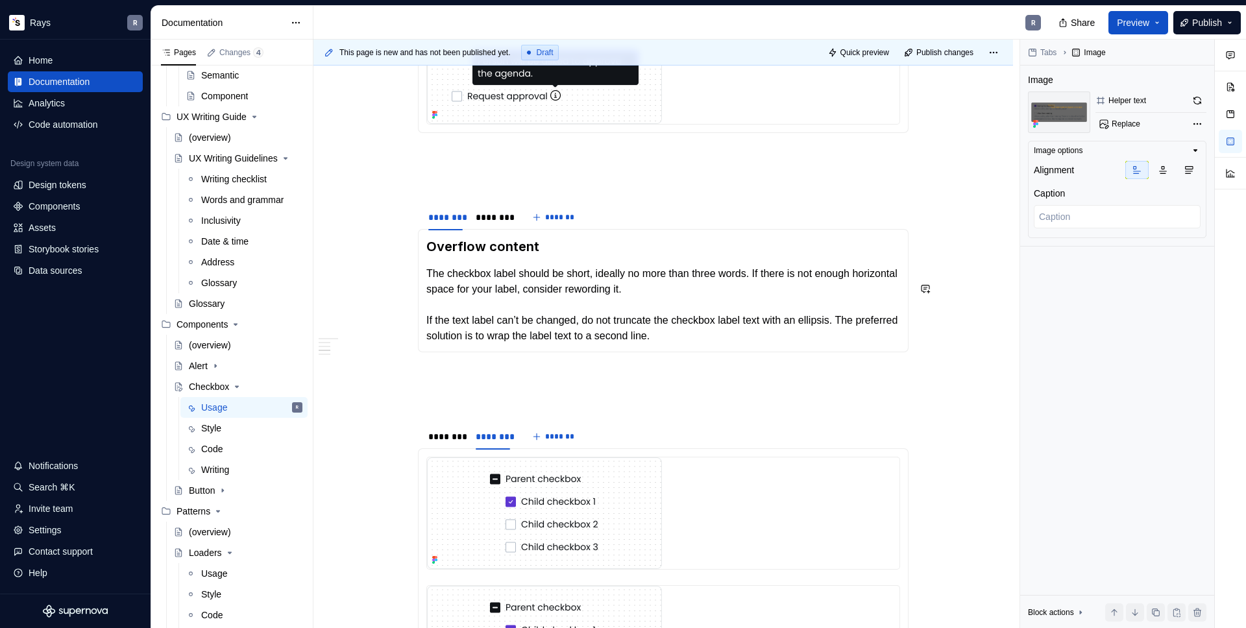
scroll to position [883, 0]
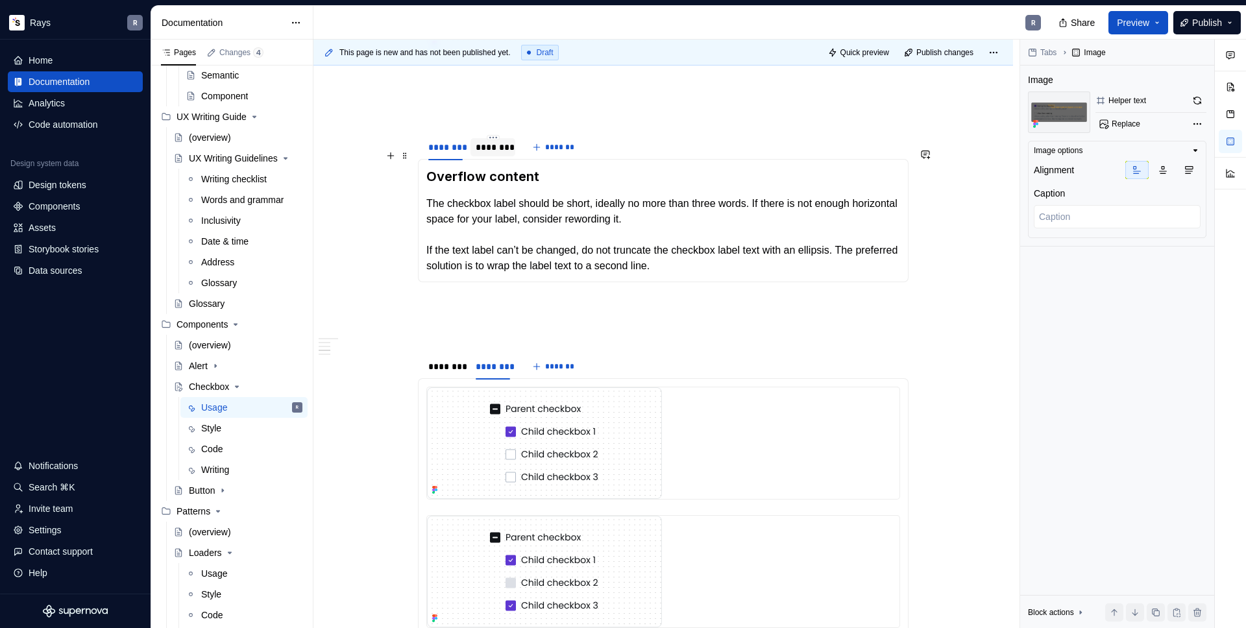
click at [485, 154] on div "********" at bounding box center [493, 147] width 34 height 13
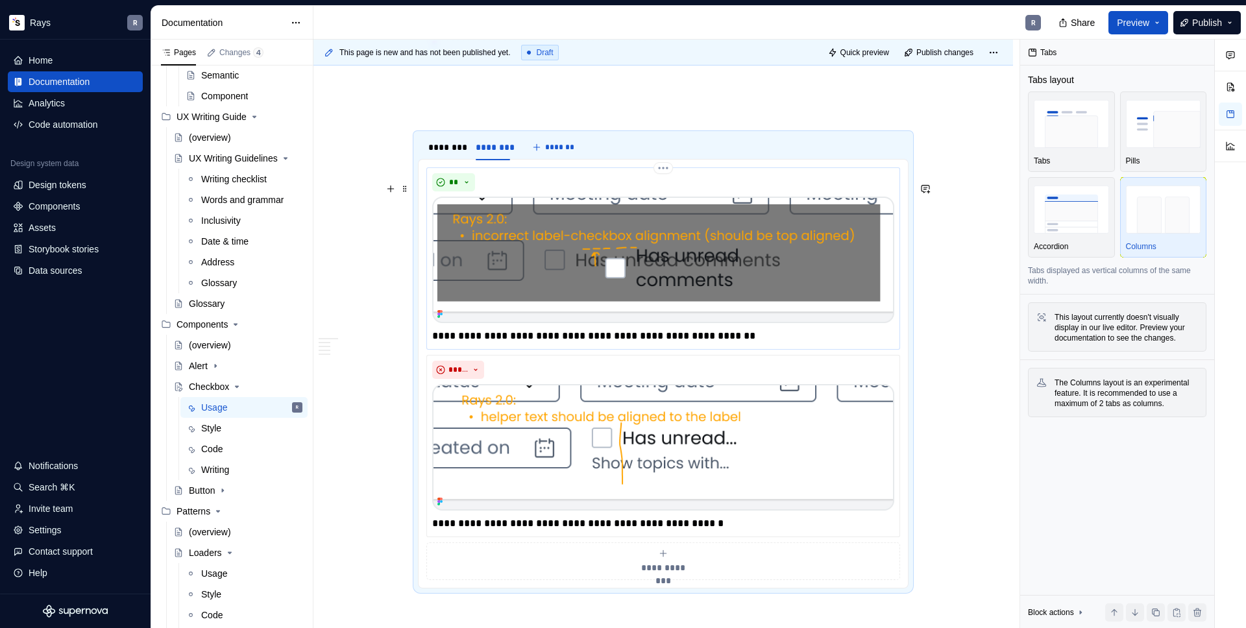
click at [549, 256] on img "To enrich screen reader interactions, please activate Accessibility in Grammarl…" at bounding box center [663, 260] width 462 height 127
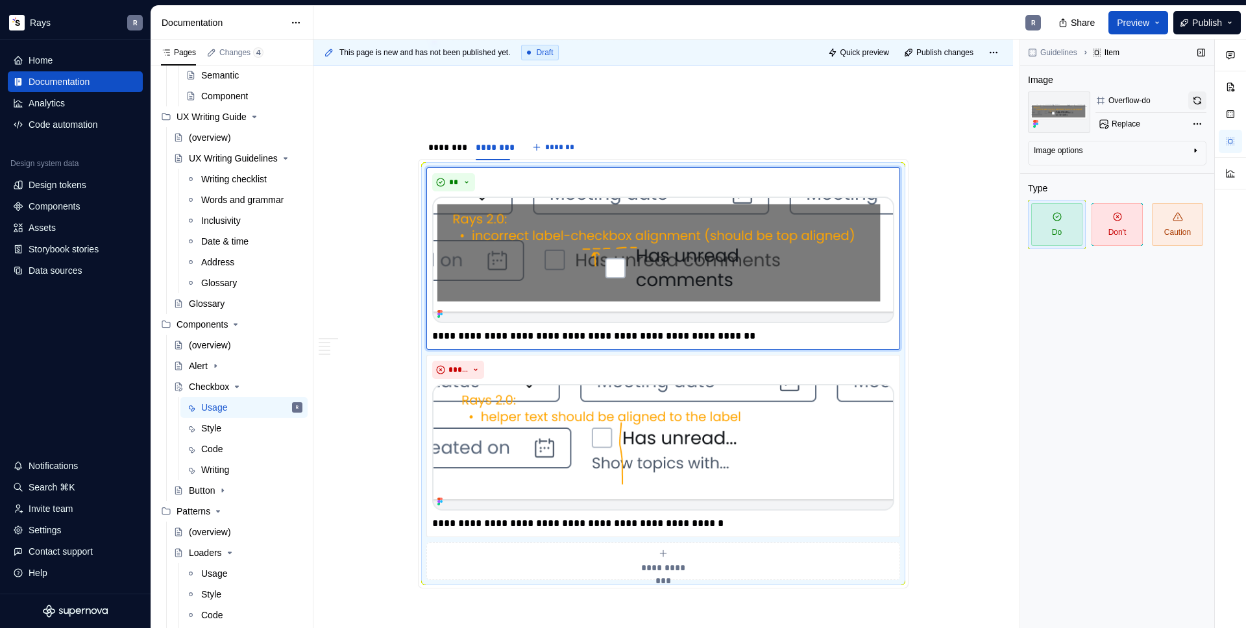
click at [1192, 101] on button "button" at bounding box center [1197, 101] width 18 height 18
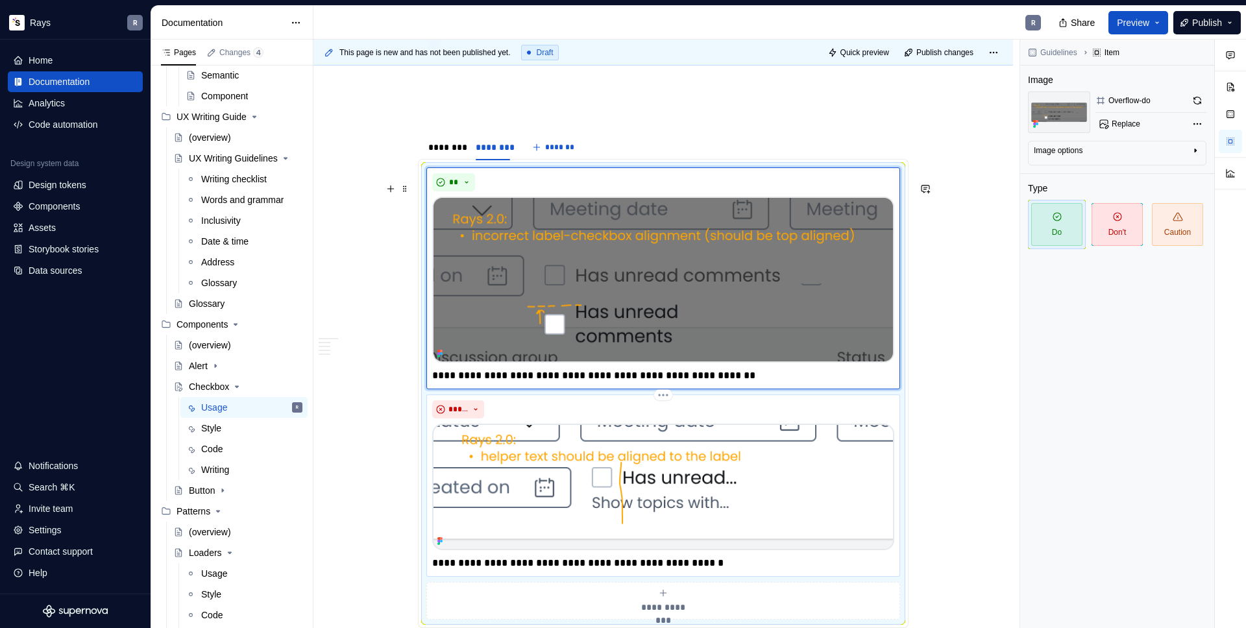
click at [737, 451] on img "To enrich screen reader interactions, please activate Accessibility in Grammarl…" at bounding box center [663, 487] width 462 height 127
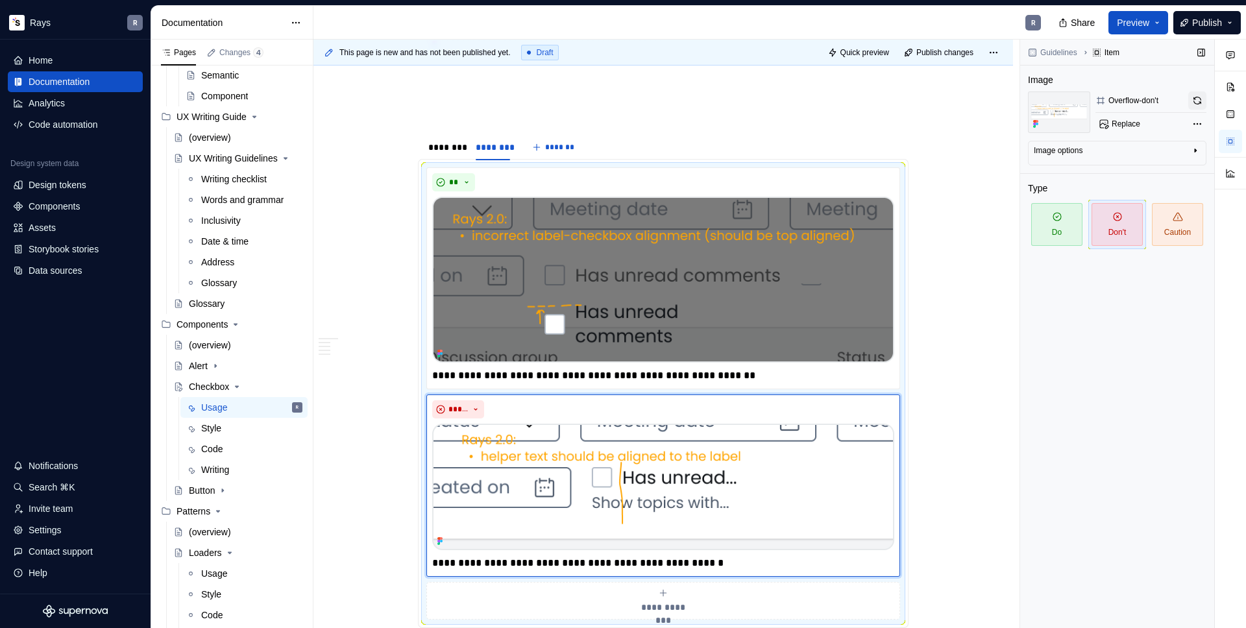
click at [1197, 106] on button "button" at bounding box center [1197, 101] width 18 height 18
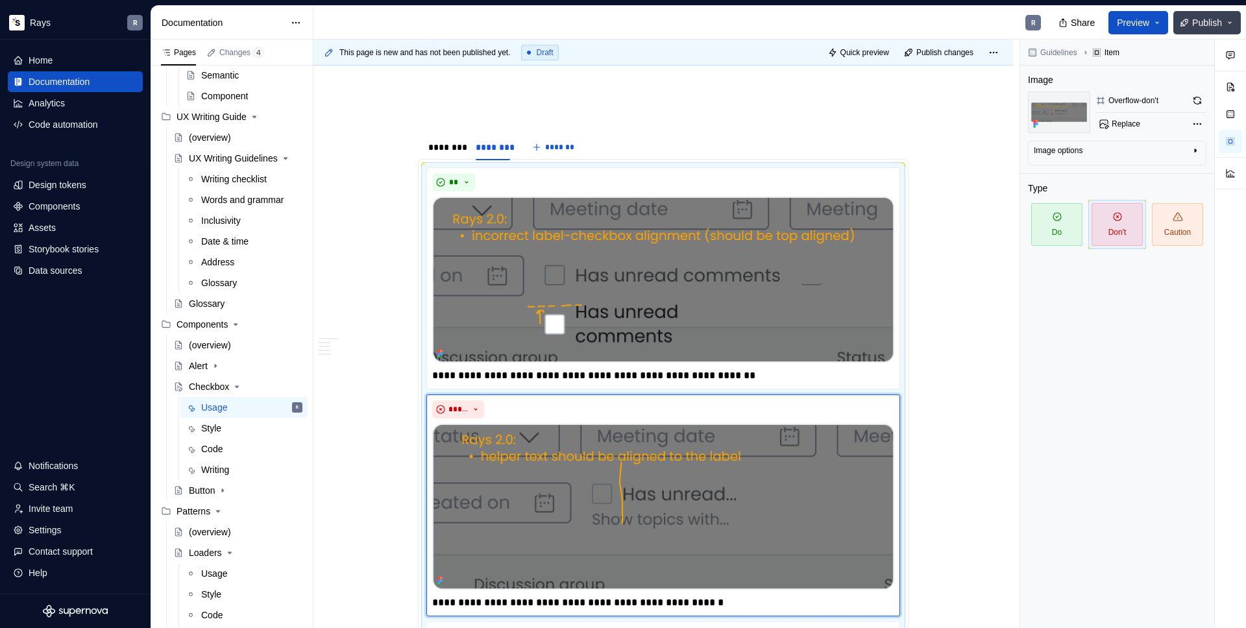
click at [1203, 26] on span "Publish" at bounding box center [1207, 22] width 30 height 13
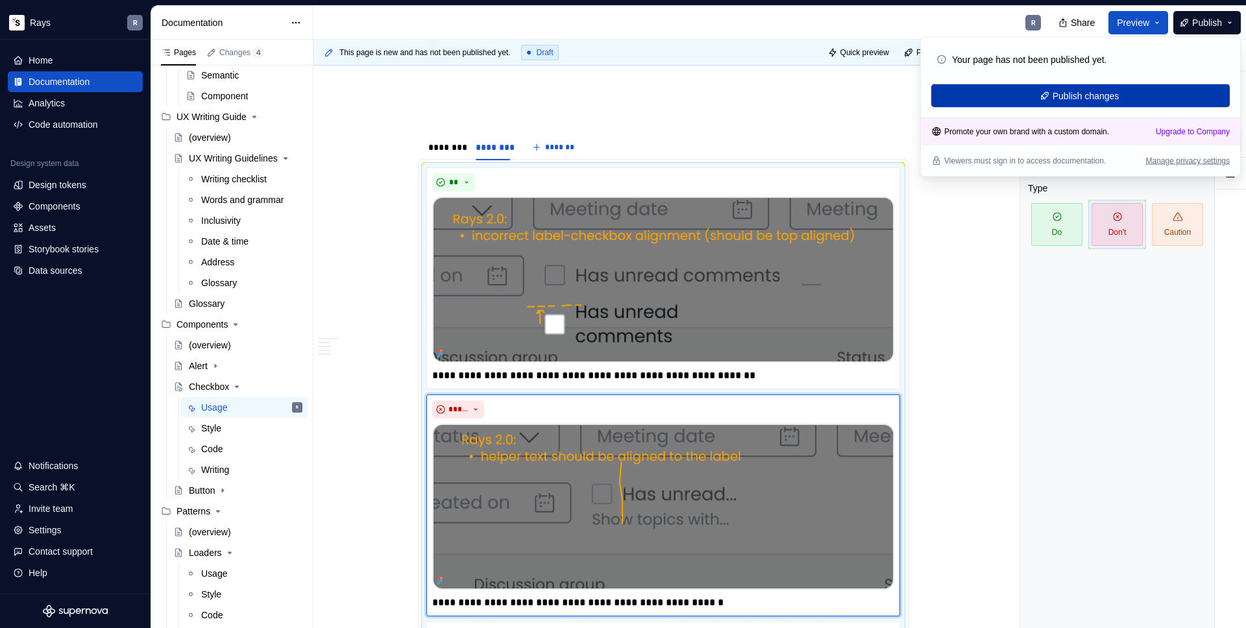
click at [1091, 92] on span "Publish changes" at bounding box center [1086, 96] width 67 height 13
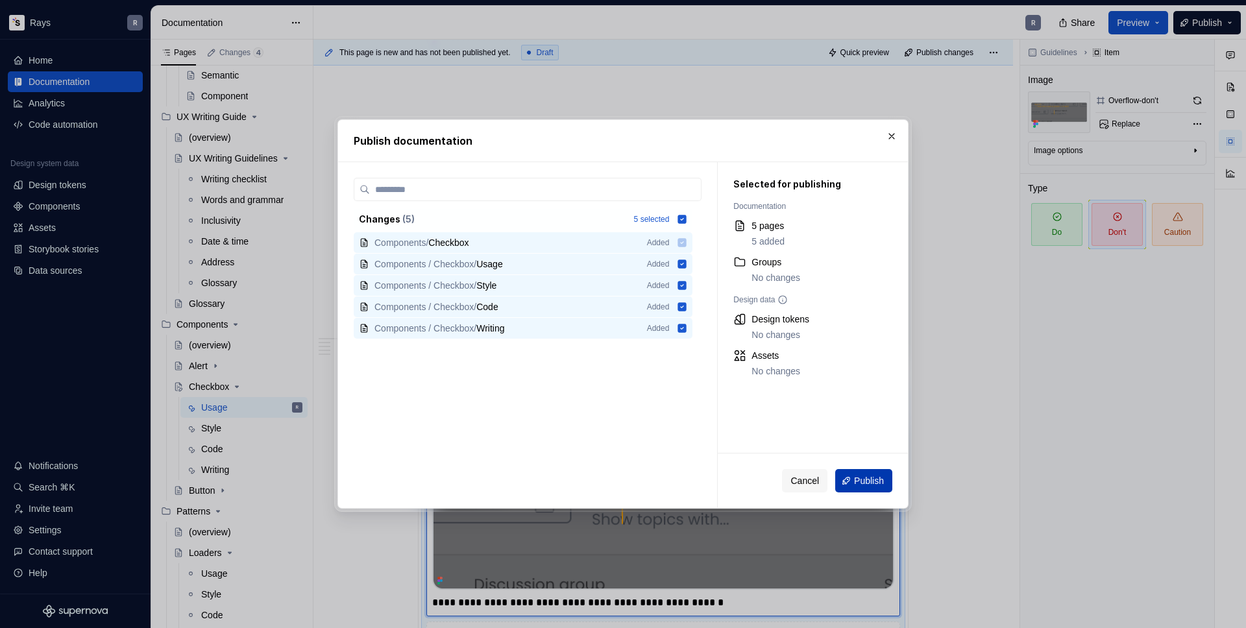
click at [858, 474] on span "Publish" at bounding box center [869, 480] width 30 height 13
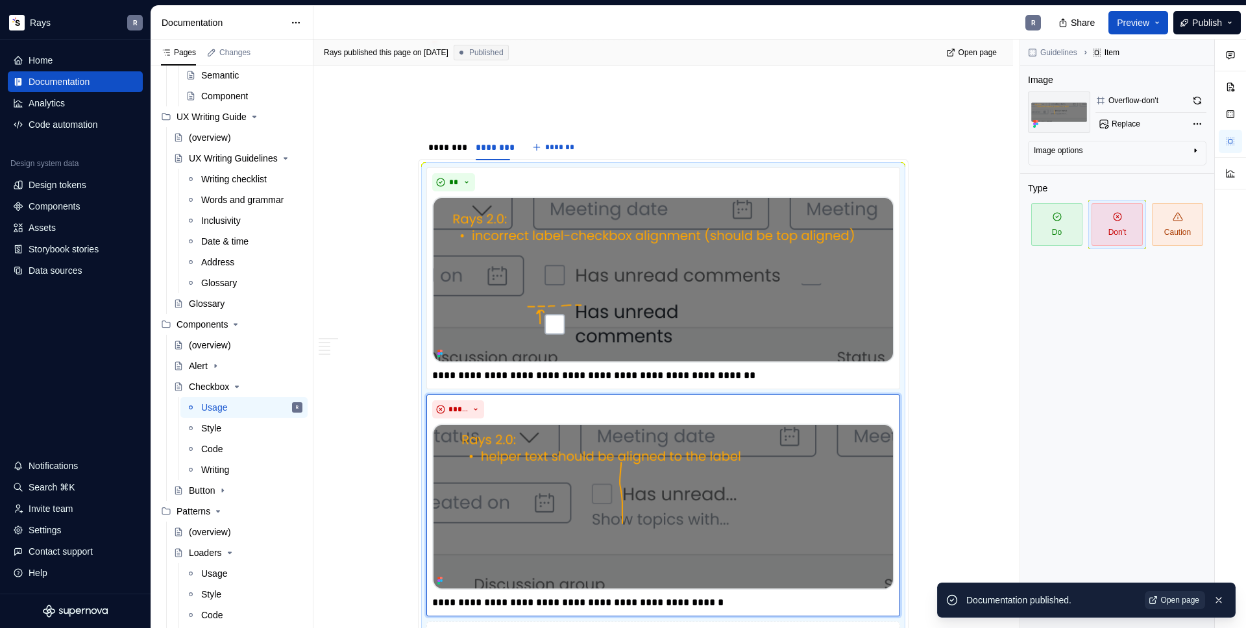
click at [1184, 600] on span "Open page" at bounding box center [1180, 600] width 38 height 10
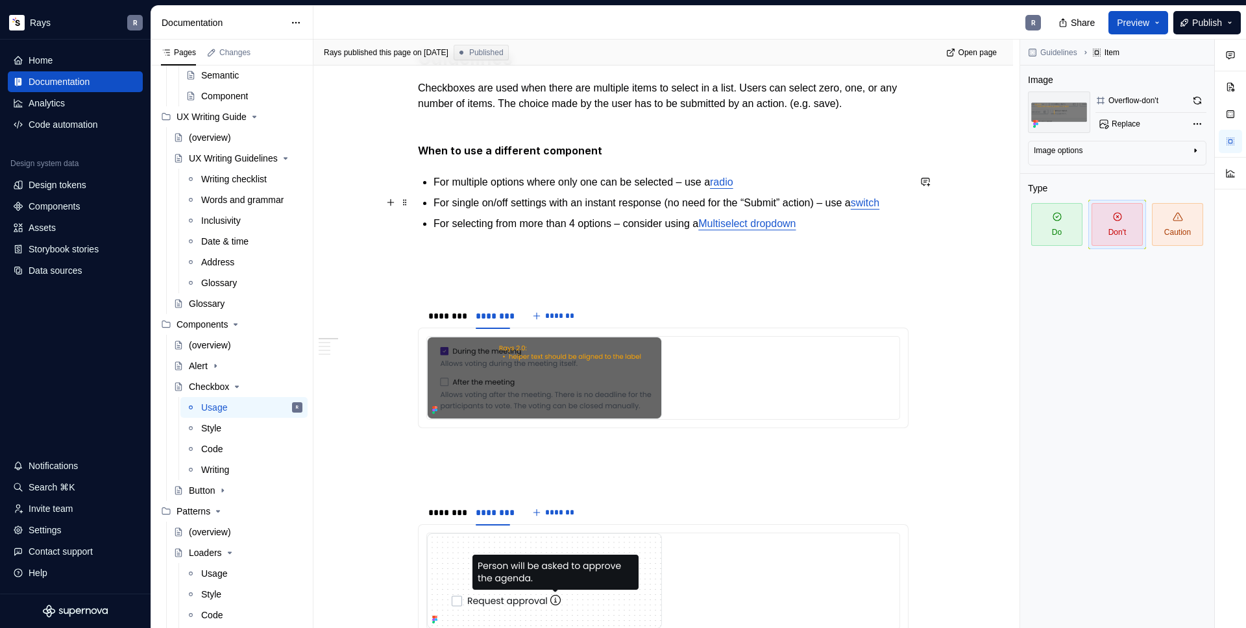
scroll to position [0, 0]
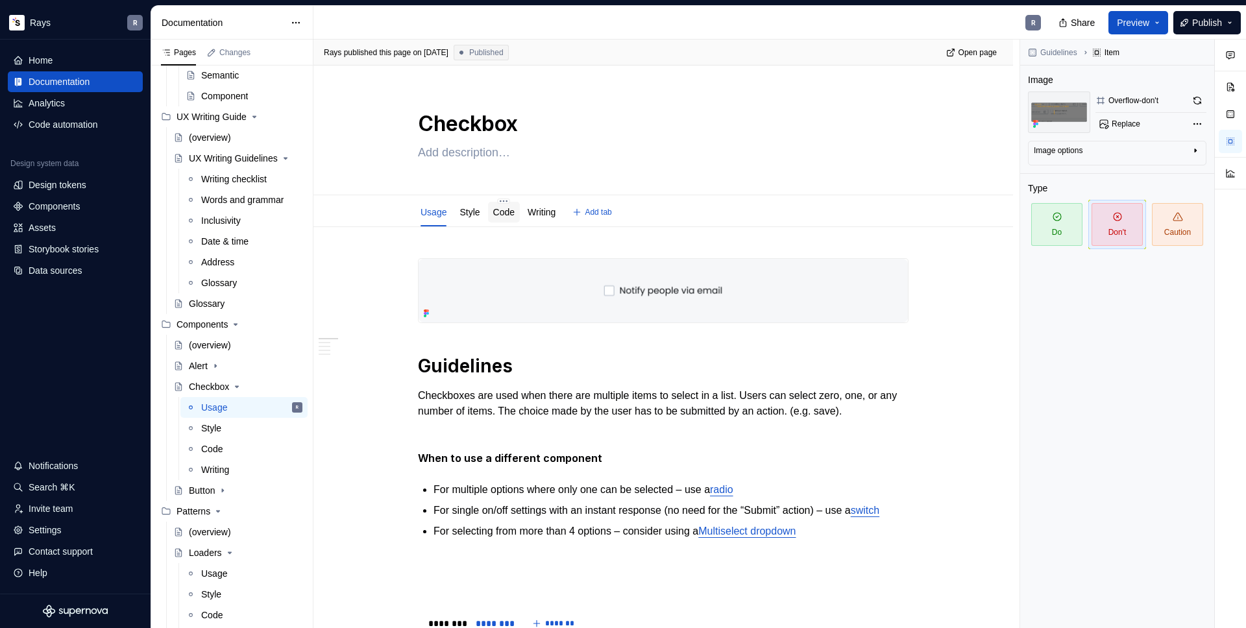
click at [511, 218] on div "Code" at bounding box center [503, 212] width 21 height 13
click at [502, 215] on link "Code" at bounding box center [503, 212] width 21 height 10
type textarea "*"
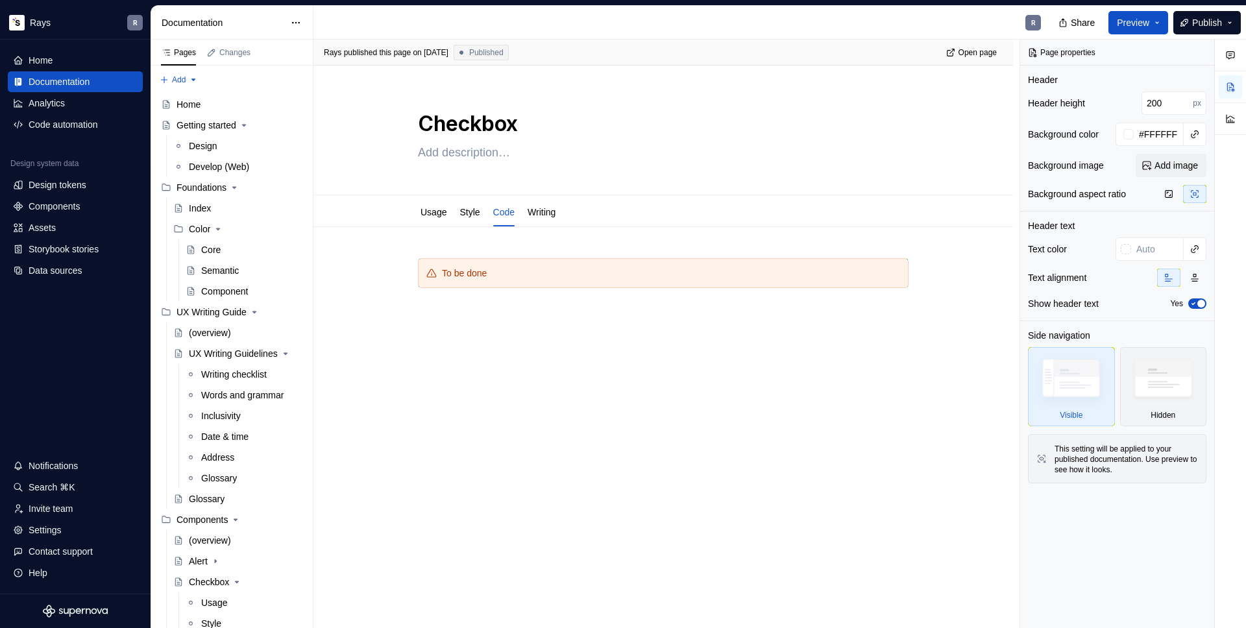
click at [474, 312] on p at bounding box center [663, 312] width 491 height 16
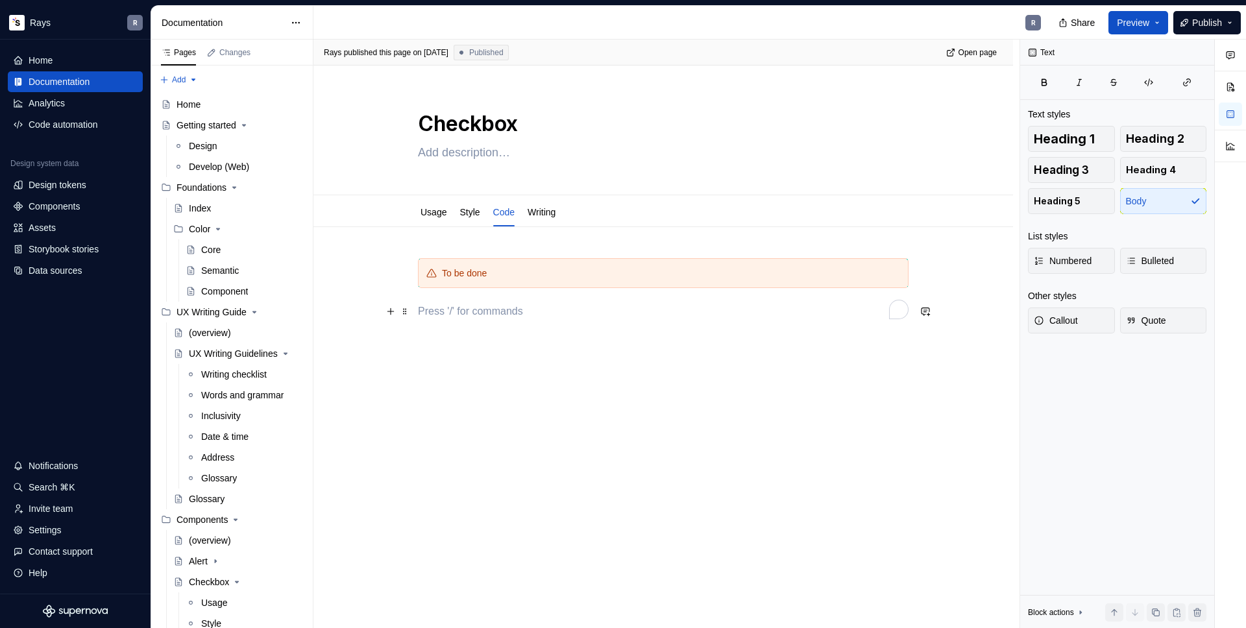
type textarea "*"
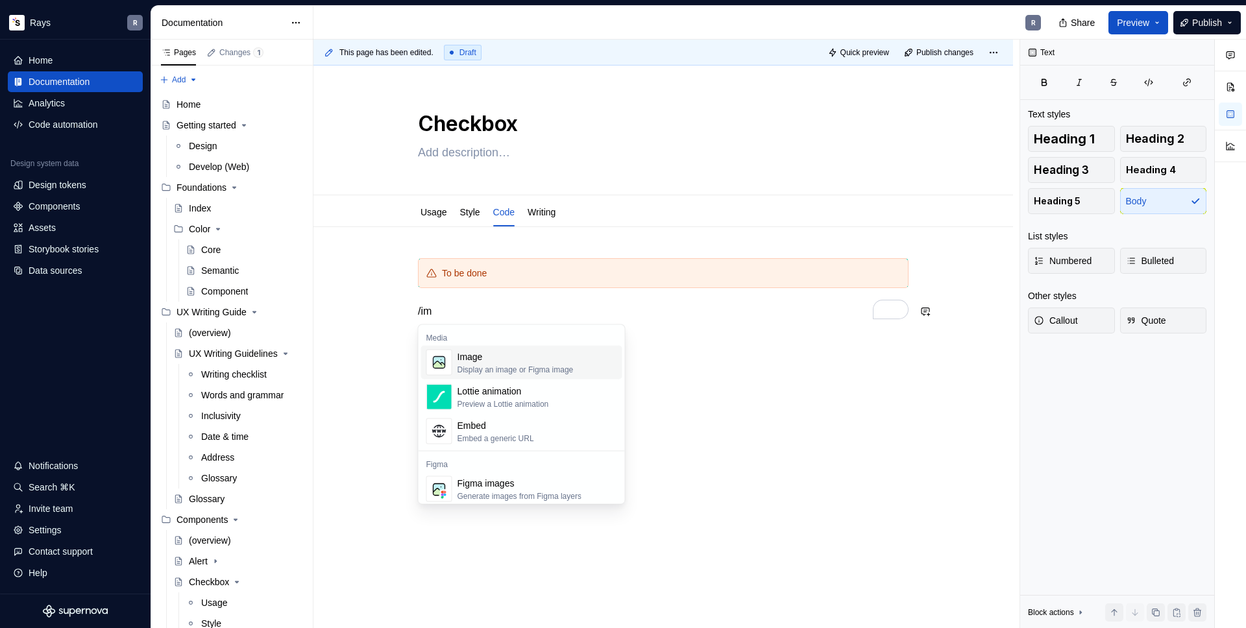
click at [472, 352] on div "Image" at bounding box center [516, 356] width 116 height 13
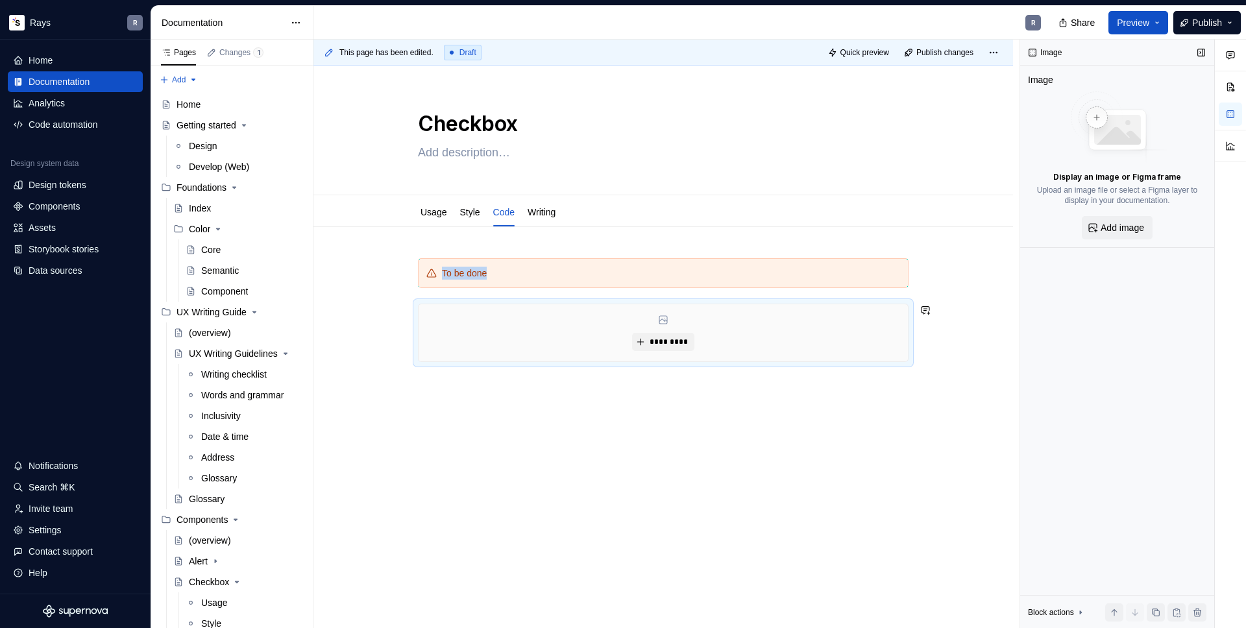
type textarea "*"
click at [655, 339] on span "*********" at bounding box center [668, 342] width 40 height 10
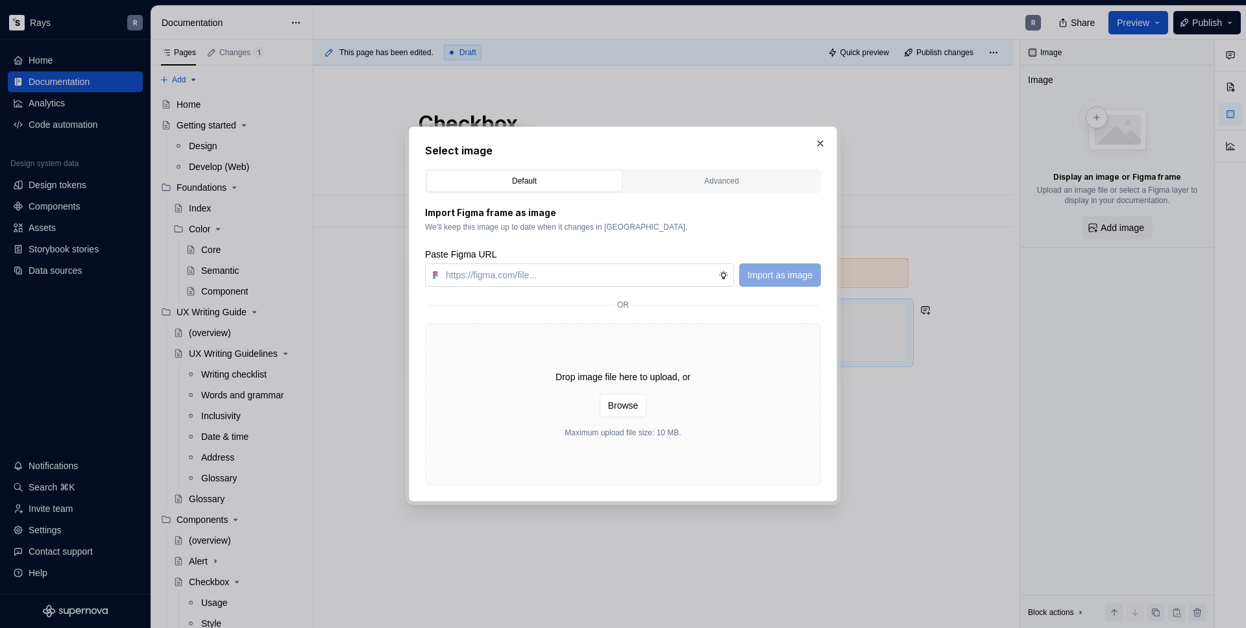
click at [551, 273] on input "text" at bounding box center [580, 275] width 278 height 23
type input "https://www.figma.com/design/Txi4seRtvtbRiOWhfuyfuq/Documentation?node-id=364-9…"
click at [785, 279] on span "Import as image" at bounding box center [780, 275] width 65 height 13
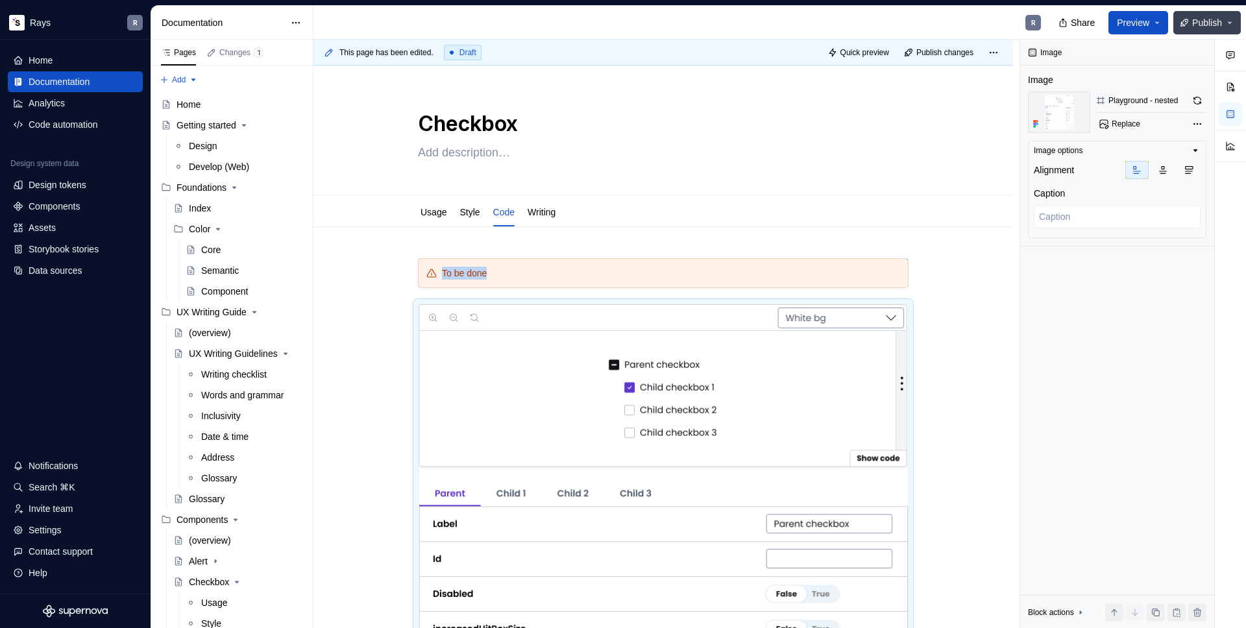
click at [1189, 20] on button "Publish" at bounding box center [1206, 22] width 67 height 23
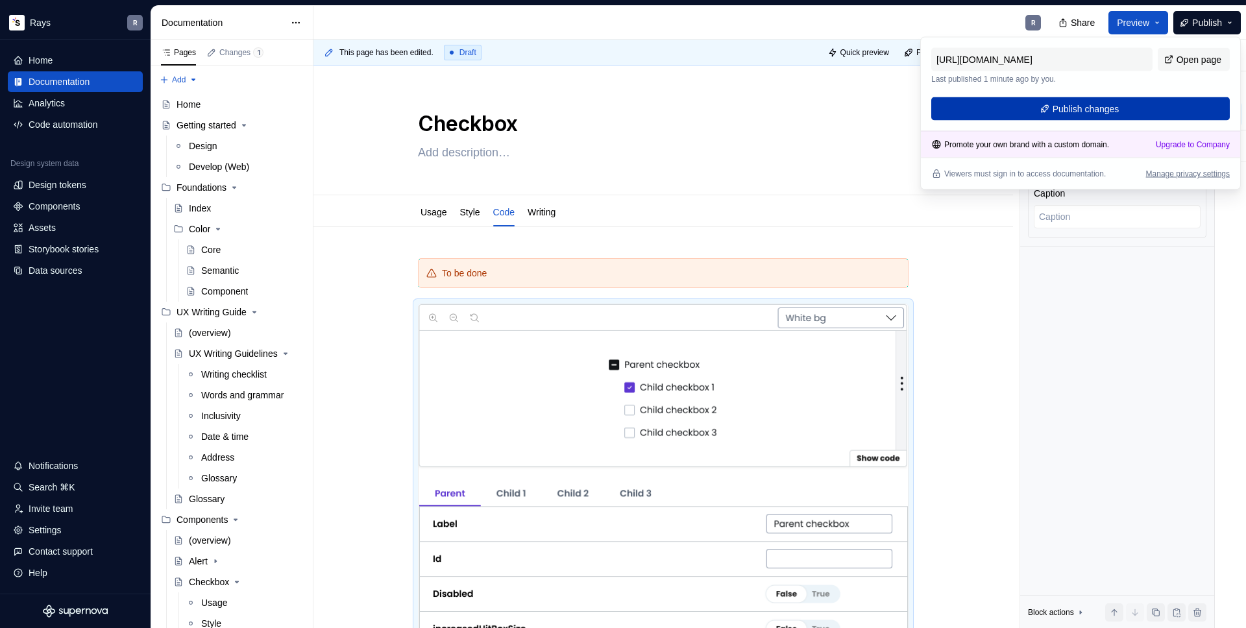
click at [1093, 103] on span "Publish changes" at bounding box center [1086, 109] width 67 height 13
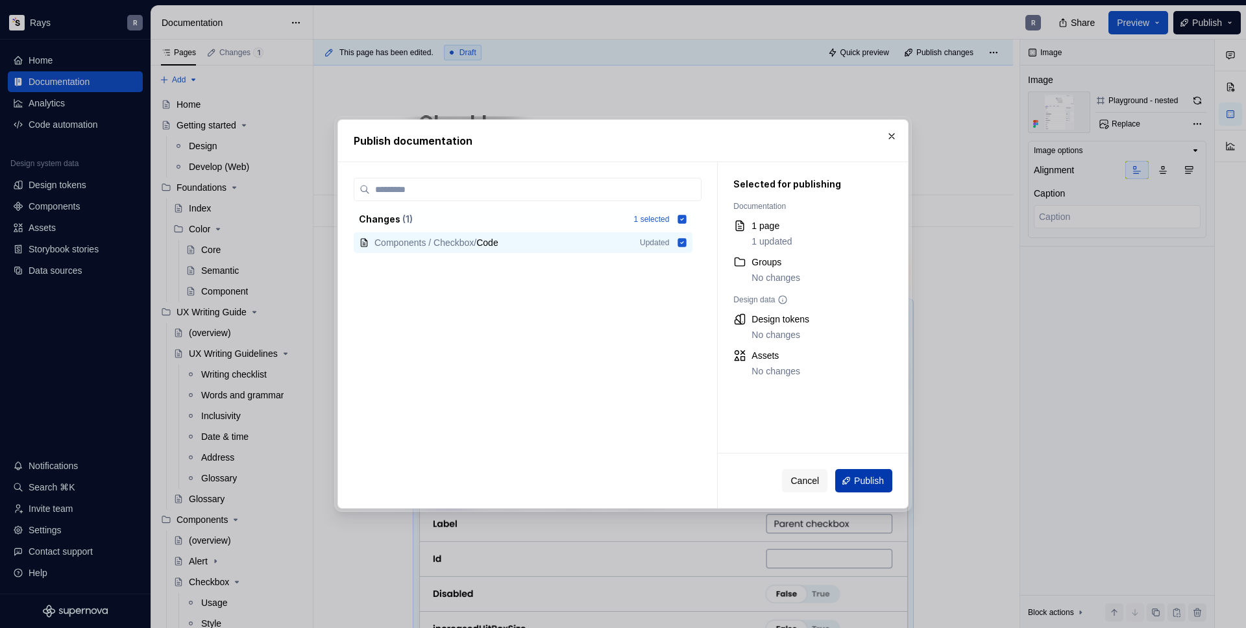
click at [870, 488] on button "Publish" at bounding box center [863, 480] width 57 height 23
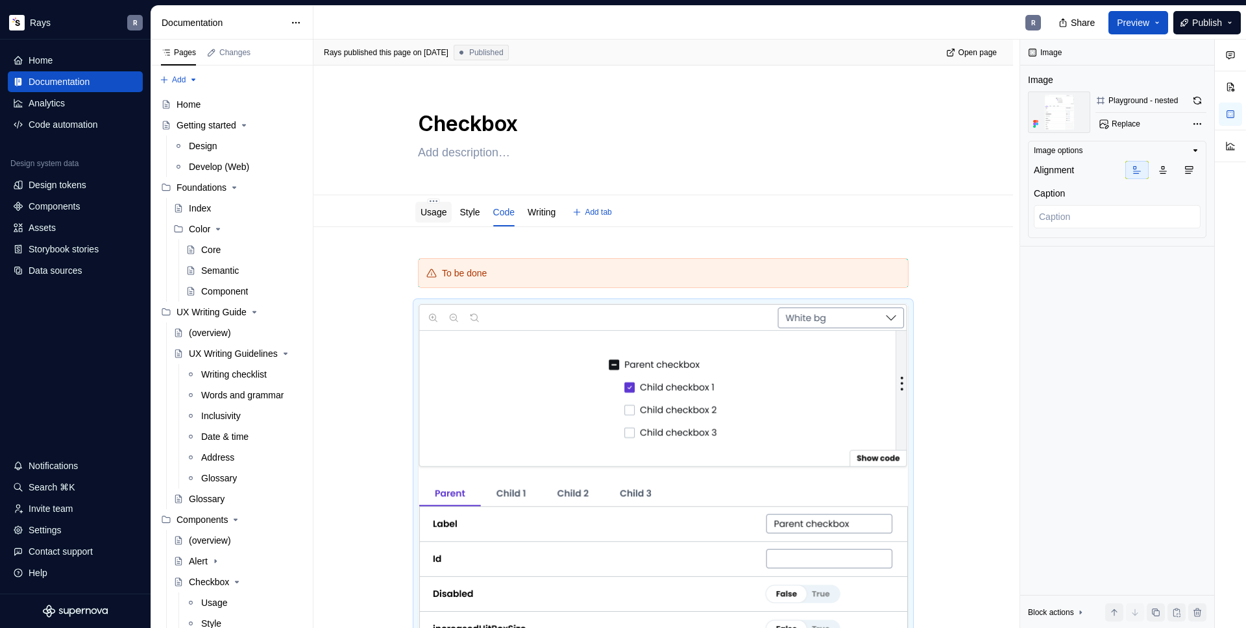
click at [433, 217] on div "Usage" at bounding box center [434, 212] width 26 height 13
click at [442, 216] on link "Usage" at bounding box center [434, 212] width 26 height 10
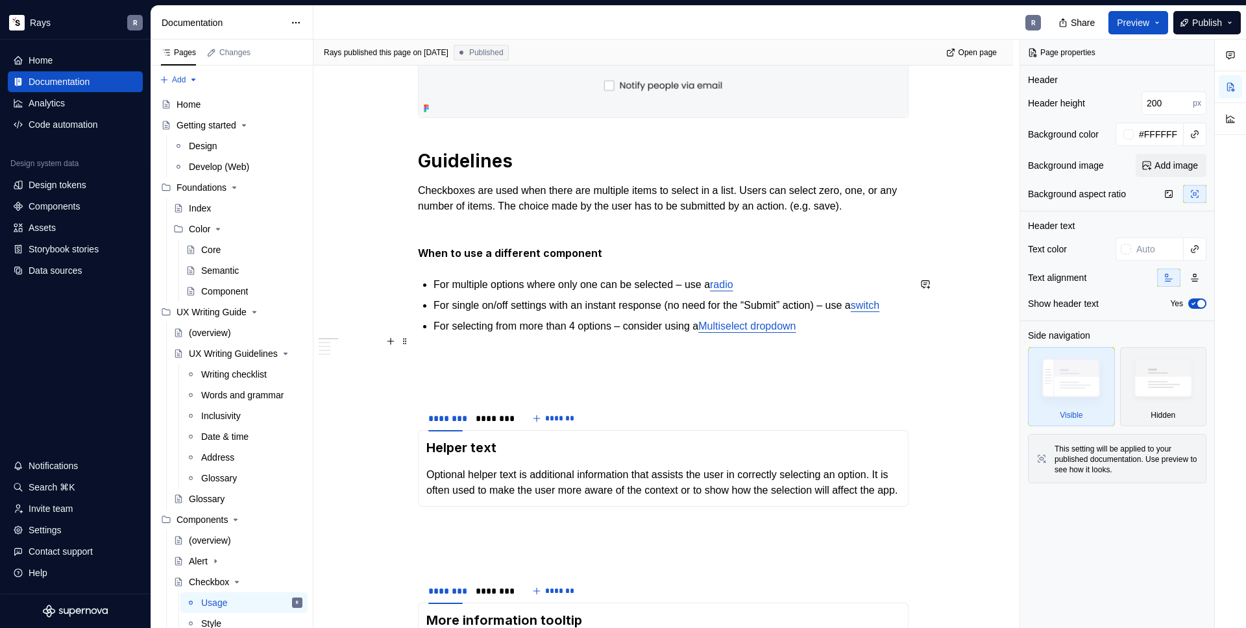
scroll to position [363, 0]
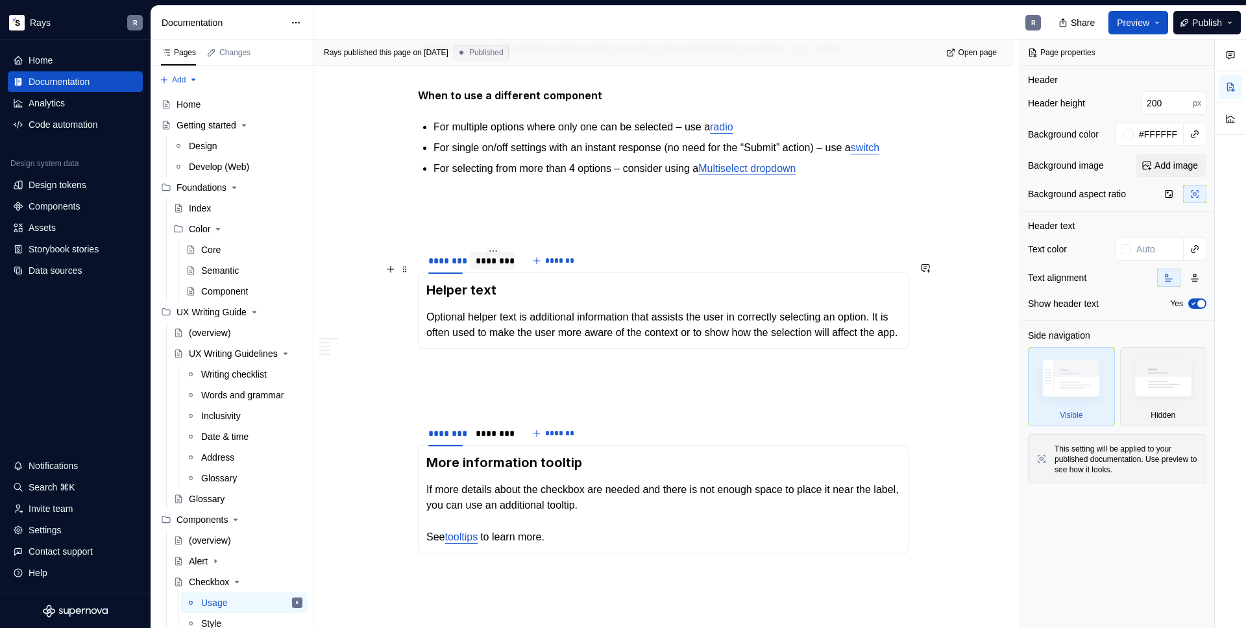
click at [484, 267] on div "********" at bounding box center [493, 260] width 34 height 13
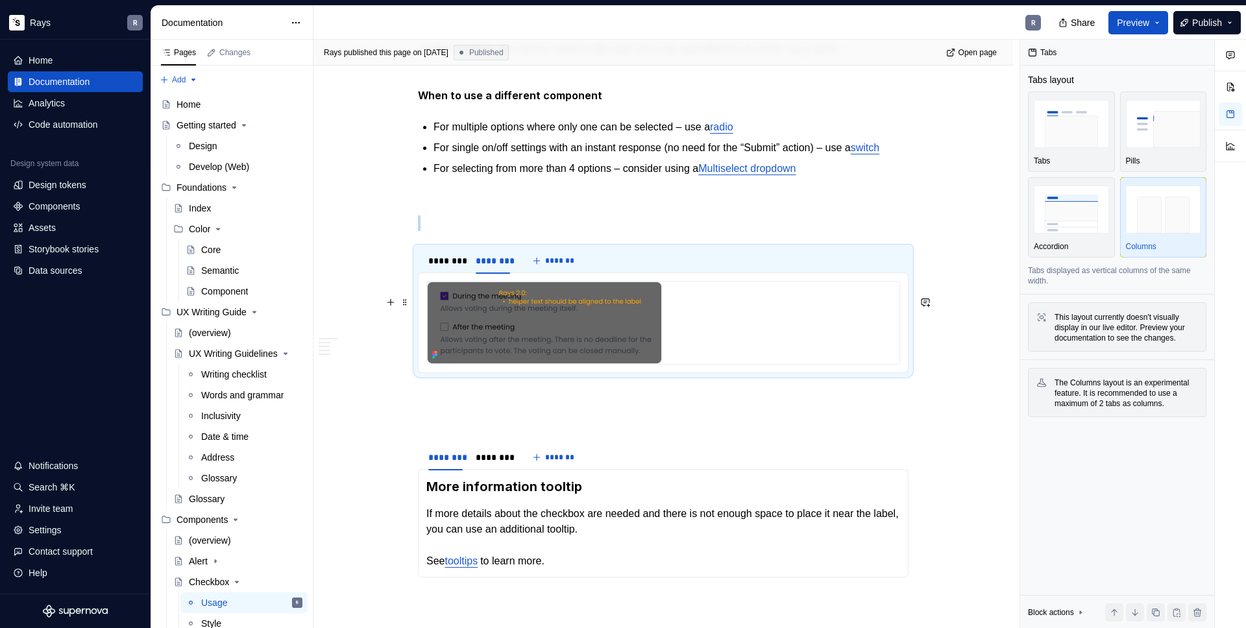
click at [491, 336] on img "To enrich screen reader interactions, please activate Accessibility in Grammarl…" at bounding box center [544, 323] width 235 height 82
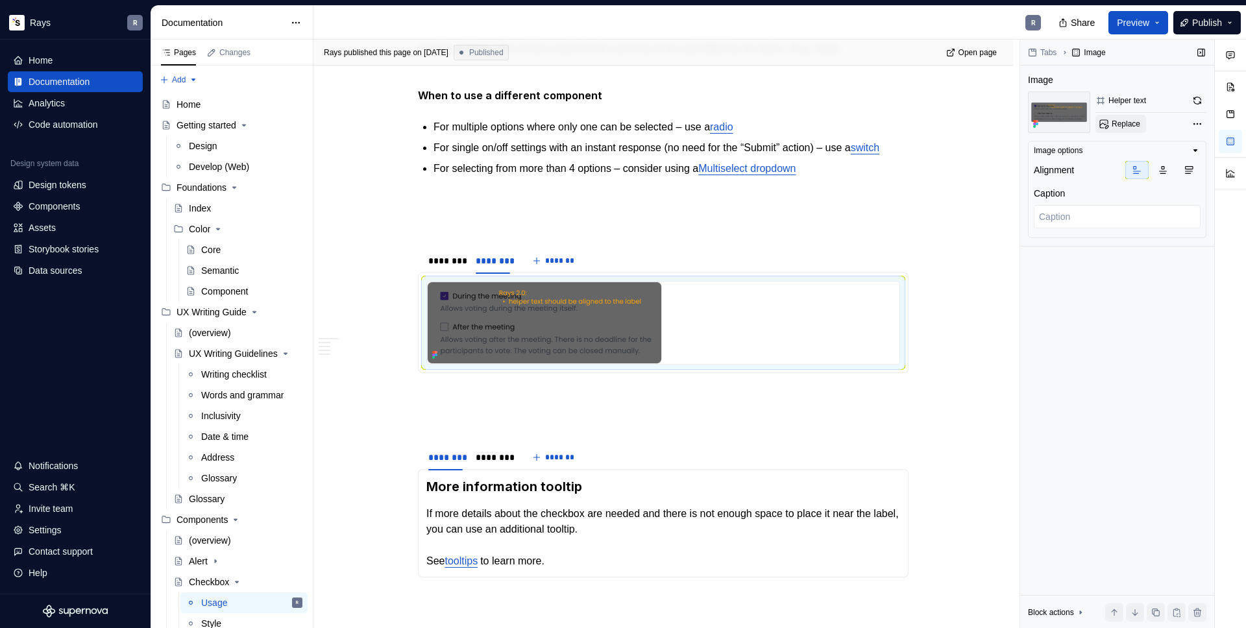
click at [1111, 119] on button "Replace" at bounding box center [1121, 124] width 51 height 18
type textarea "*"
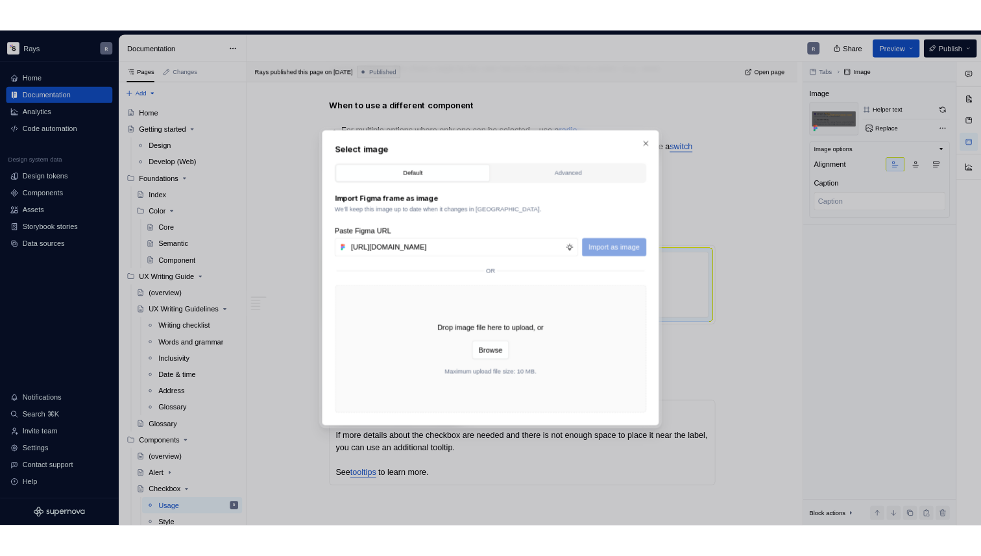
scroll to position [0, 249]
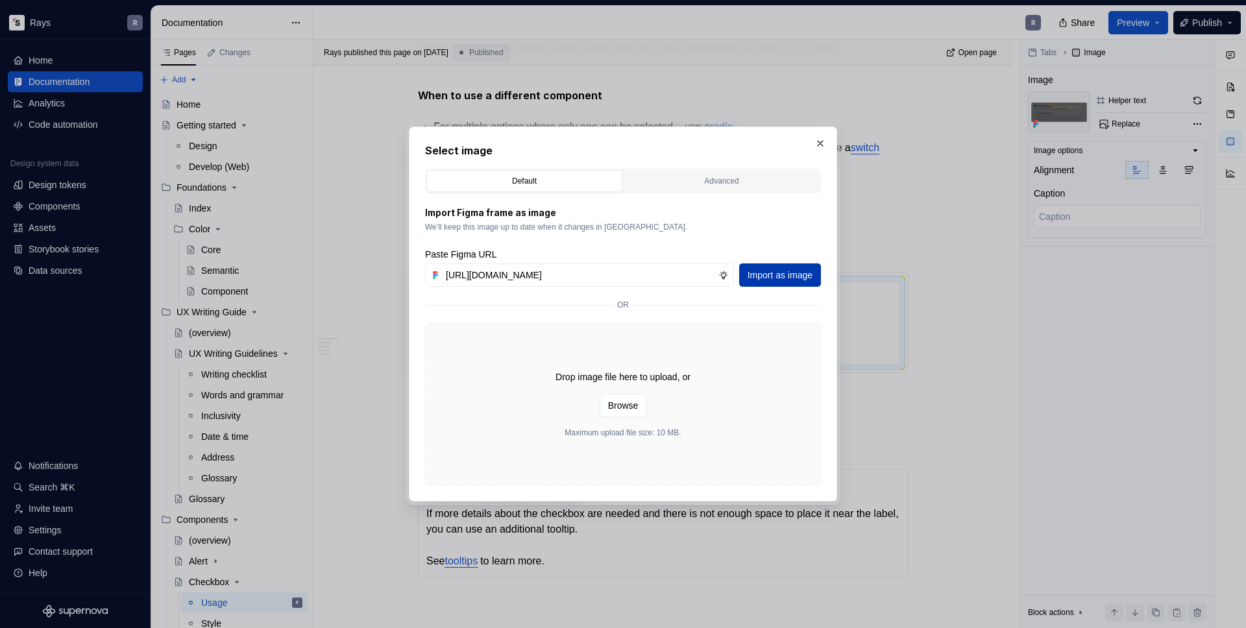
type input "https://www.figma.com/design/Txi4seRtvtbRiOWhfuyfuq/Documentation?node-id=365-1…"
click at [752, 272] on span "Import as image" at bounding box center [780, 275] width 65 height 13
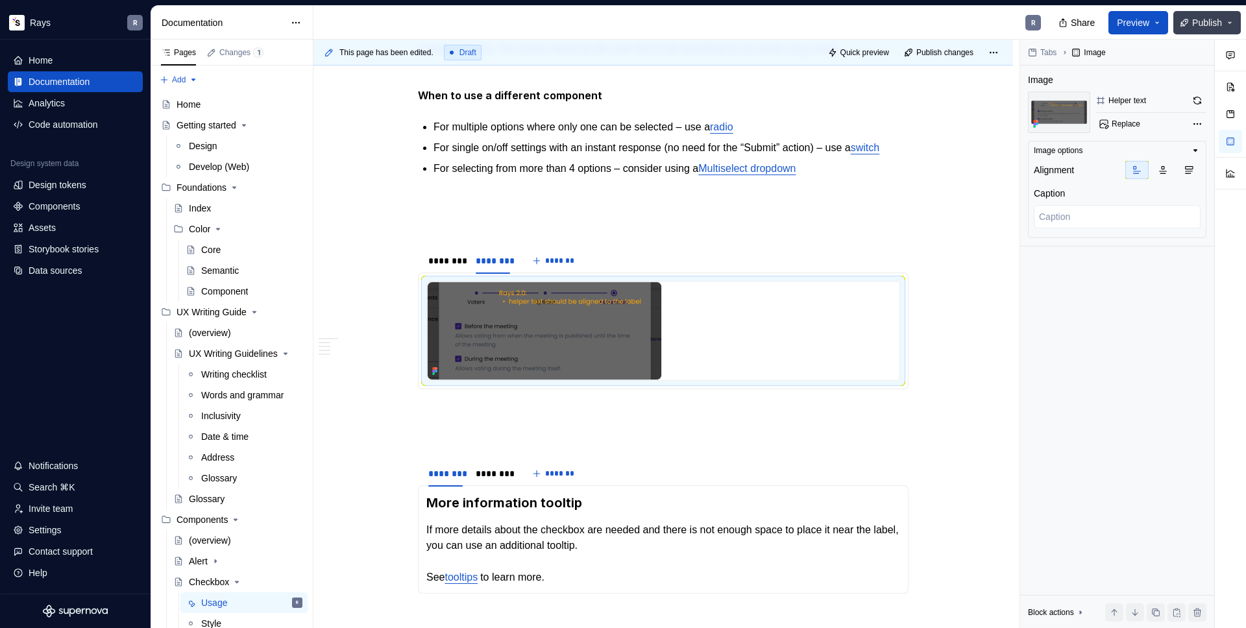
click at [1221, 18] on span "Publish" at bounding box center [1207, 22] width 30 height 13
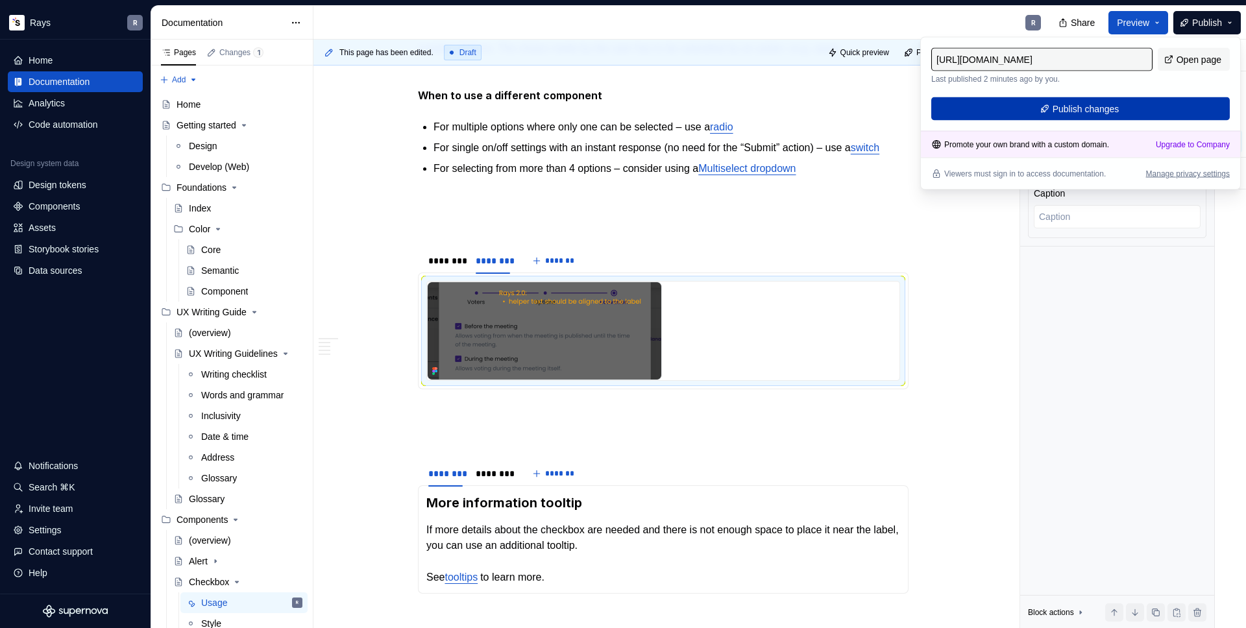
click at [1058, 110] on span "Publish changes" at bounding box center [1086, 109] width 67 height 13
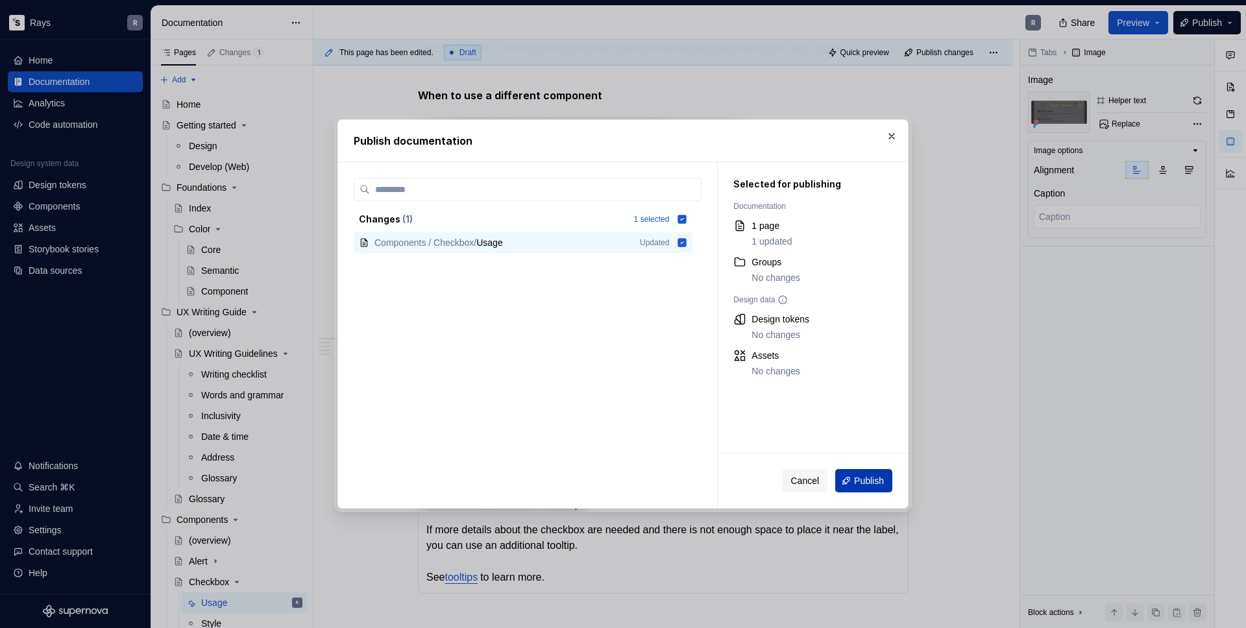
click at [857, 483] on span "Publish" at bounding box center [869, 480] width 30 height 13
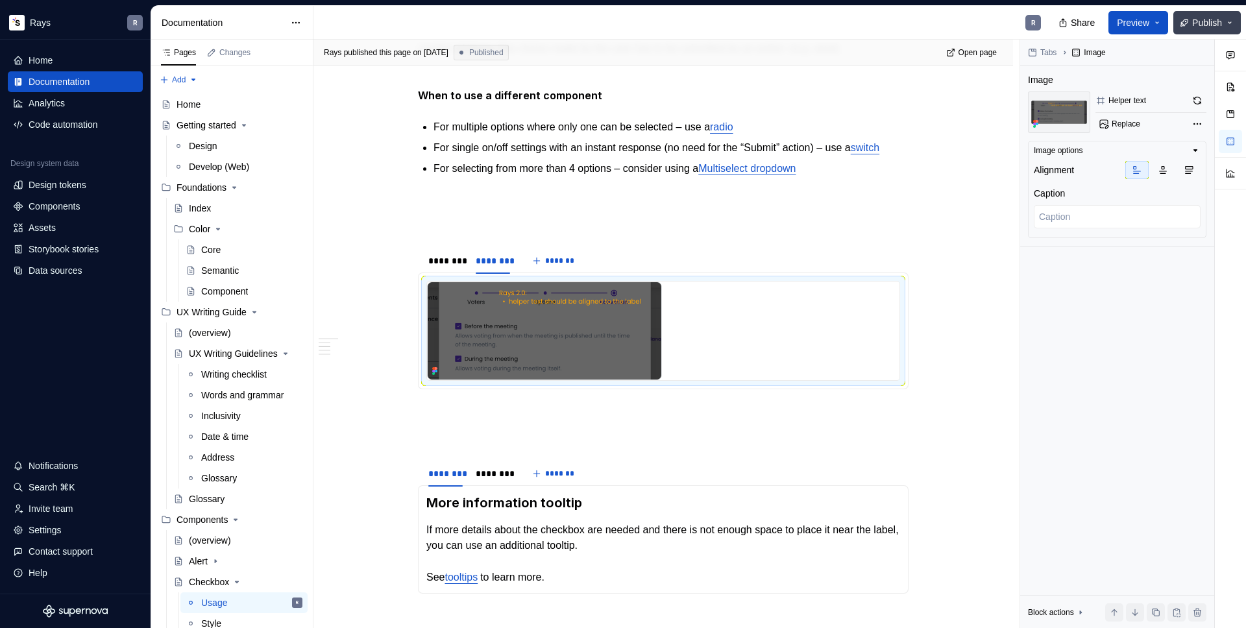
click at [1197, 14] on button "Publish" at bounding box center [1206, 22] width 67 height 23
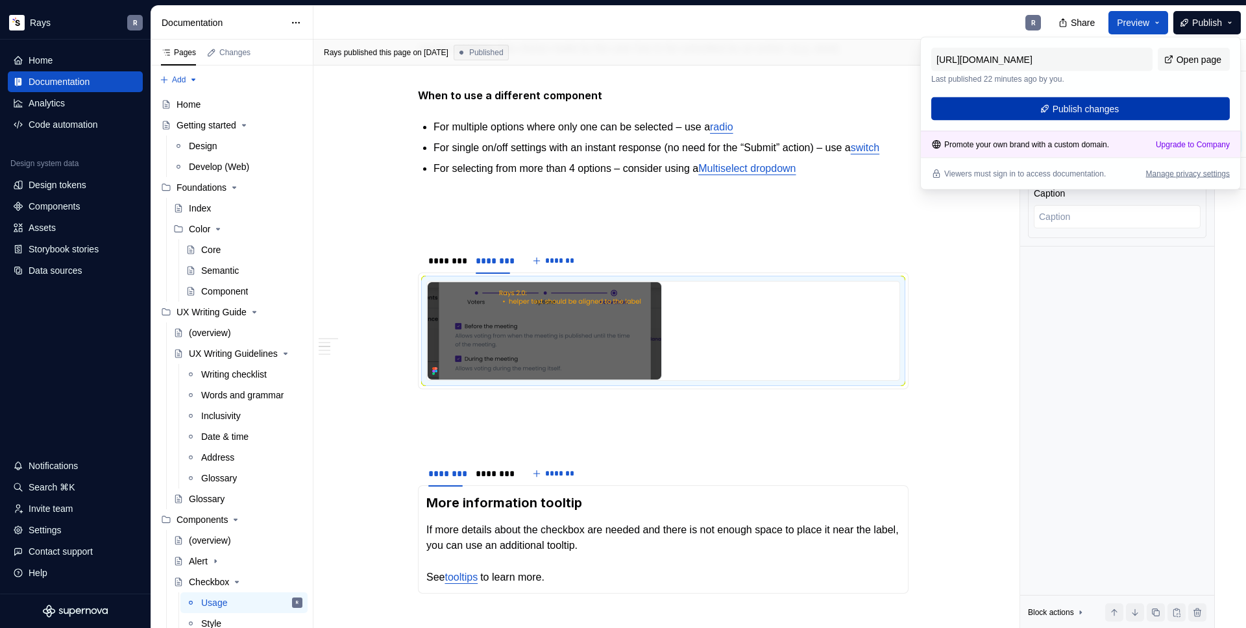
click at [1077, 104] on span "Publish changes" at bounding box center [1086, 109] width 67 height 13
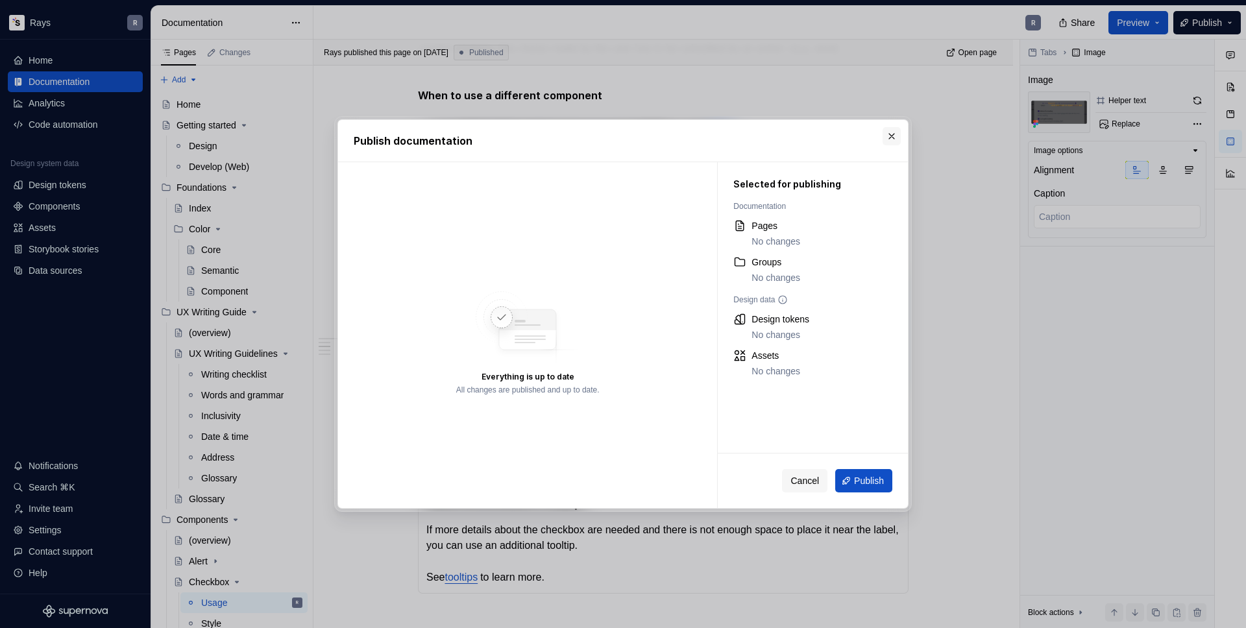
click at [897, 138] on button "button" at bounding box center [892, 136] width 18 height 18
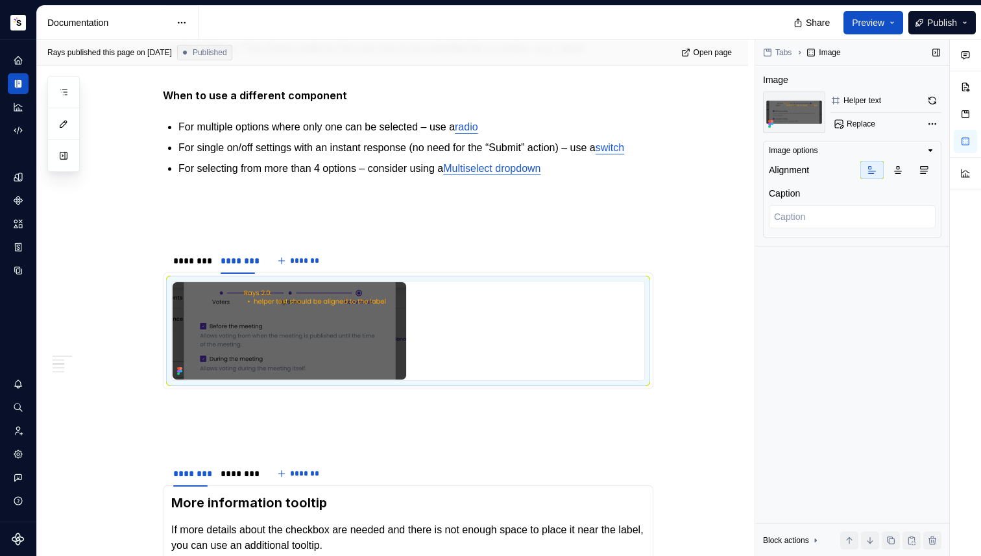
type textarea "*"
